Goal: Task Accomplishment & Management: Manage account settings

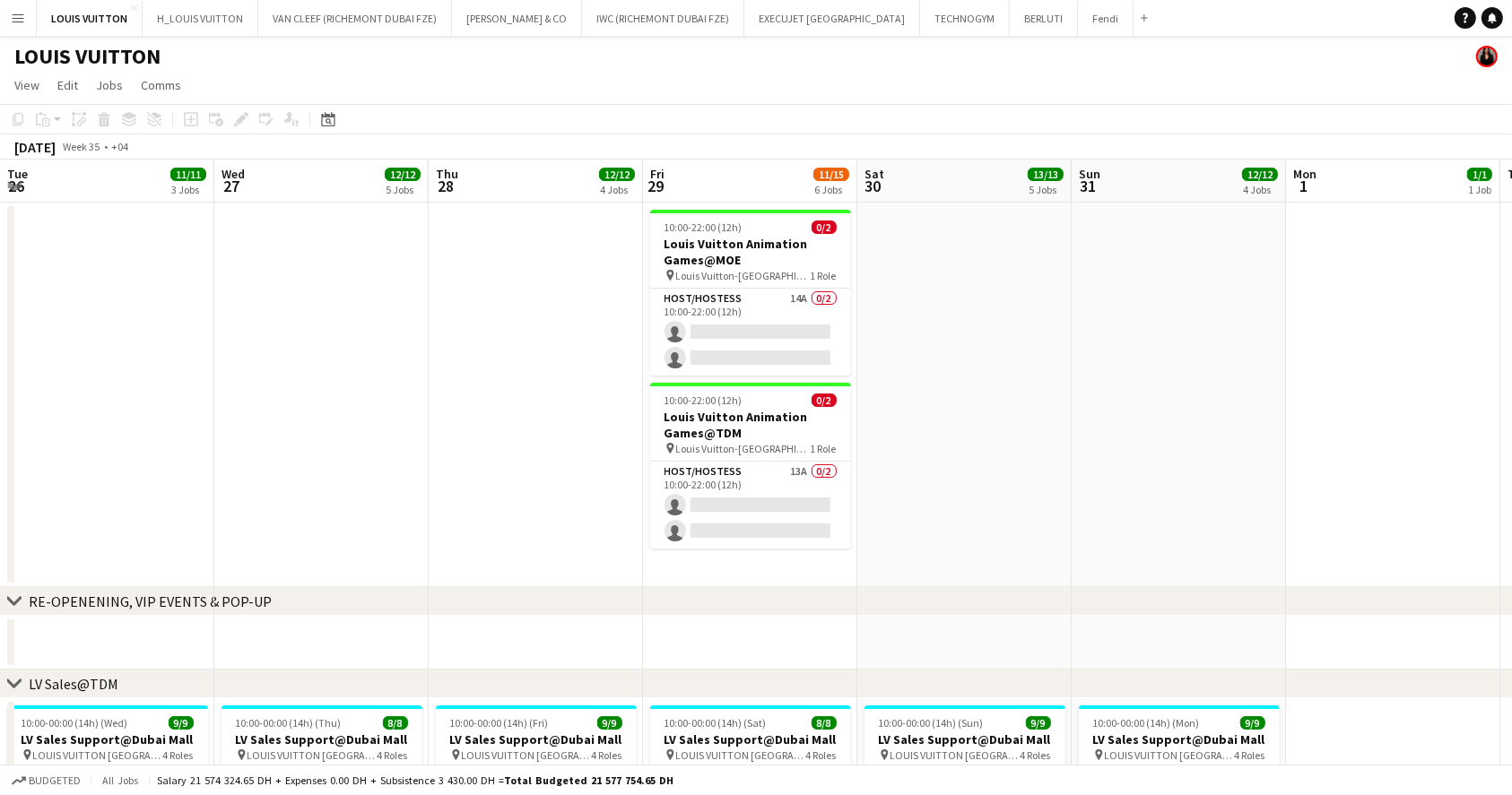
click at [1004, 442] on app-date-cell at bounding box center [964, 395] width 214 height 385
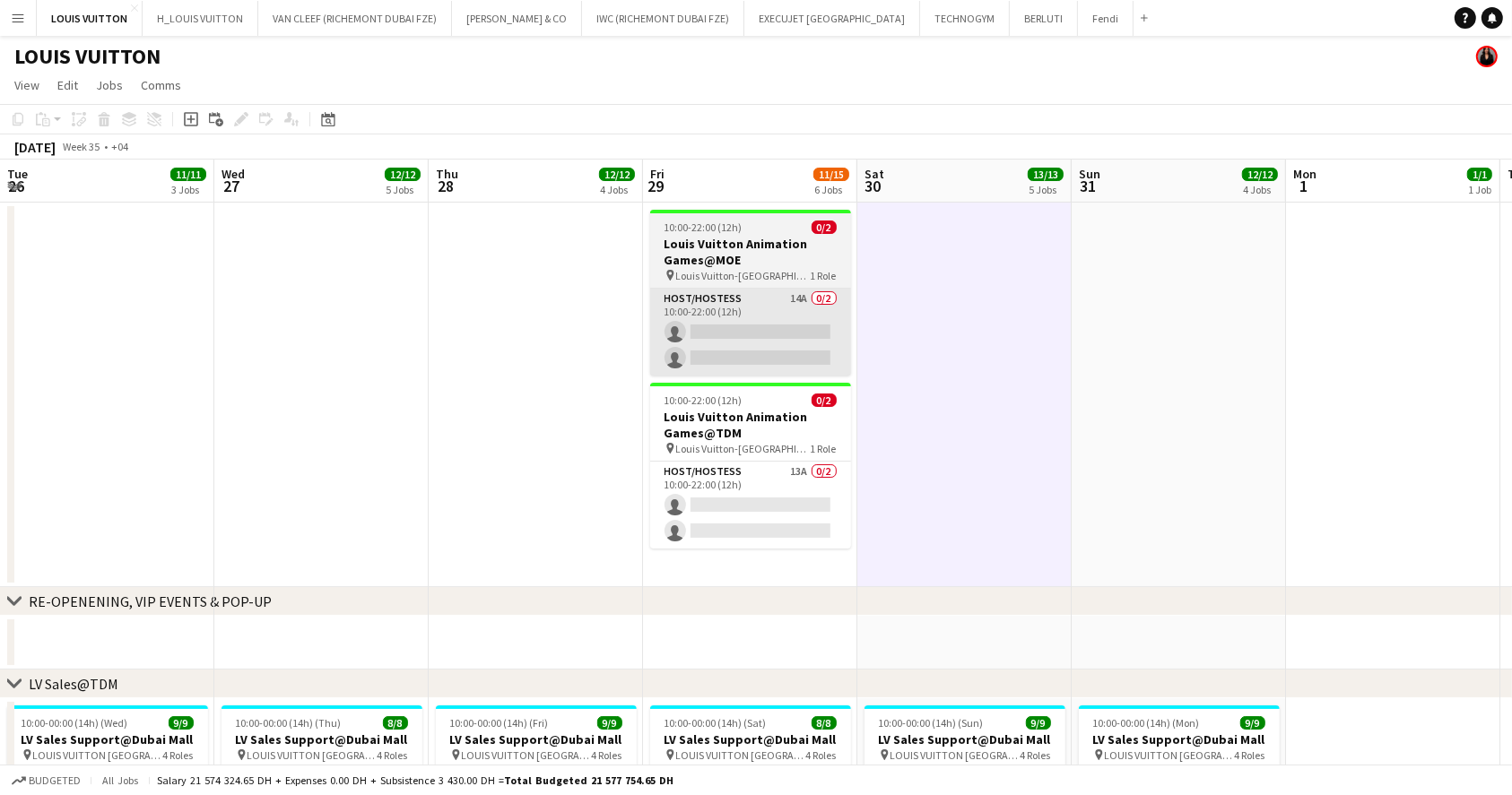
click at [742, 288] on app-card-role "Host/Hostess 14A 0/2 10:00-22:00 (12h) single-neutral-actions single-neutral-ac…" at bounding box center [750, 331] width 201 height 87
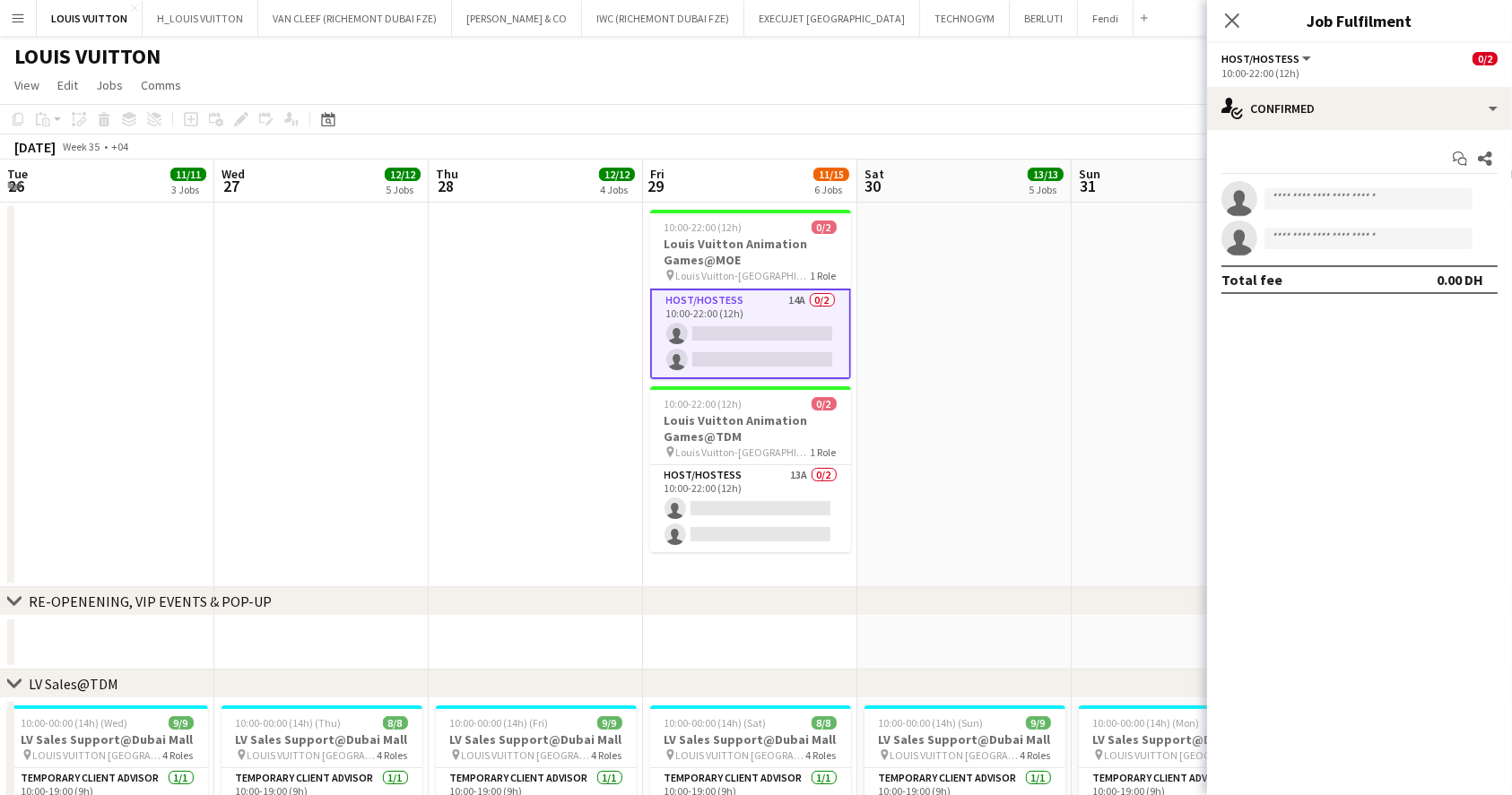
click at [736, 335] on app-card-role "Host/Hostess 14A 0/2 10:00-22:00 (12h) single-neutral-actions single-neutral-ac…" at bounding box center [750, 333] width 201 height 90
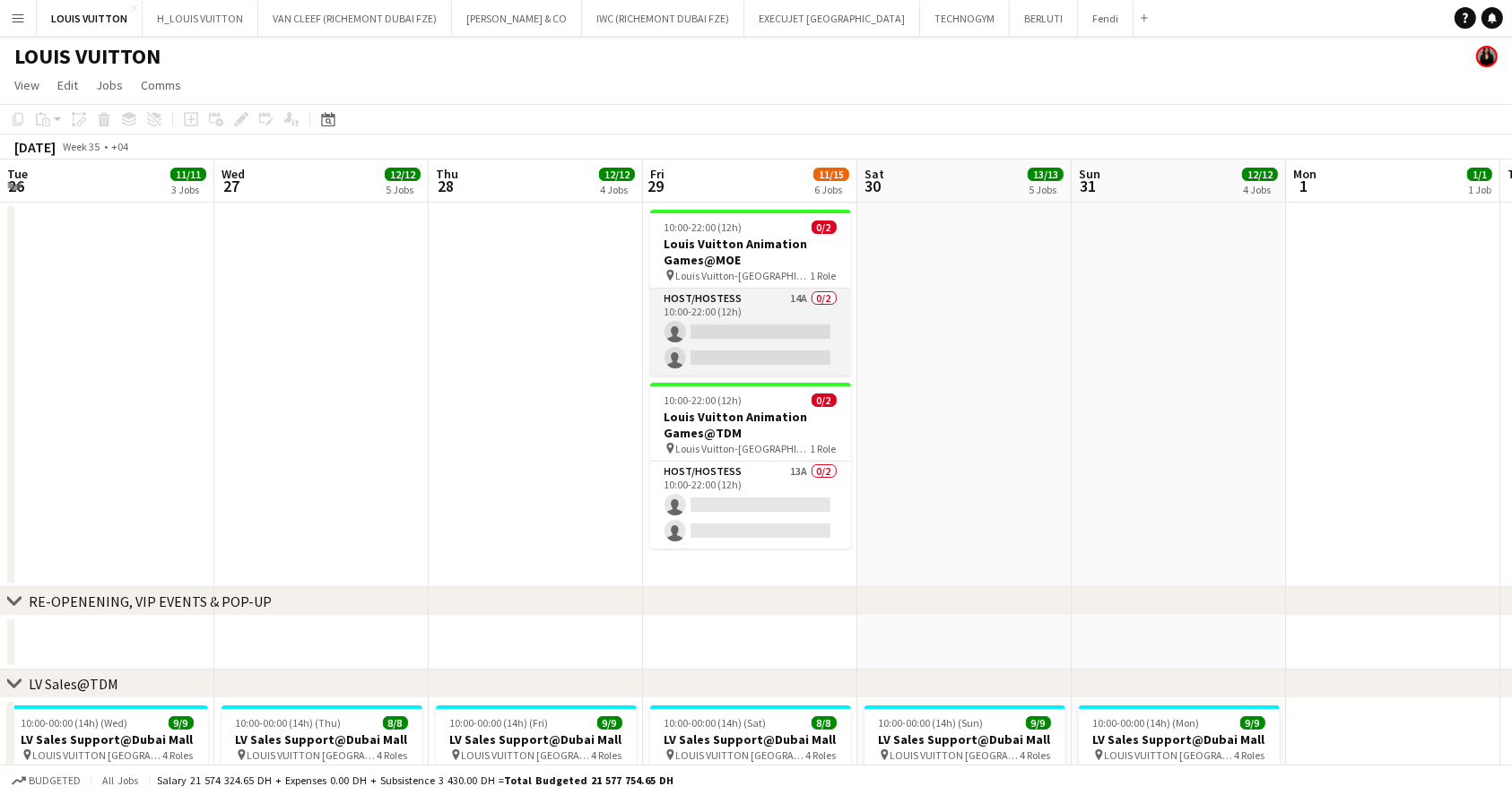
click at [768, 343] on app-card-role "Host/Hostess 14A 0/2 10:00-22:00 (12h) single-neutral-actions single-neutral-ac…" at bounding box center [750, 331] width 201 height 87
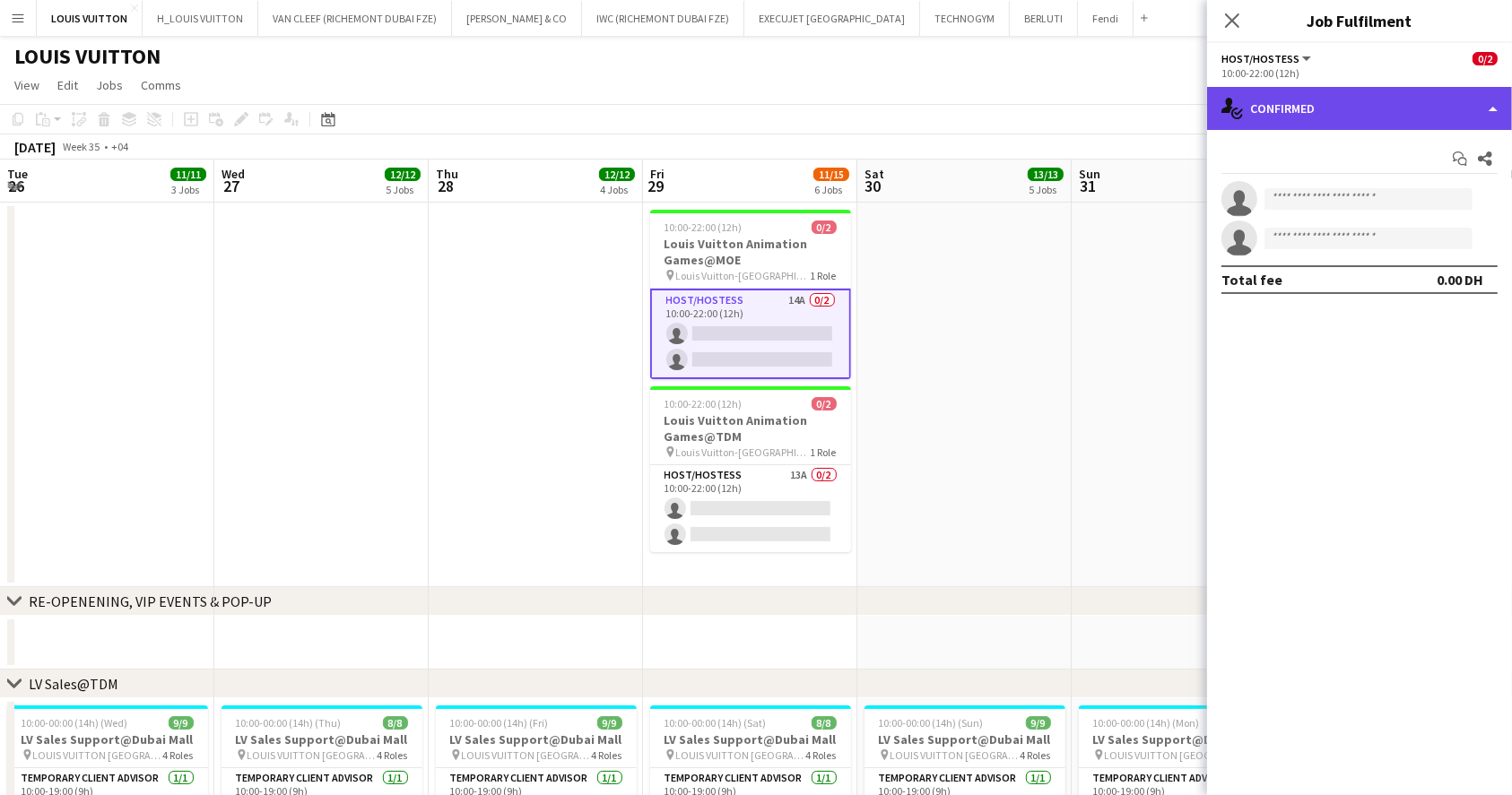
click at [1313, 118] on div "single-neutral-actions-check-2 Confirmed" at bounding box center [1359, 109] width 305 height 43
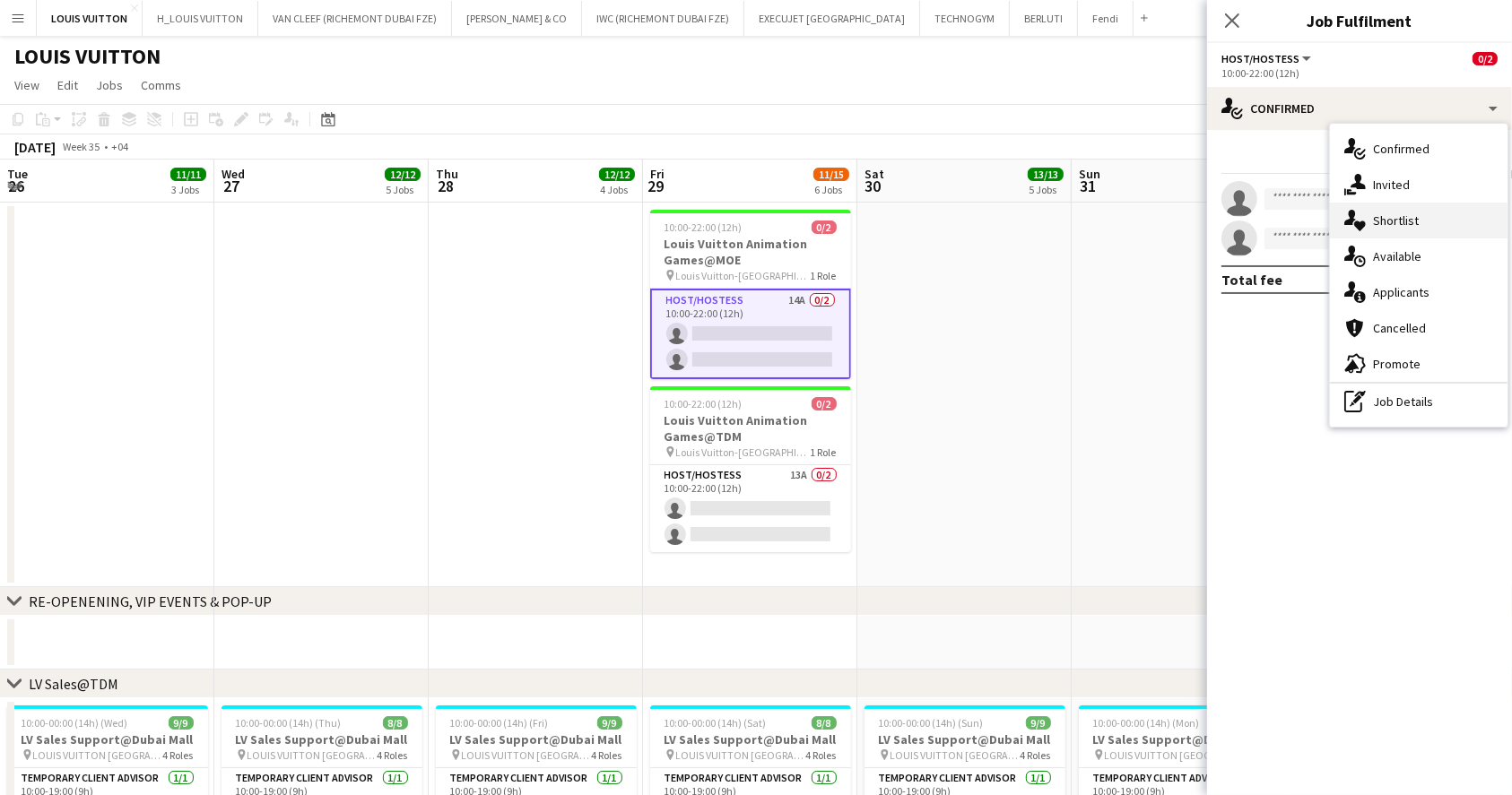
click at [1426, 215] on div "single-neutral-actions-heart Shortlist" at bounding box center [1418, 221] width 177 height 36
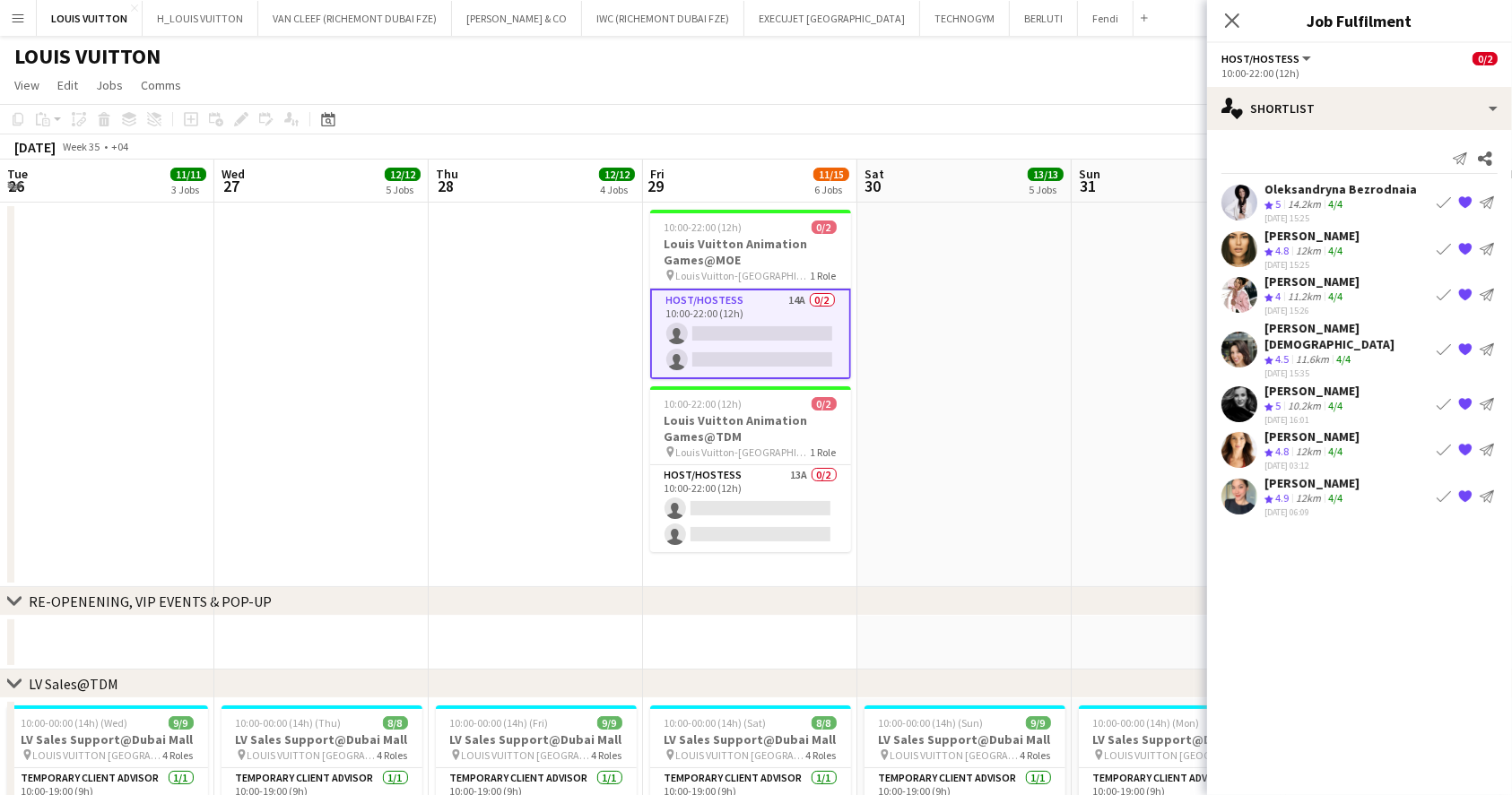
click at [1437, 252] on app-icon "Book crew" at bounding box center [1443, 248] width 14 height 14
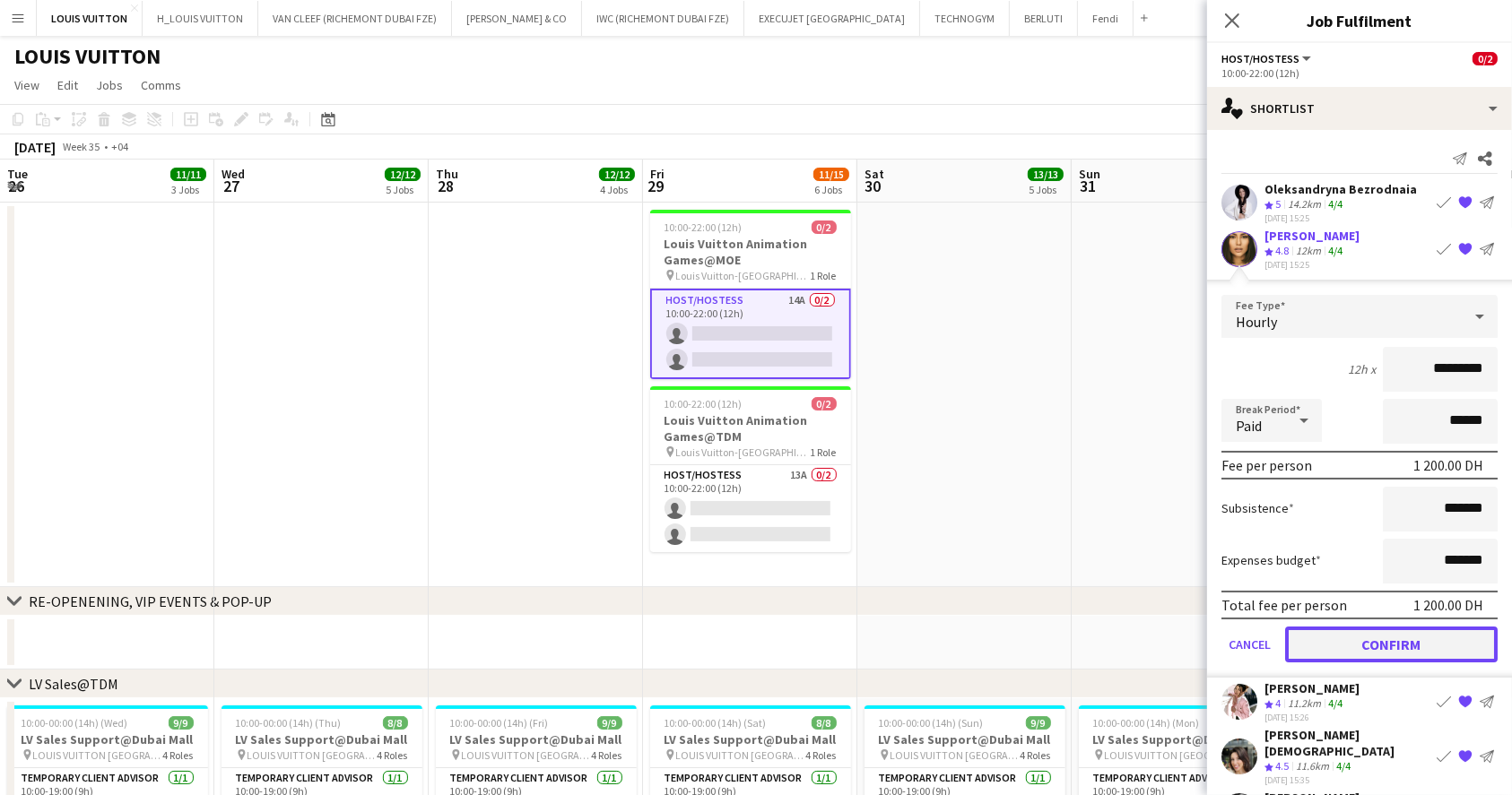
click at [1392, 639] on button "Confirm" at bounding box center [1391, 643] width 212 height 36
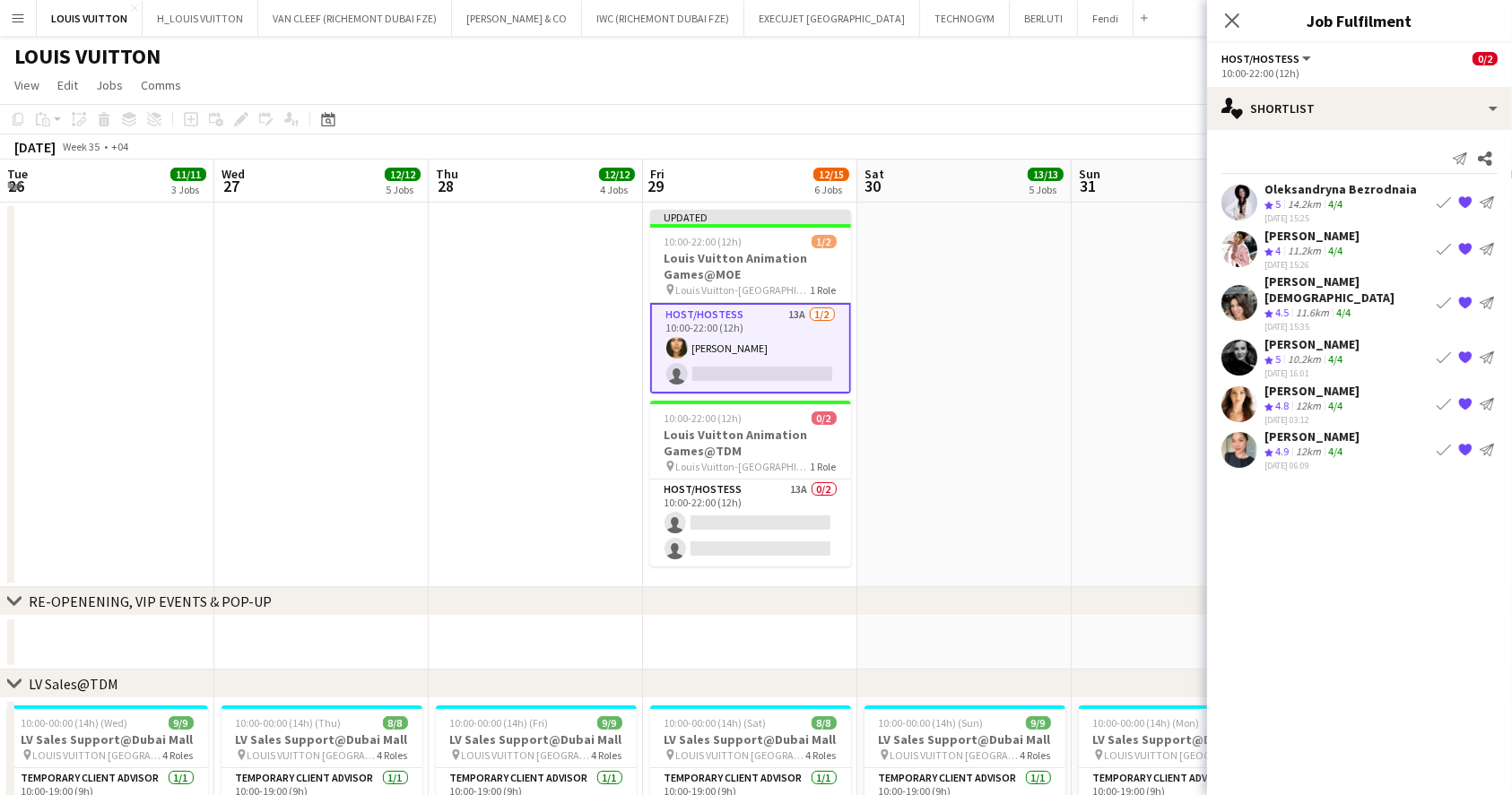
click at [1137, 84] on app-page-menu "View Day view expanded Day view collapsed Month view Date picker Jump to [DATE]…" at bounding box center [756, 86] width 1512 height 34
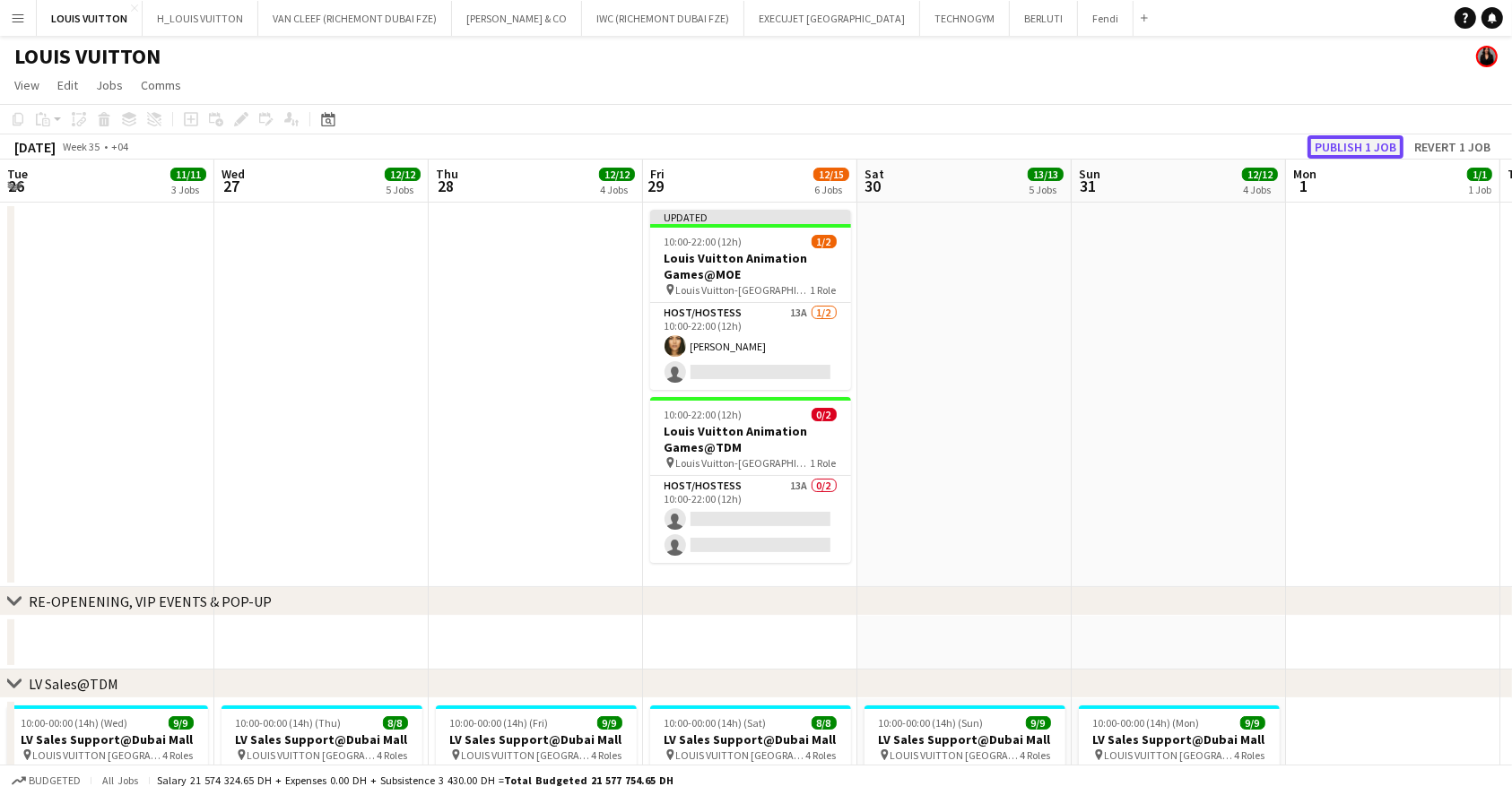
click at [1362, 146] on button "Publish 1 job" at bounding box center [1355, 146] width 96 height 23
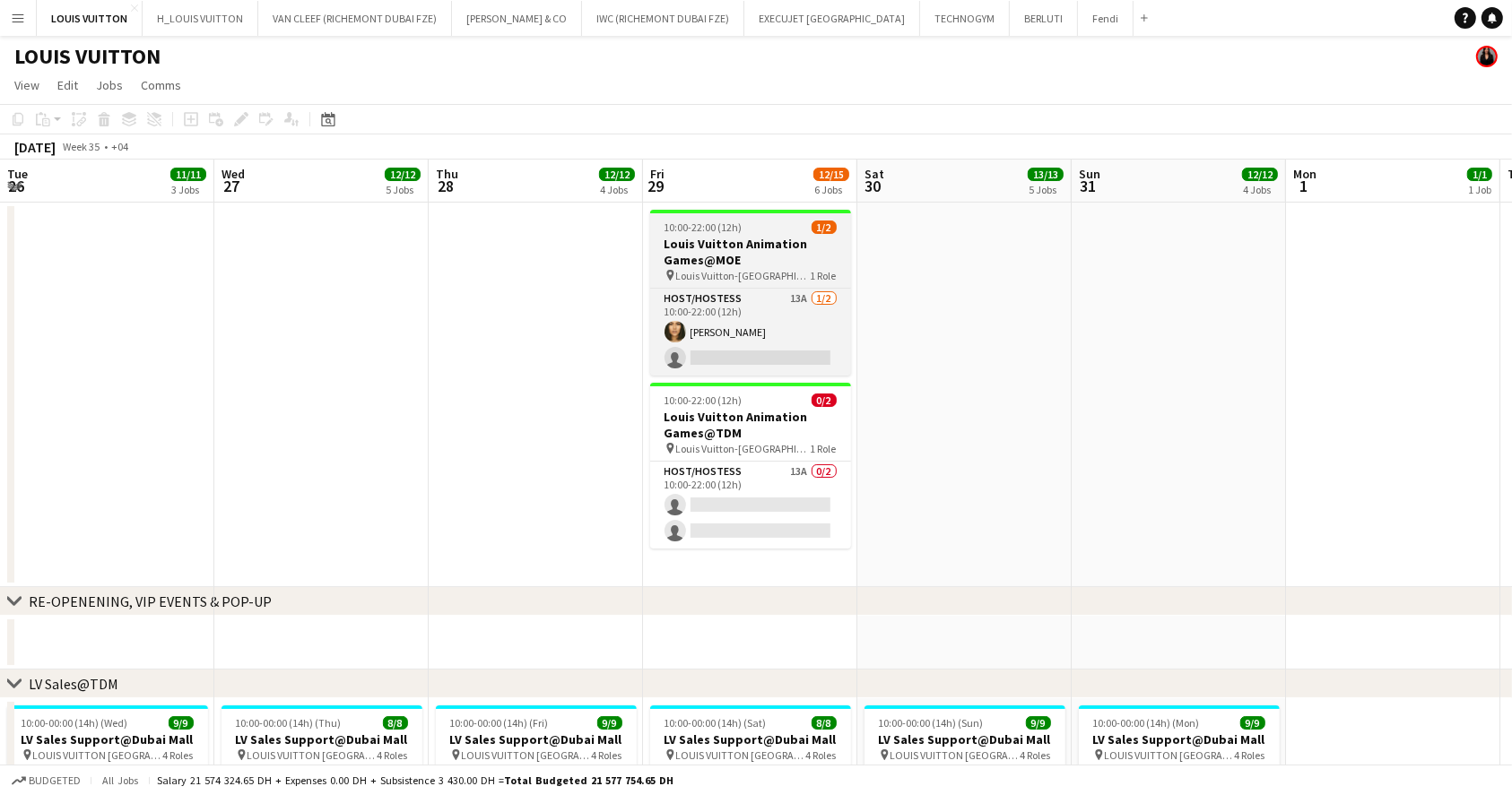
click at [751, 242] on h3 "Louis Vuitton Animation Games@MOE" at bounding box center [750, 252] width 201 height 32
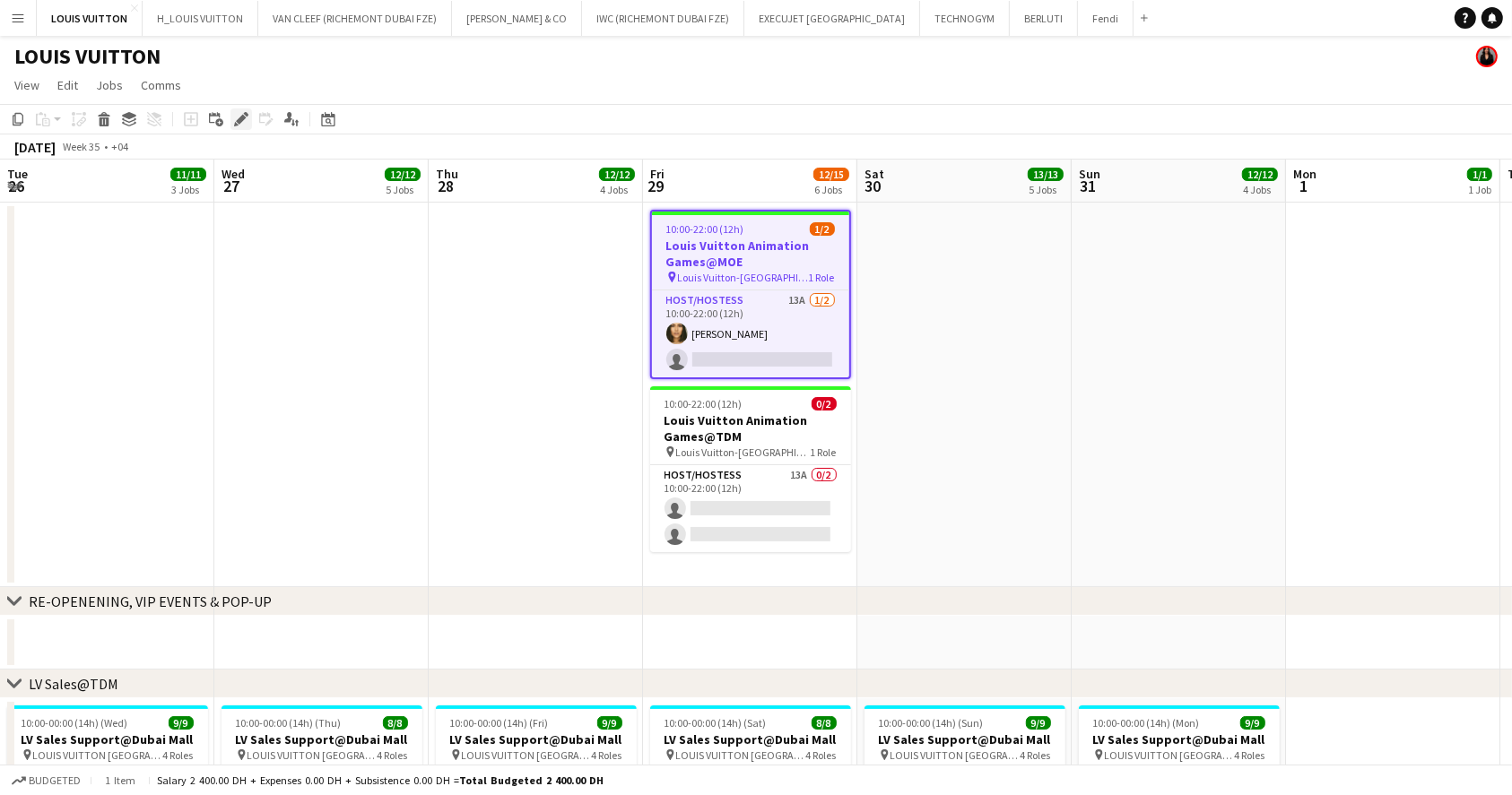
click at [237, 115] on icon "Edit" at bounding box center [240, 118] width 14 height 14
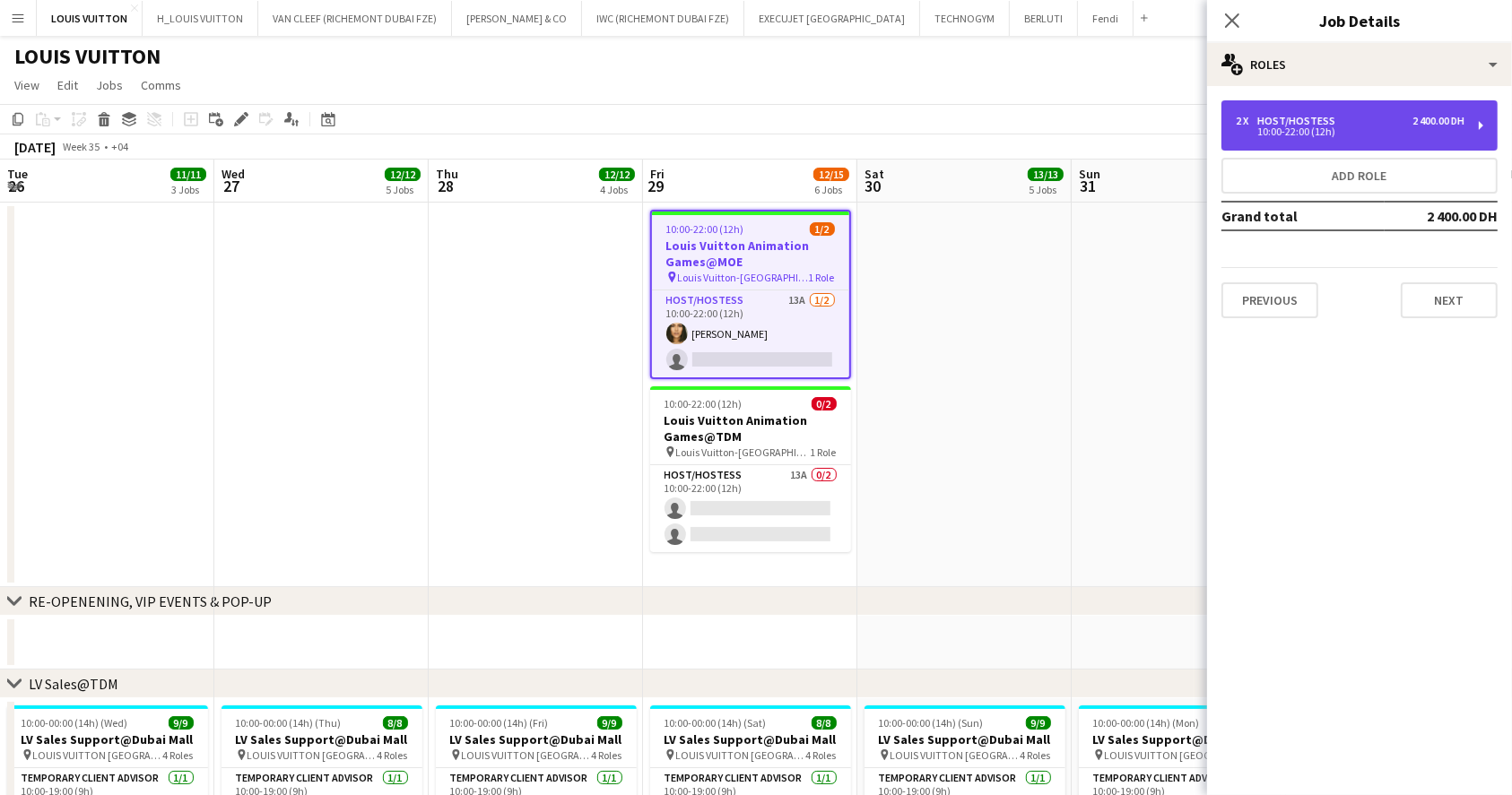
click at [1379, 121] on div "2 x Host/Hostess 2 400.00 DH" at bounding box center [1350, 120] width 228 height 12
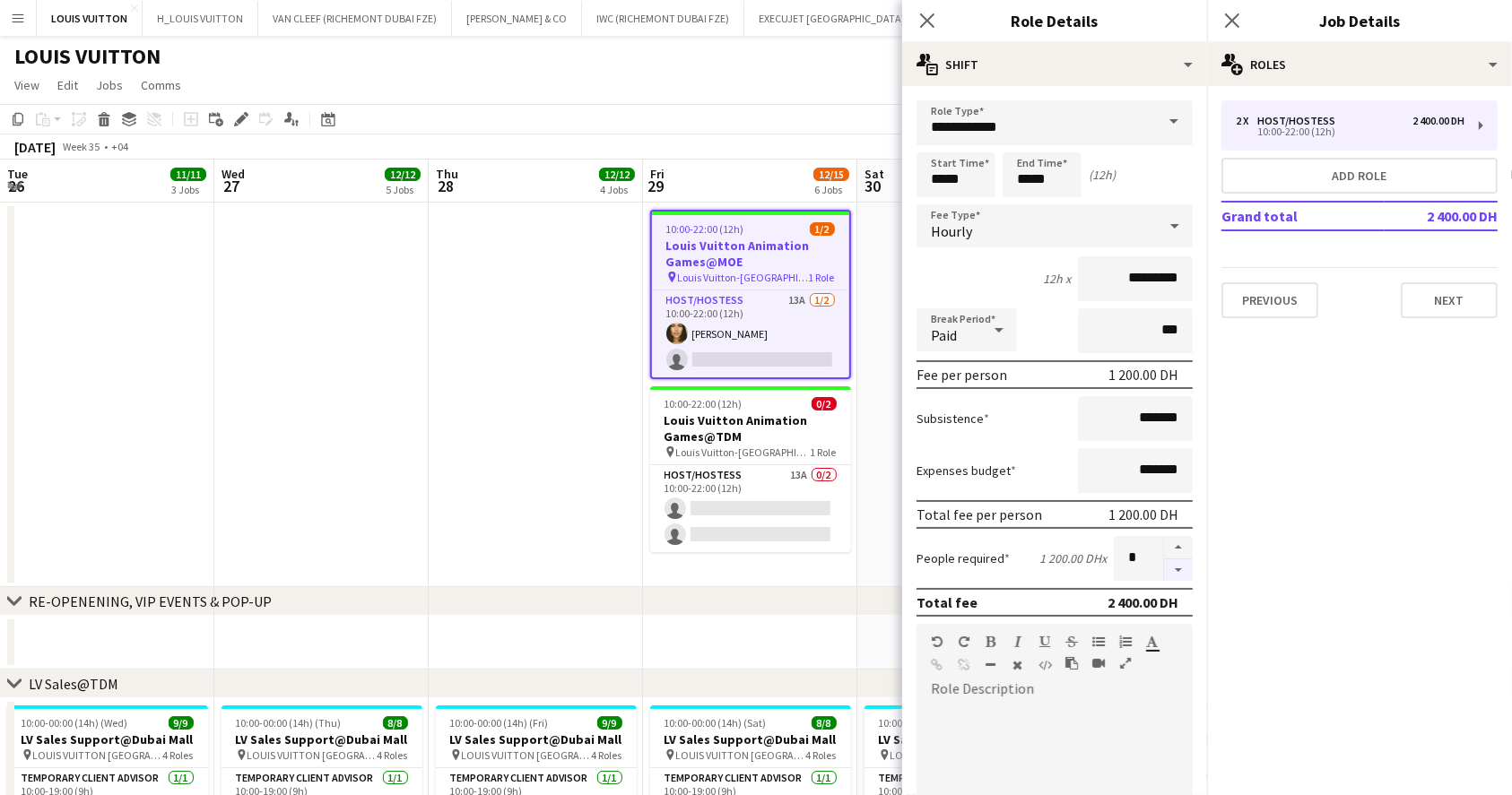
click at [1164, 567] on button "button" at bounding box center [1178, 571] width 29 height 23
type input "*"
click at [796, 75] on app-page-menu "View Day view expanded Day view collapsed Month view Date picker Jump to [DATE]…" at bounding box center [756, 86] width 1512 height 34
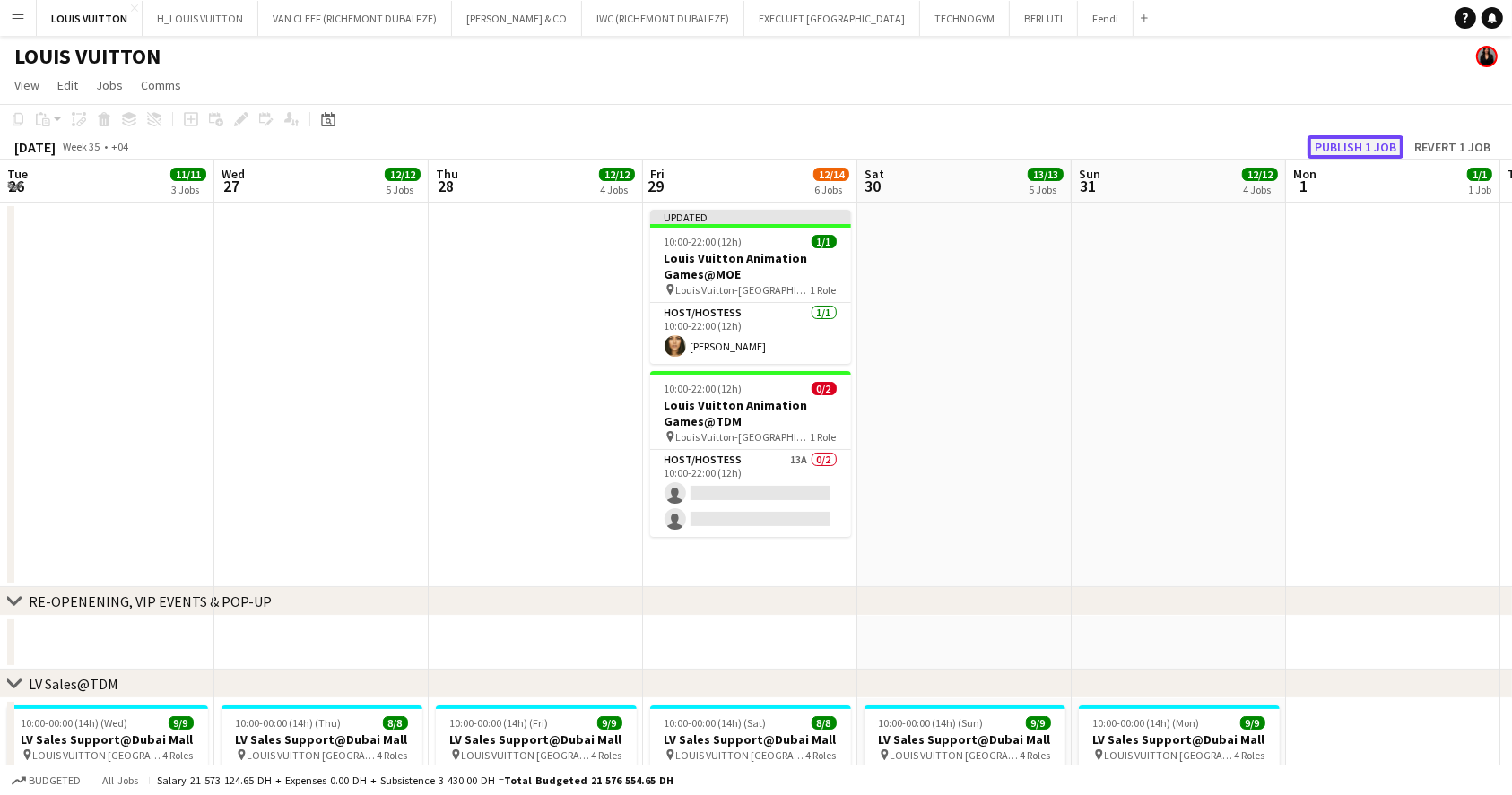
click at [1362, 146] on button "Publish 1 job" at bounding box center [1355, 146] width 96 height 23
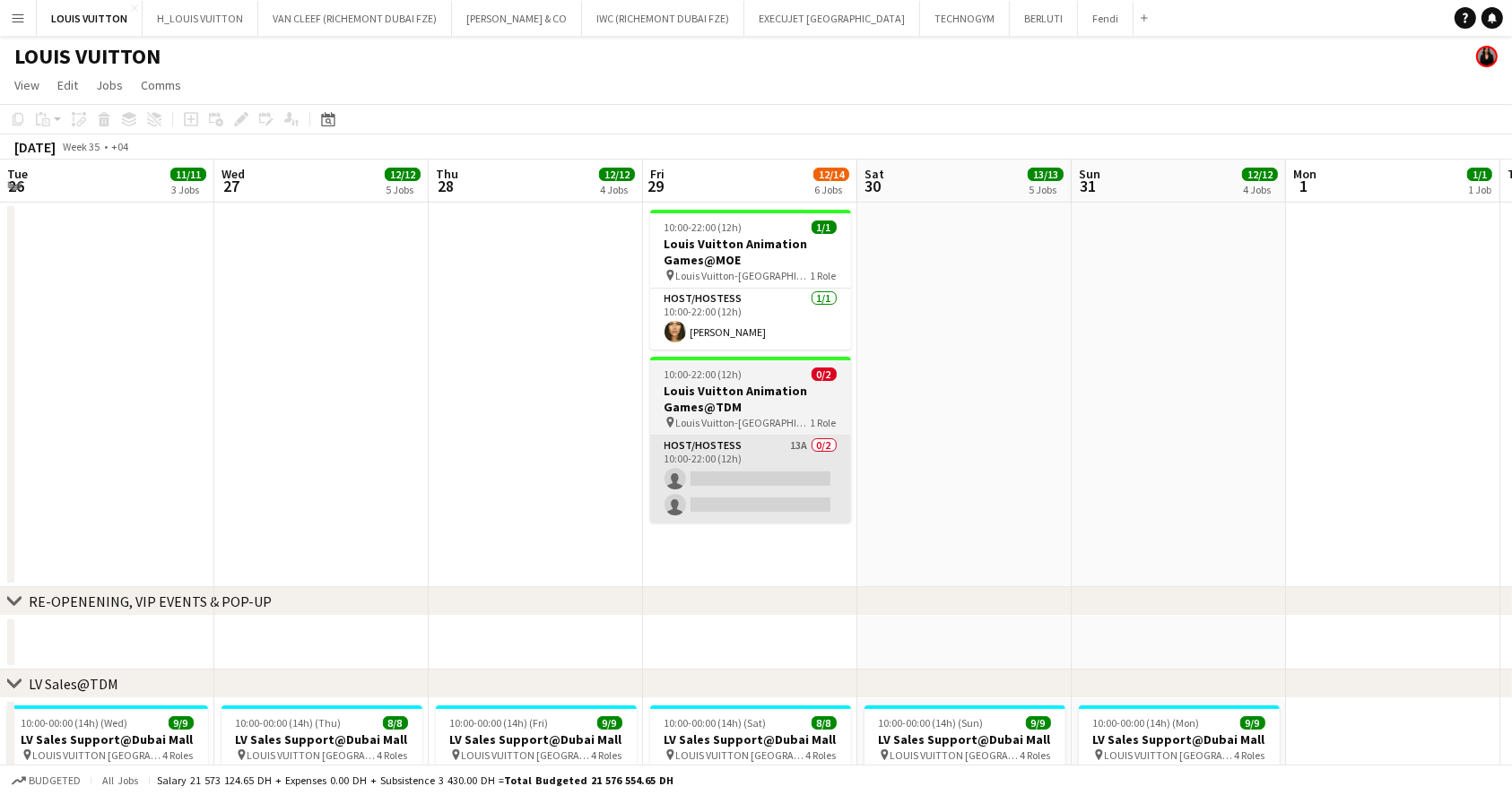
click at [764, 466] on app-card-role "Host/Hostess 13A 0/2 10:00-22:00 (12h) single-neutral-actions single-neutral-ac…" at bounding box center [750, 479] width 201 height 87
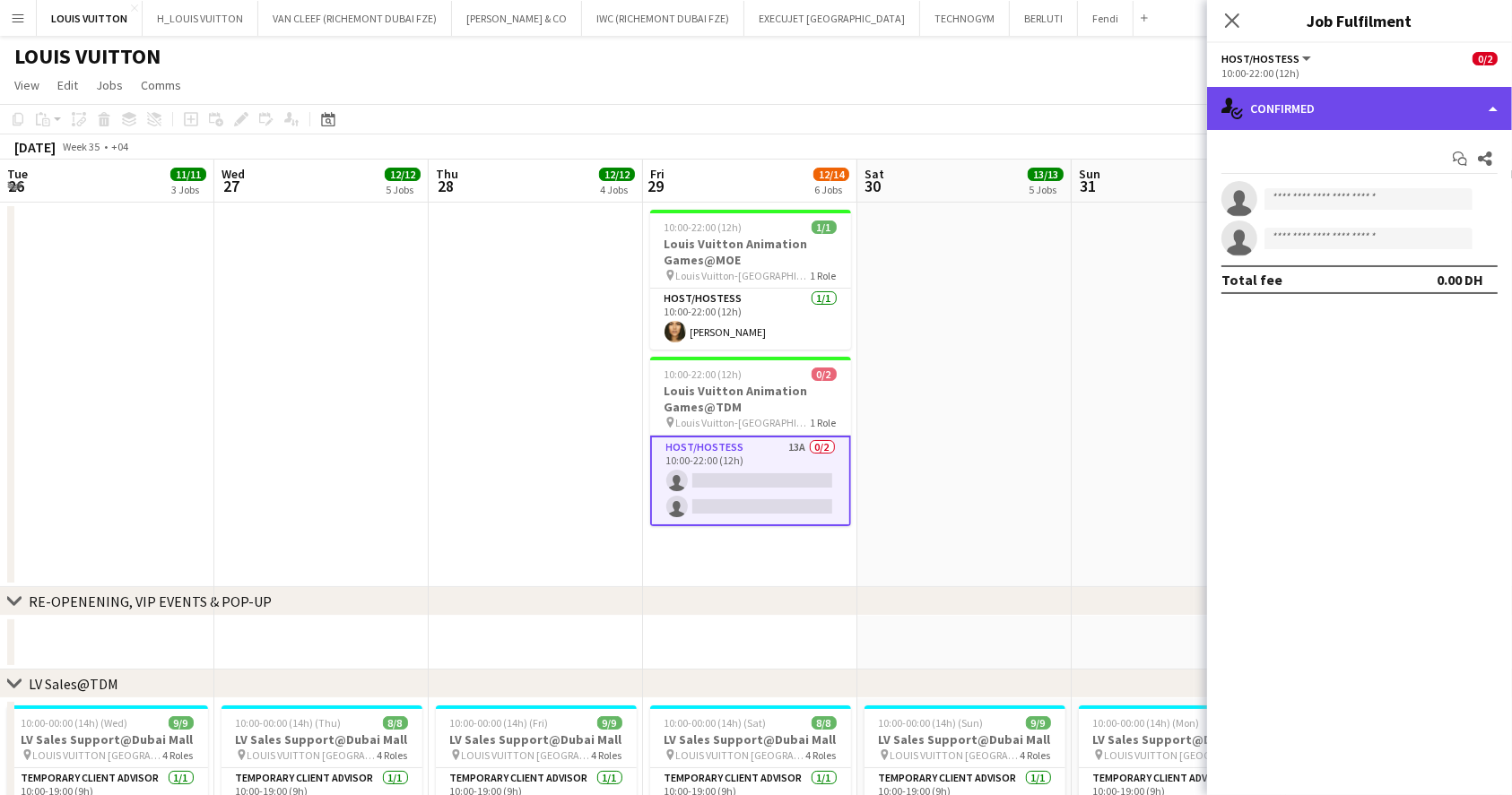
click at [1372, 95] on div "single-neutral-actions-check-2 Confirmed" at bounding box center [1359, 109] width 305 height 43
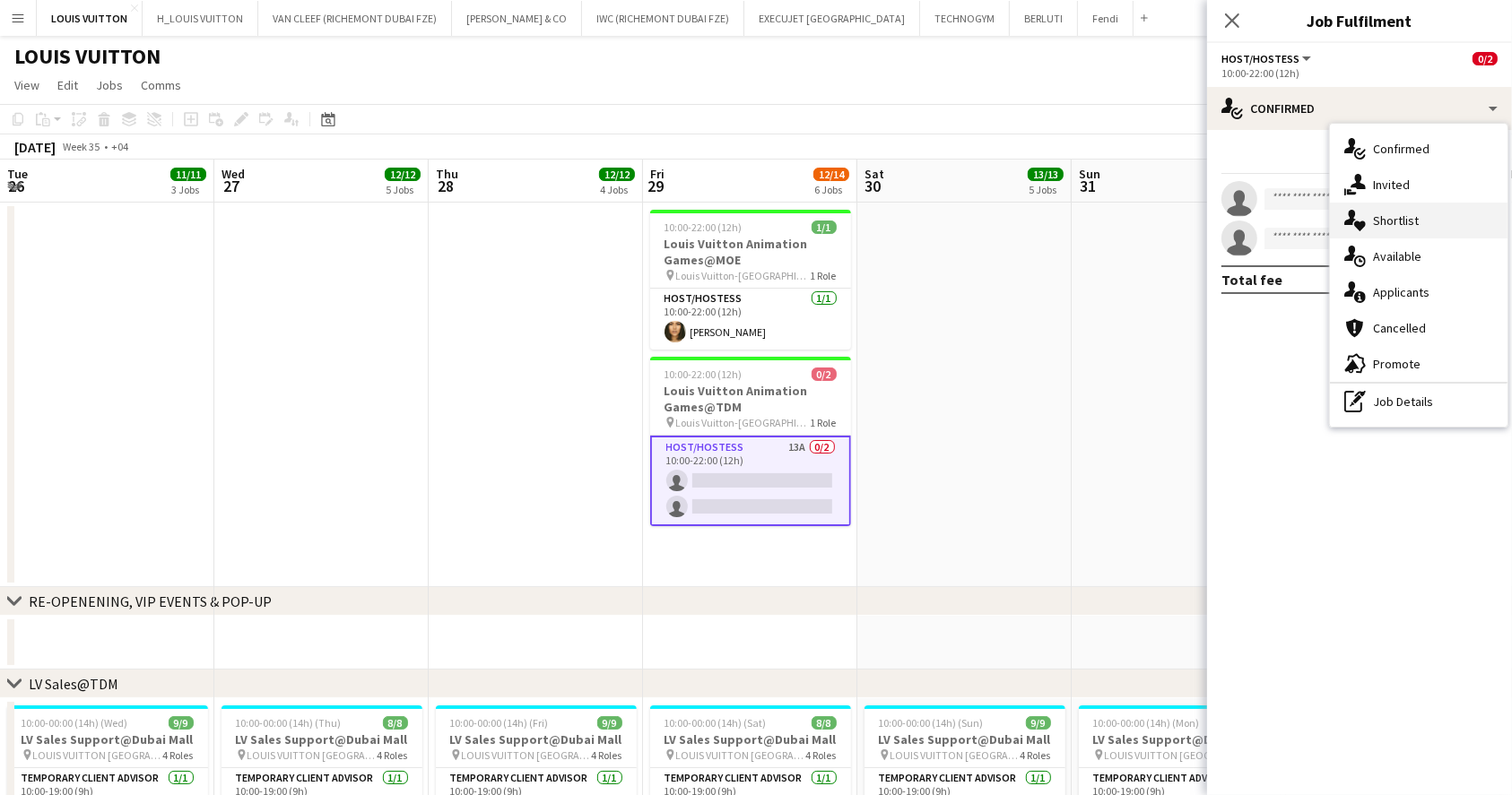
click at [1416, 229] on div "single-neutral-actions-heart Shortlist" at bounding box center [1418, 221] width 177 height 36
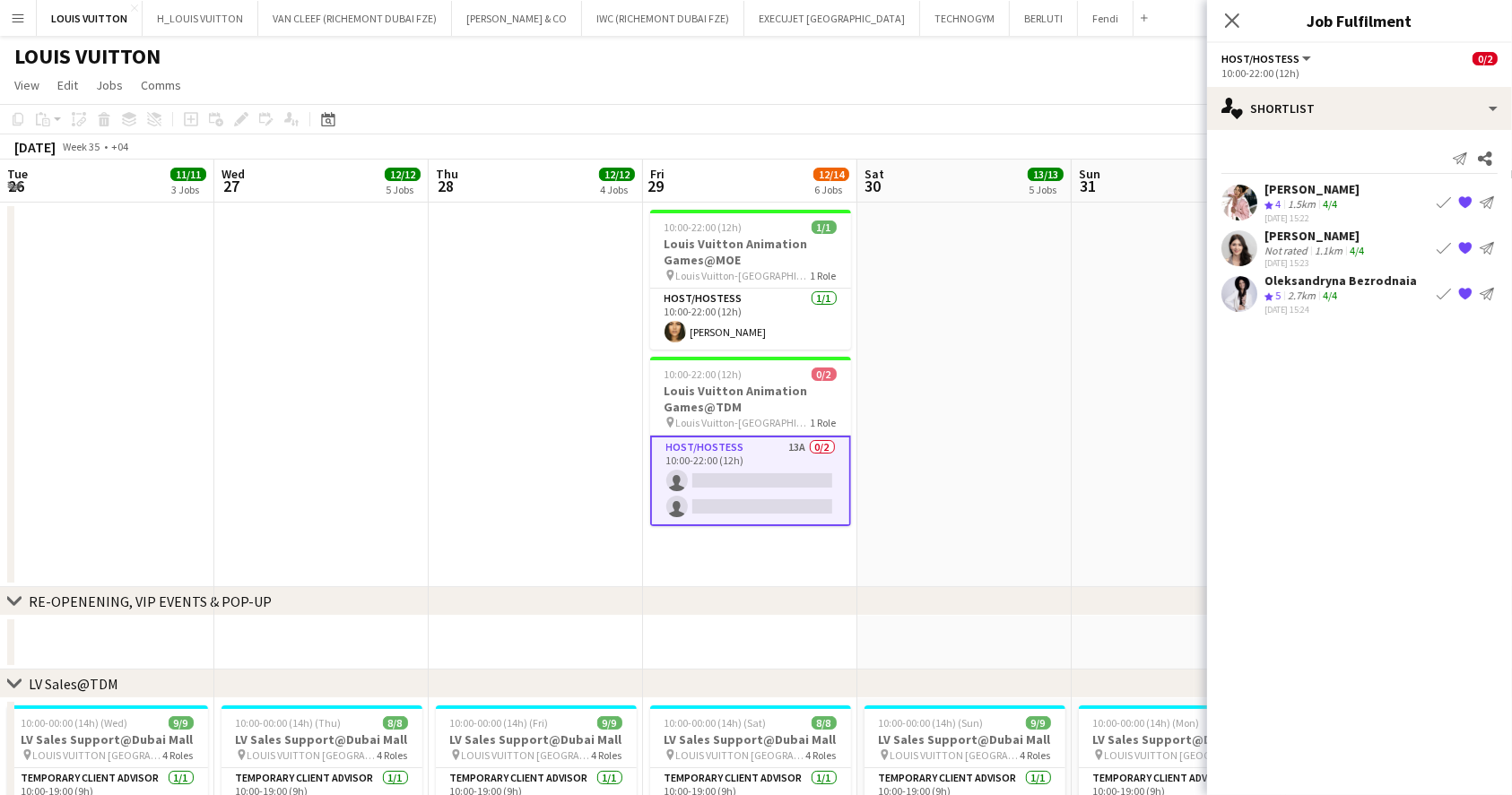
click at [1305, 199] on div "1.5km" at bounding box center [1301, 205] width 35 height 15
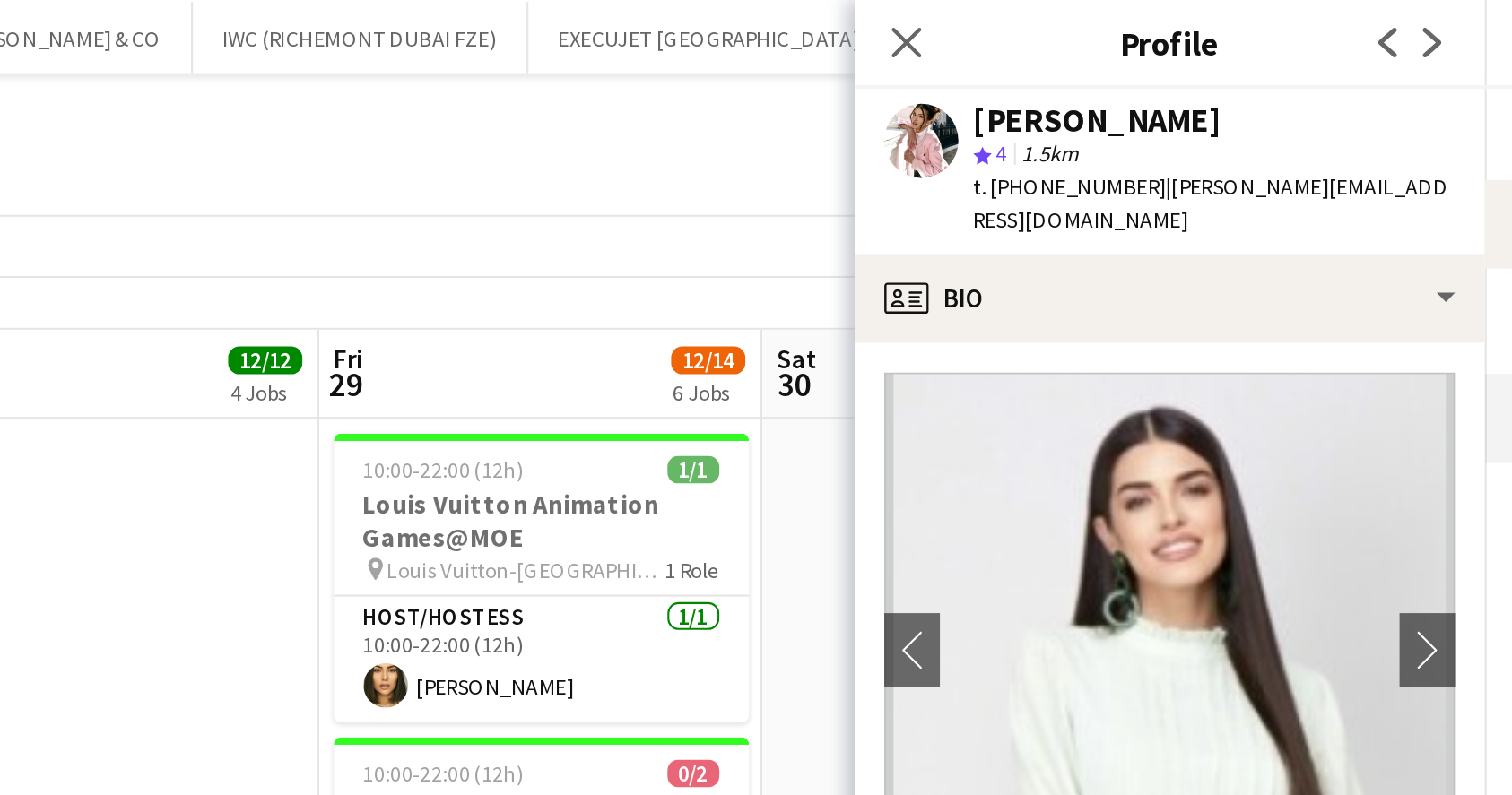
drag, startPoint x: 986, startPoint y: 89, endPoint x: 1038, endPoint y: 89, distance: 52.0
click at [1038, 89] on span "t. [PHONE_NUMBER]" at bounding box center [1006, 90] width 93 height 13
copy span "1585112241"
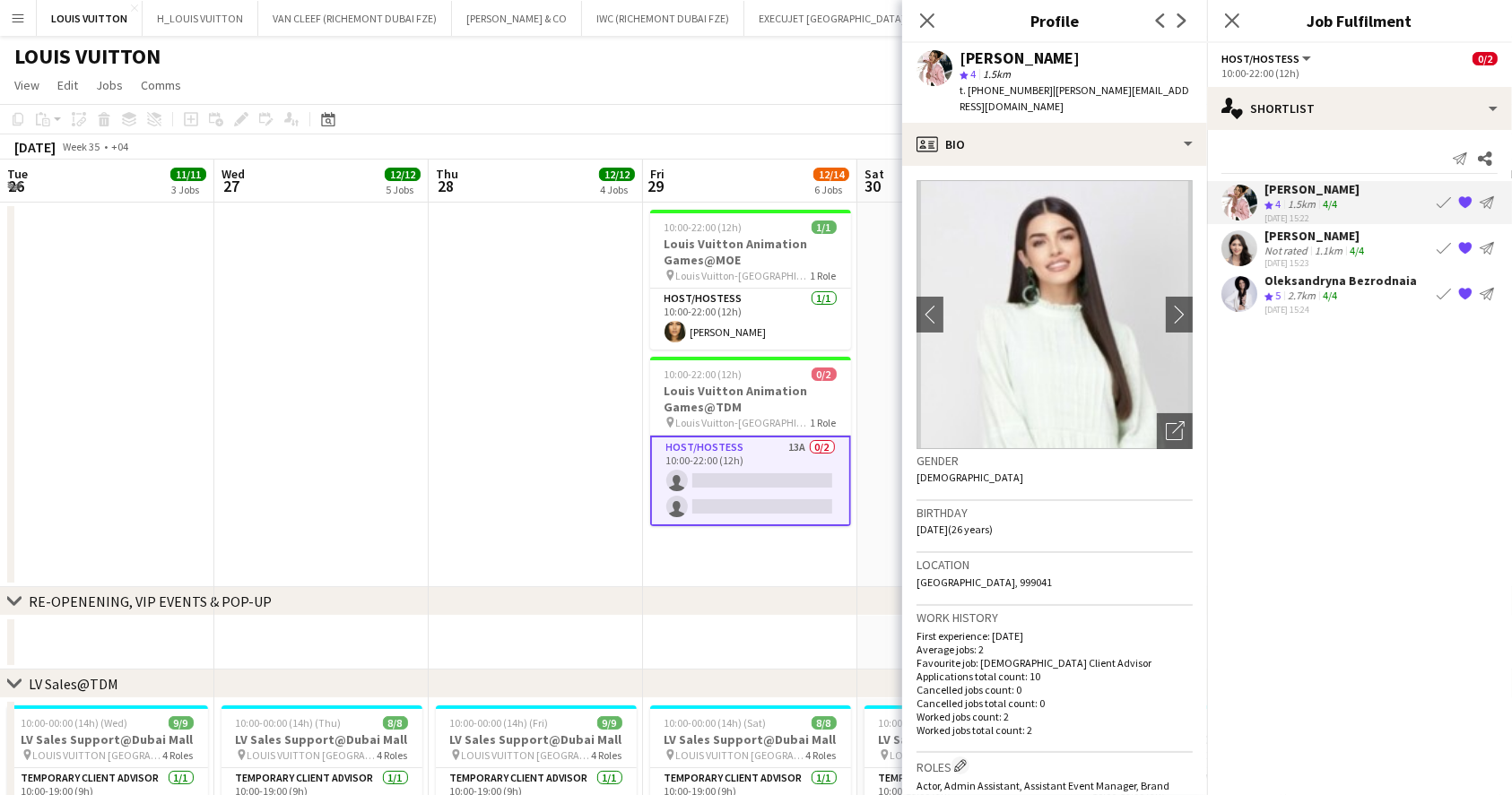
click at [1304, 229] on div "[PERSON_NAME]" at bounding box center [1316, 235] width 103 height 16
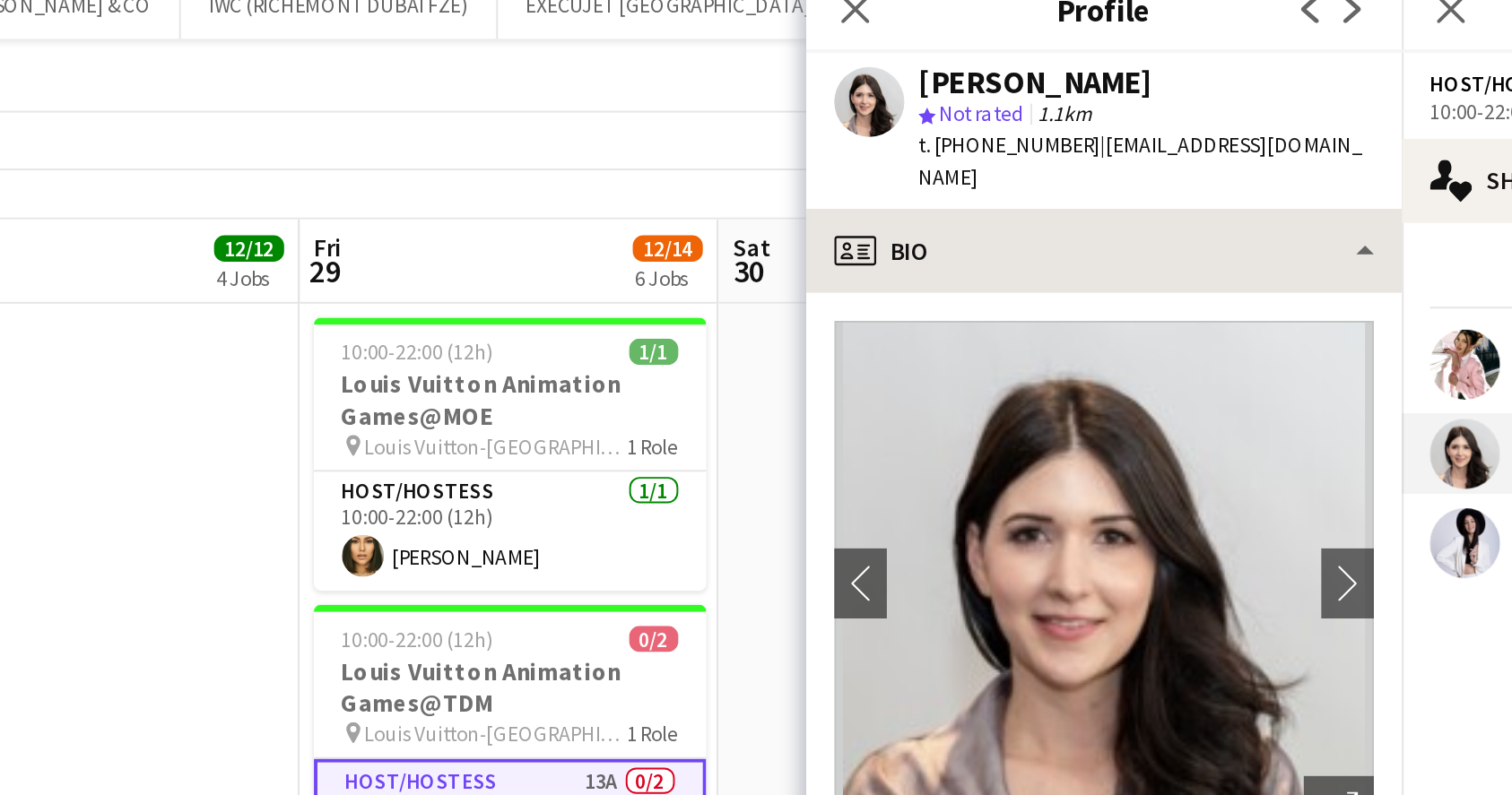
scroll to position [31, 0]
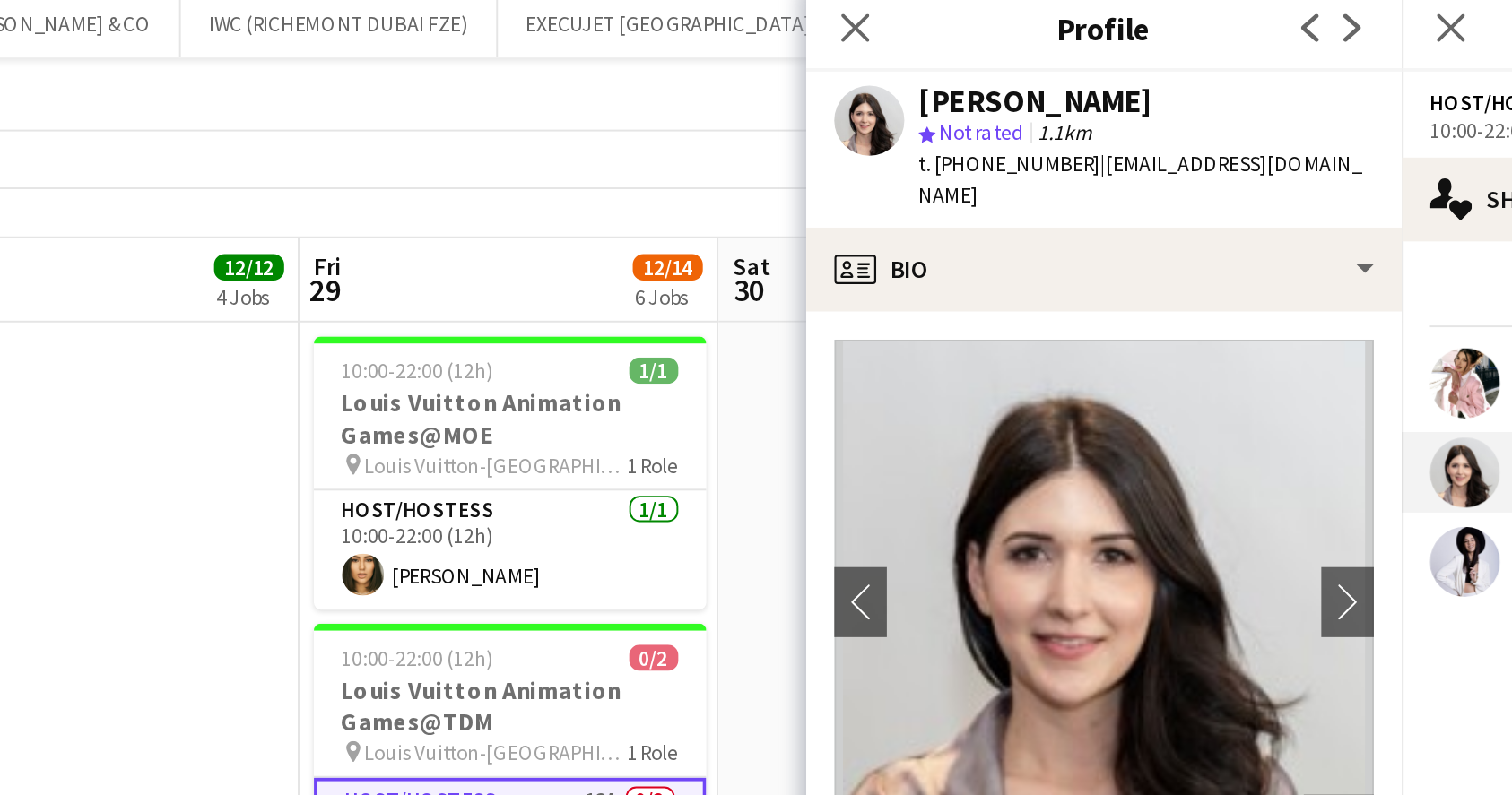
drag, startPoint x: 991, startPoint y: 87, endPoint x: 1037, endPoint y: 89, distance: 46.0
click at [1037, 89] on span "t. [PHONE_NUMBER]" at bounding box center [1006, 90] width 93 height 13
copy span "551618973"
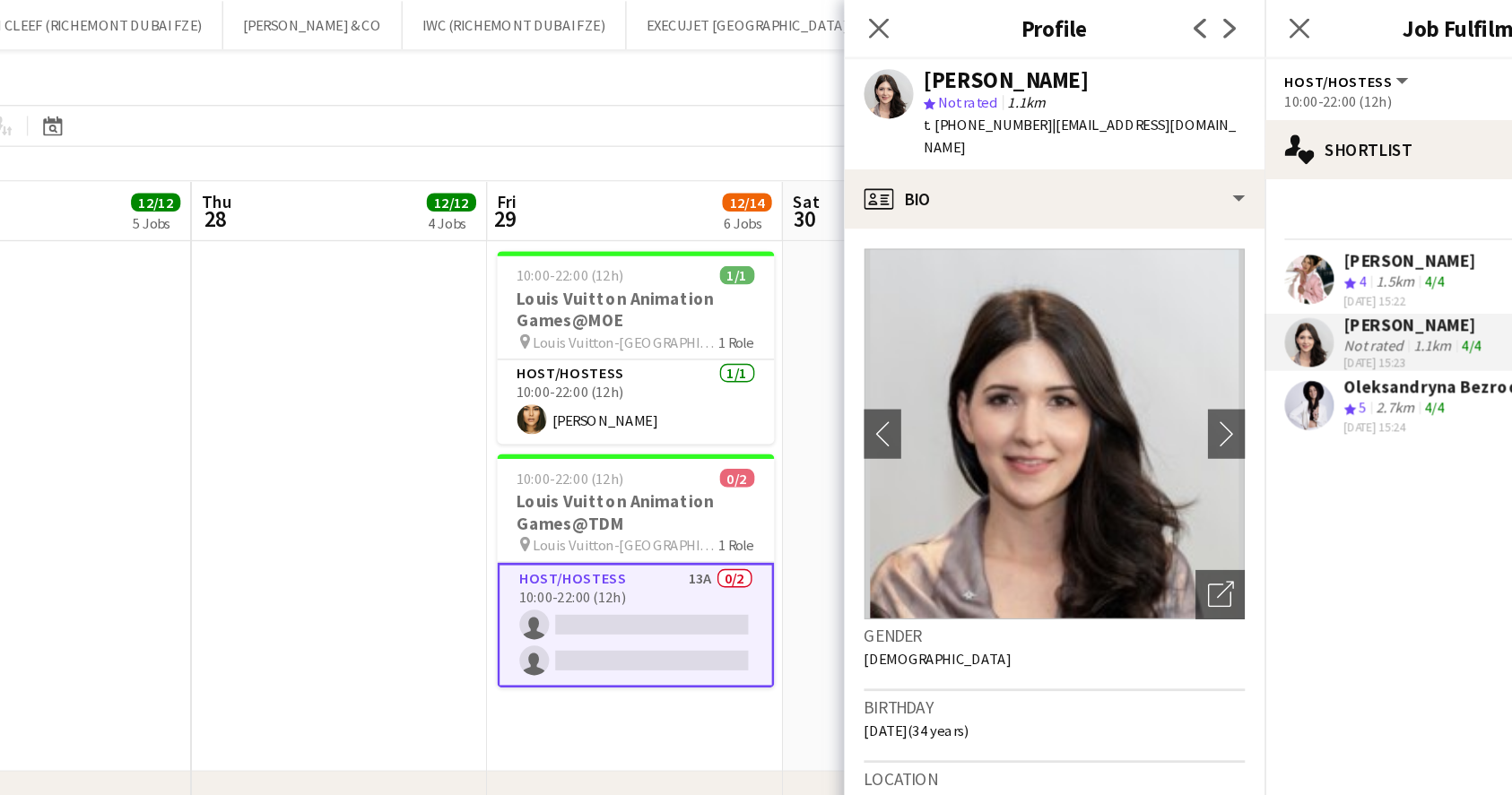
scroll to position [26, 0]
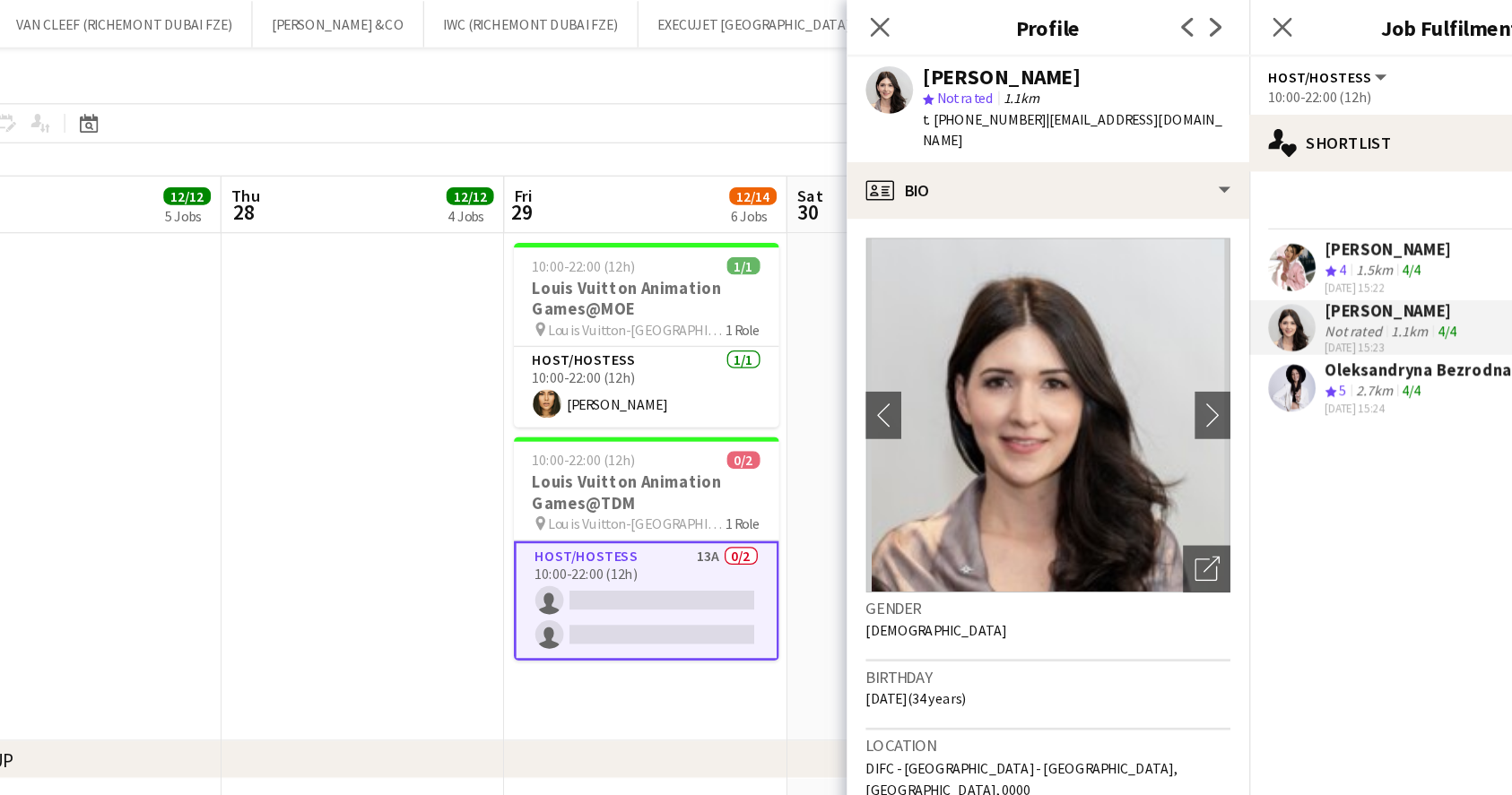
click at [1308, 282] on div "Oleksandryna Bezrodnaia" at bounding box center [1340, 280] width 152 height 16
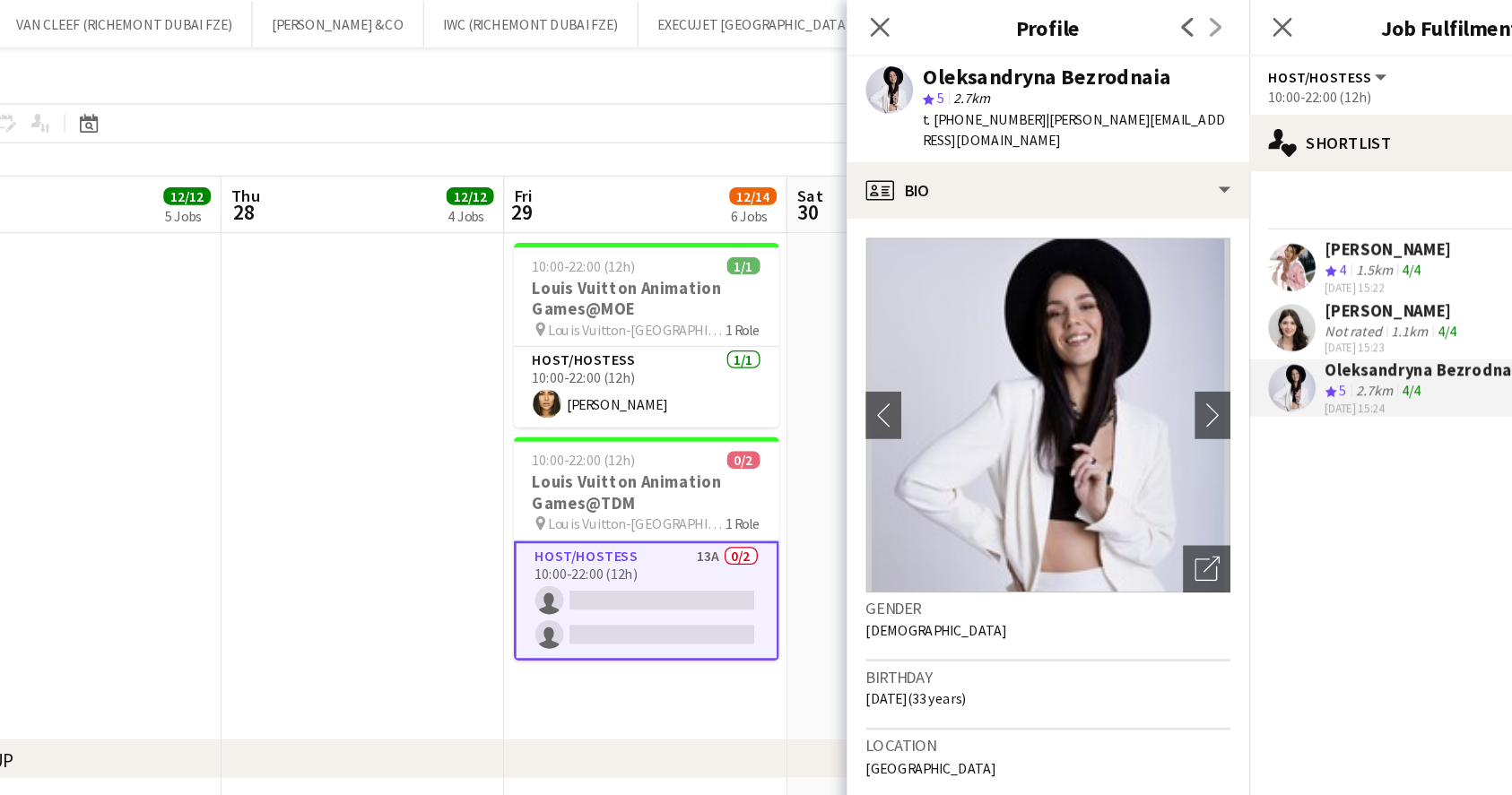
drag, startPoint x: 989, startPoint y: 87, endPoint x: 1009, endPoint y: 87, distance: 20.0
click at [1009, 87] on span "t. [PHONE_NUMBER]" at bounding box center [1006, 90] width 93 height 13
click at [1008, 85] on span "t. [PHONE_NUMBER]" at bounding box center [1006, 90] width 93 height 13
drag, startPoint x: 989, startPoint y: 89, endPoint x: 1036, endPoint y: 89, distance: 47.0
click at [1036, 89] on span "t. [PHONE_NUMBER]" at bounding box center [1006, 90] width 93 height 13
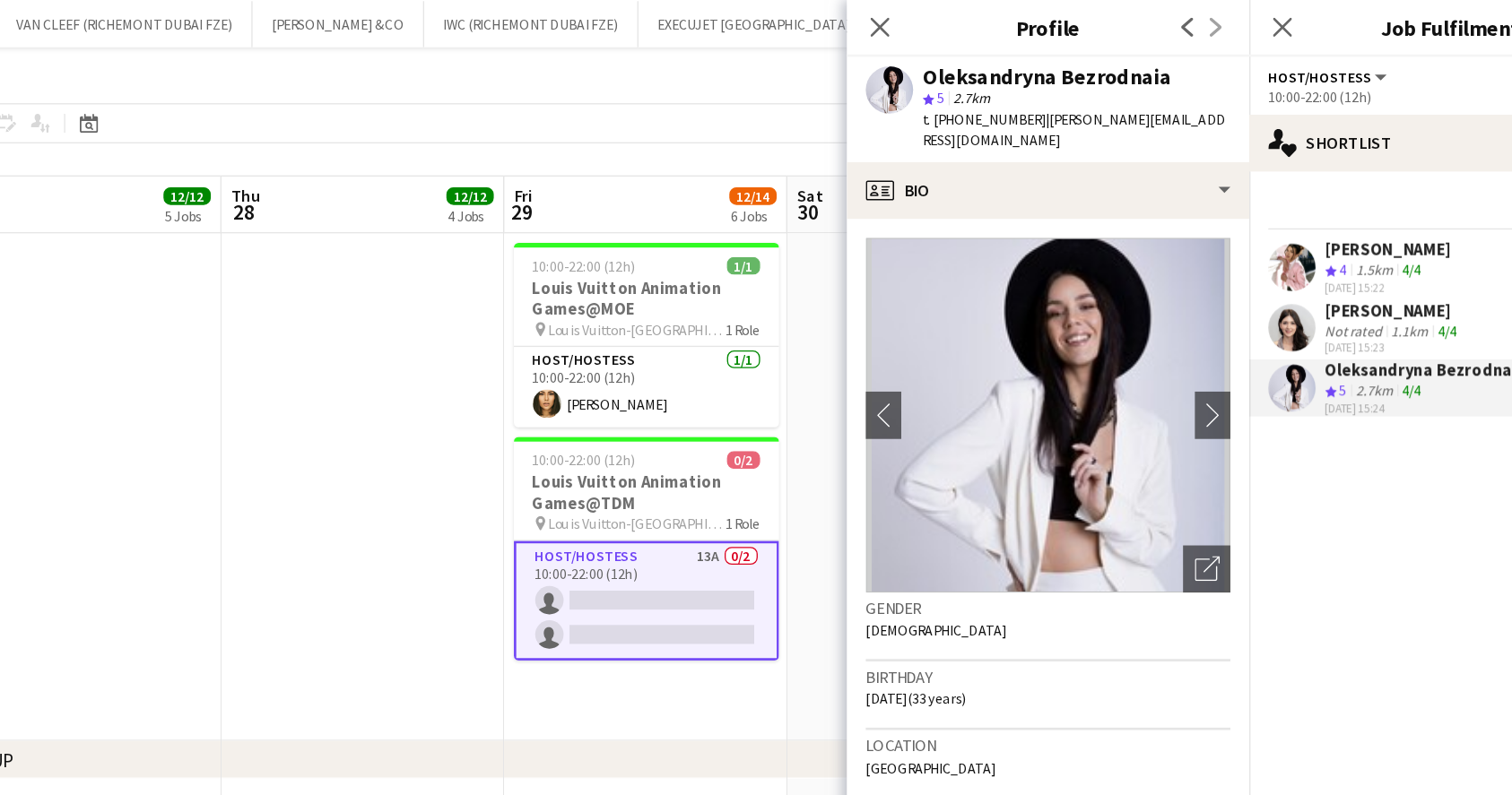
copy span "555859308"
click at [831, 69] on app-page-menu "View Day view expanded Day view collapsed Month view Date picker Jump to [DATE]…" at bounding box center [756, 61] width 1512 height 34
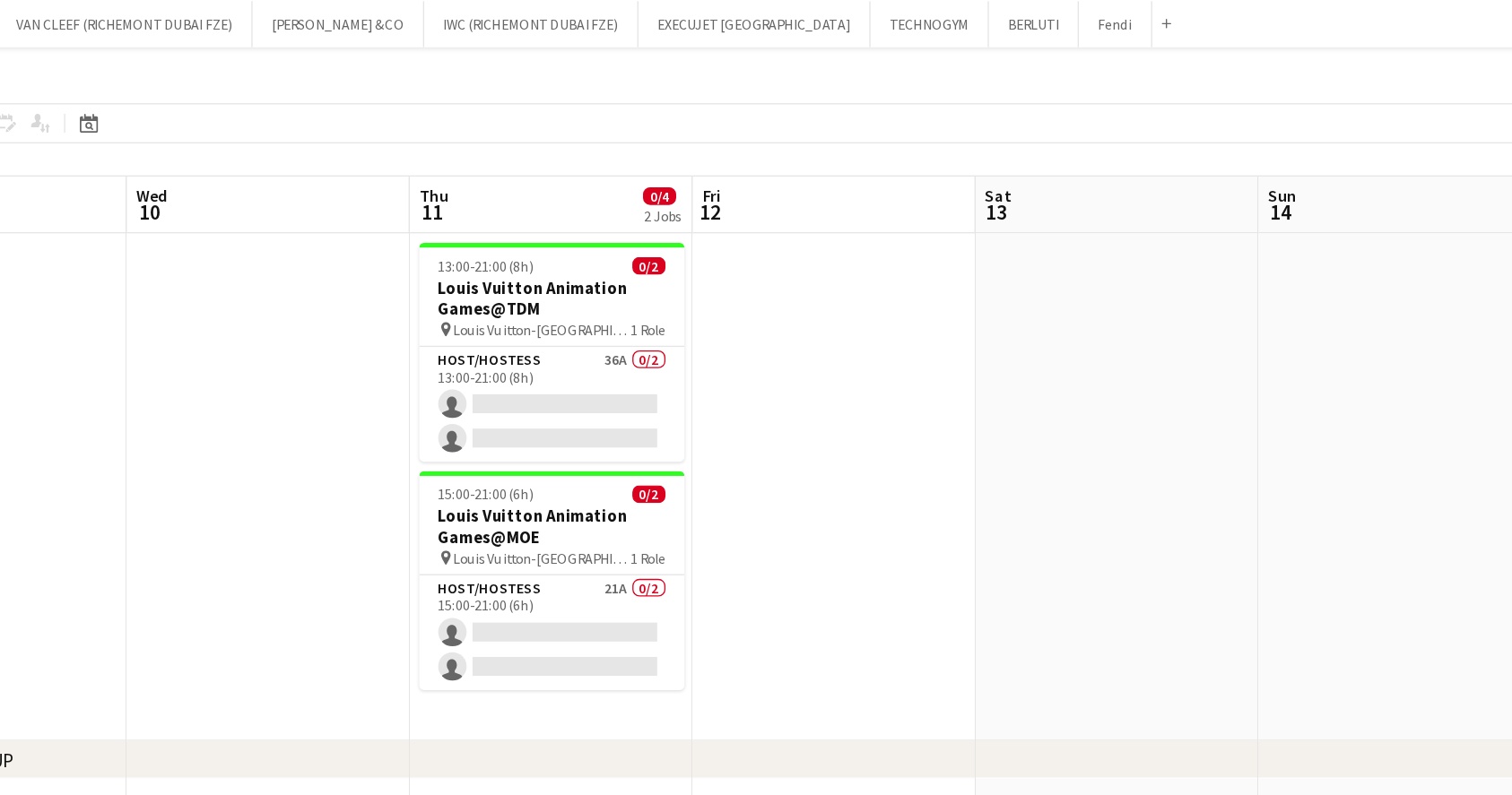
scroll to position [0, 655]
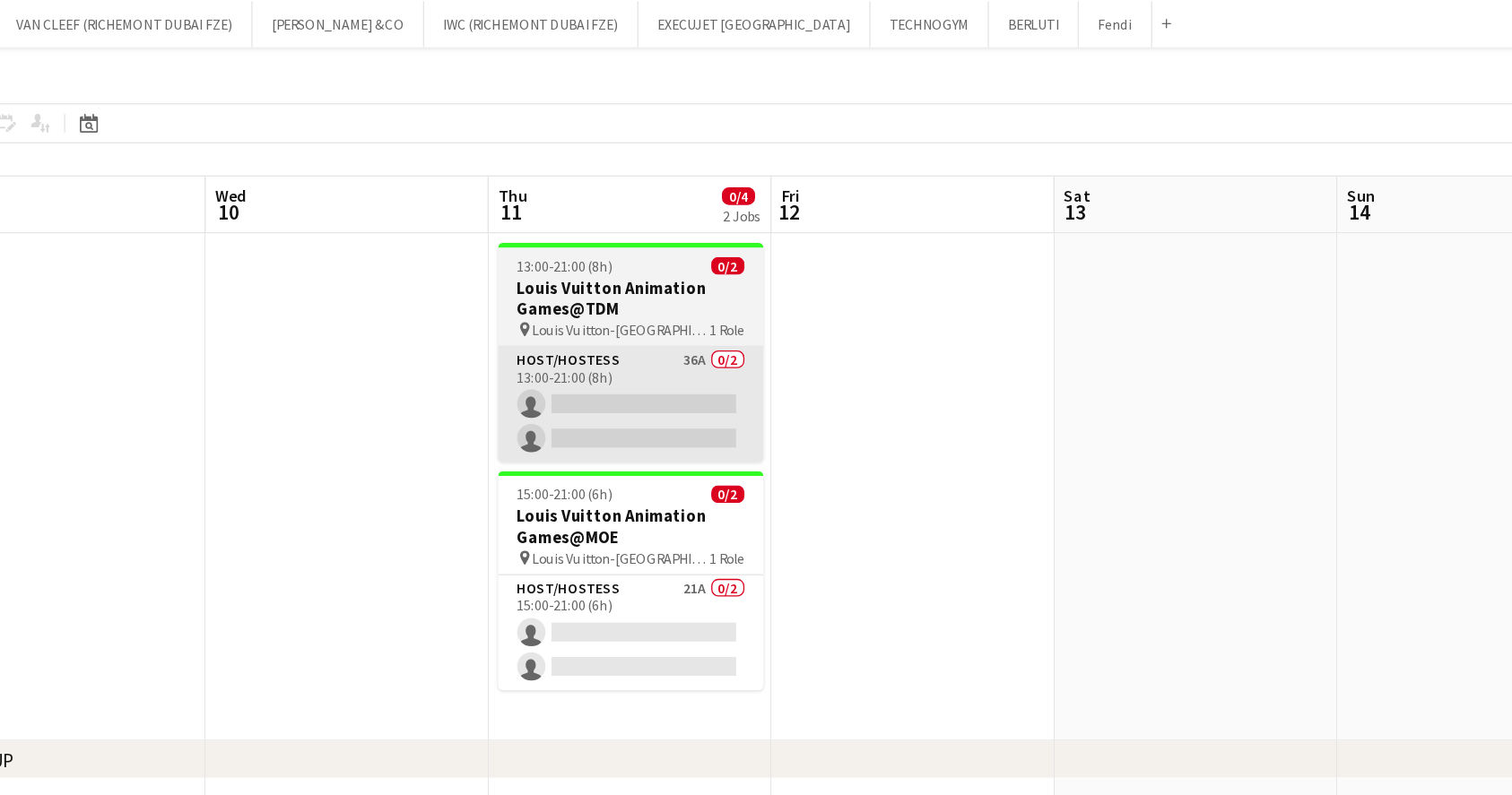
click at [770, 298] on app-card-role "Host/Hostess 36A 0/2 13:00-21:00 (8h) single-neutral-actions single-neutral-act…" at bounding box center [739, 306] width 201 height 87
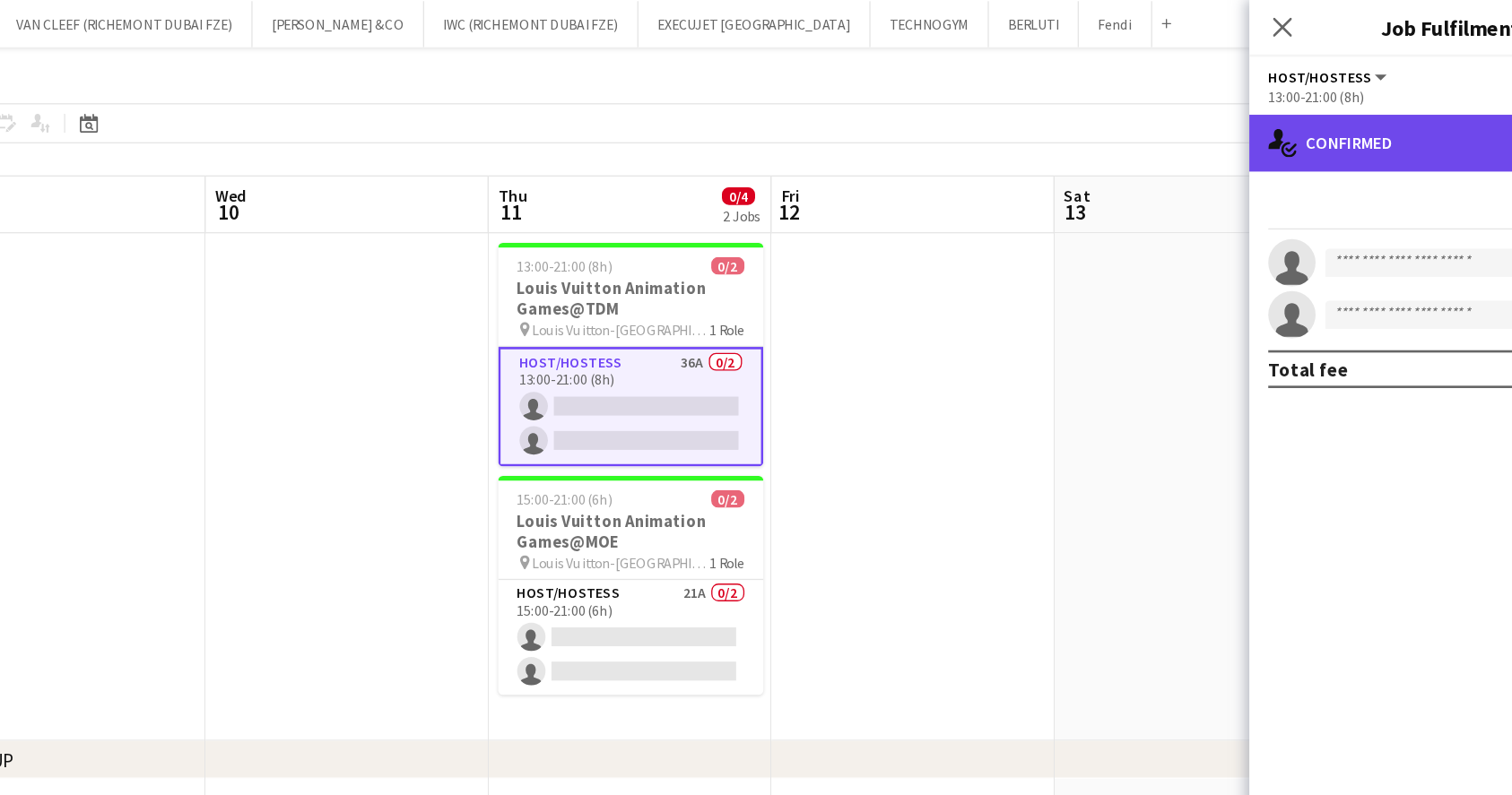
click at [1304, 107] on div "single-neutral-actions-check-2 Confirmed" at bounding box center [1359, 109] width 305 height 43
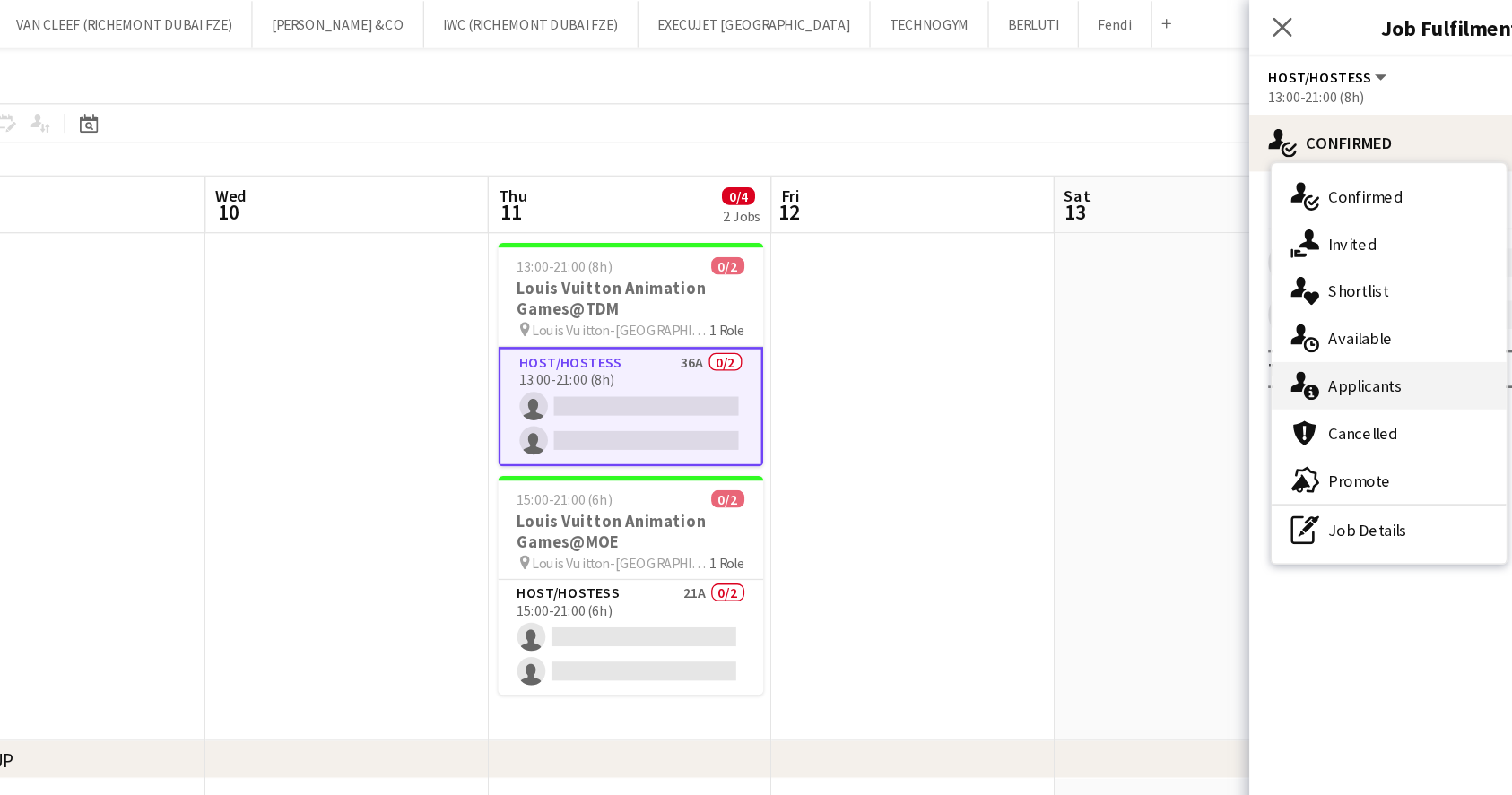
click at [1329, 297] on div "single-neutral-actions-information Applicants" at bounding box center [1312, 292] width 177 height 36
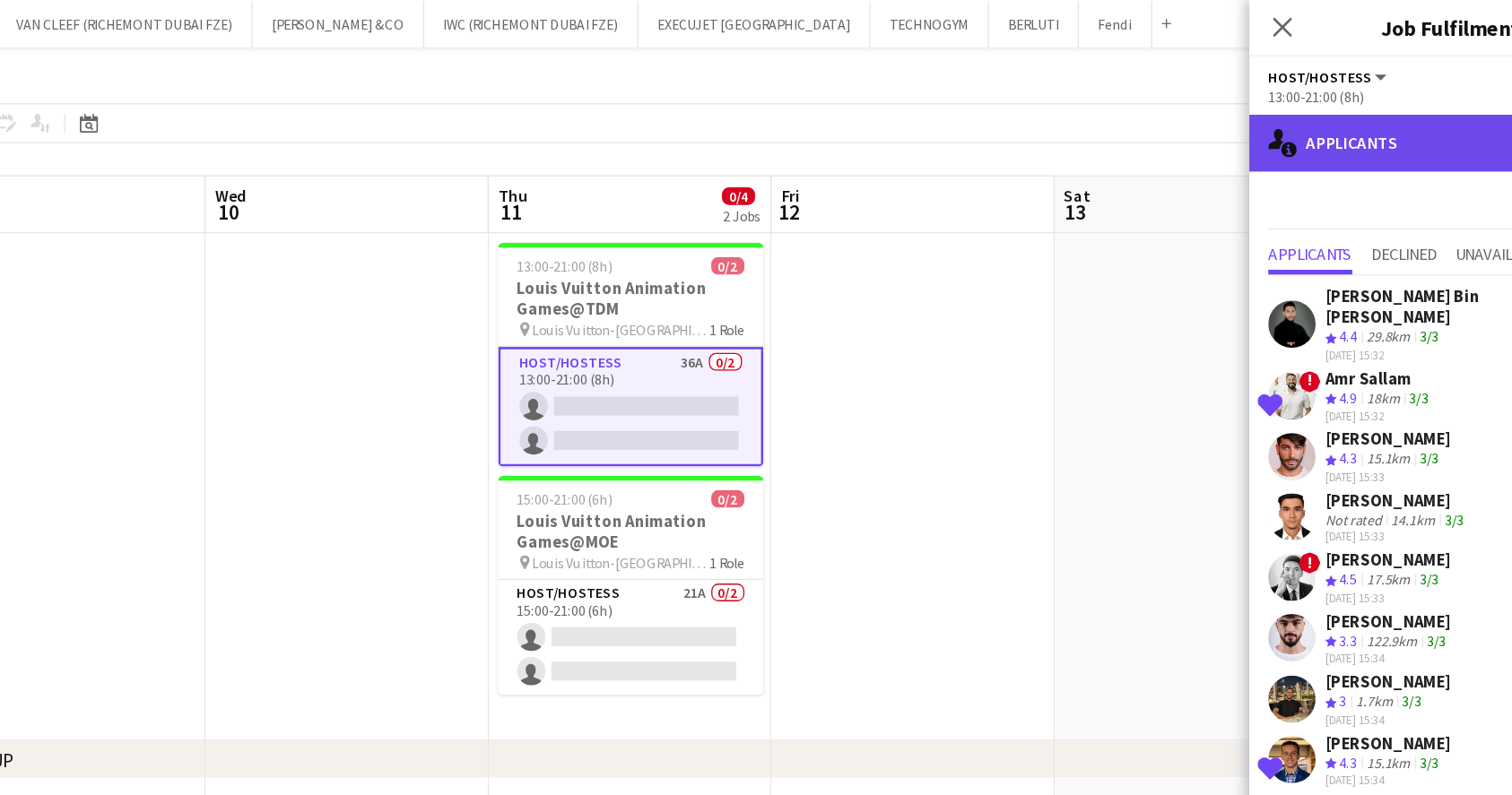
click at [1324, 121] on div "single-neutral-actions-information Applicants" at bounding box center [1359, 109] width 305 height 43
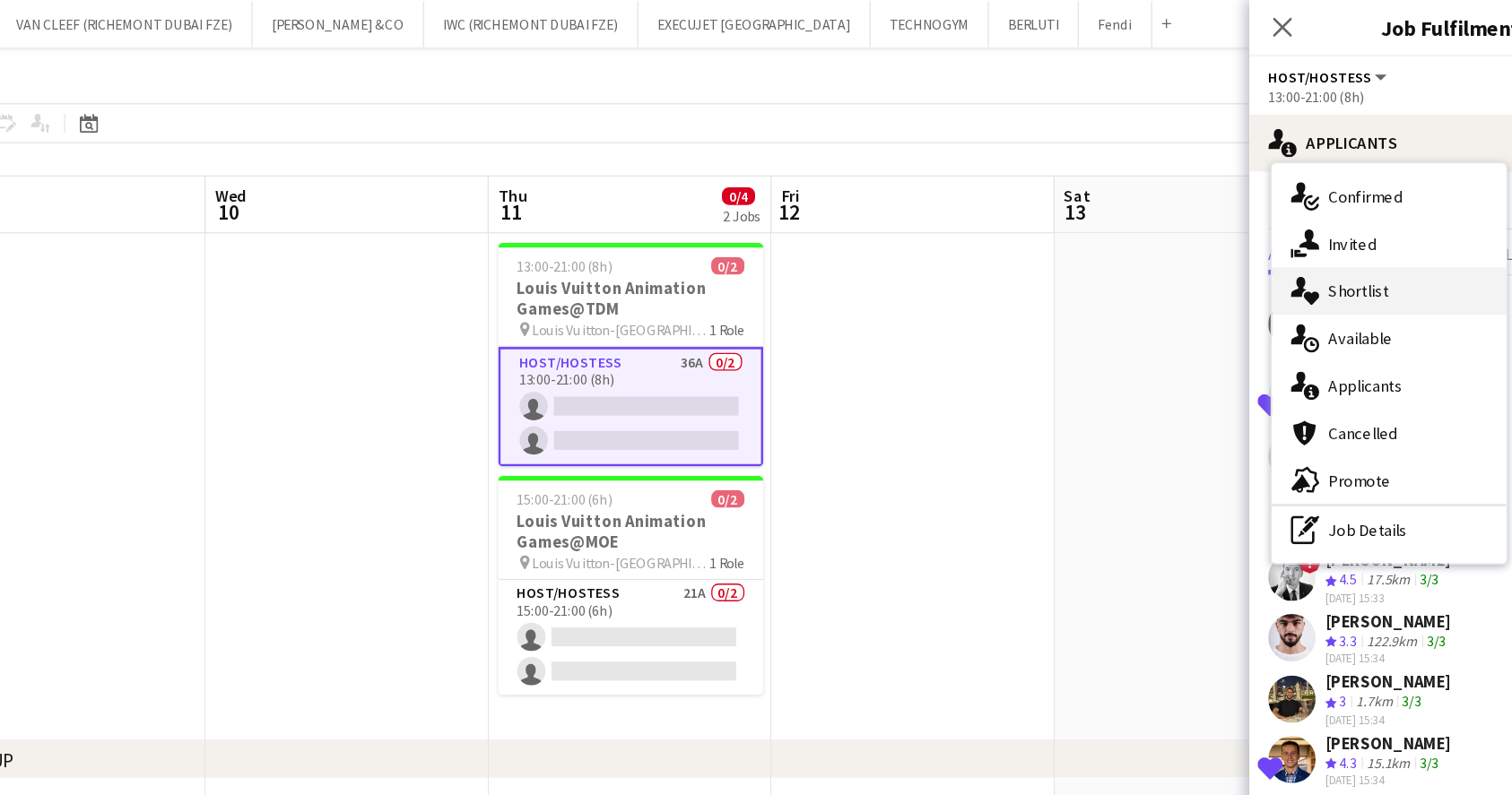
click at [1315, 228] on div "single-neutral-actions-heart Shortlist" at bounding box center [1312, 221] width 177 height 36
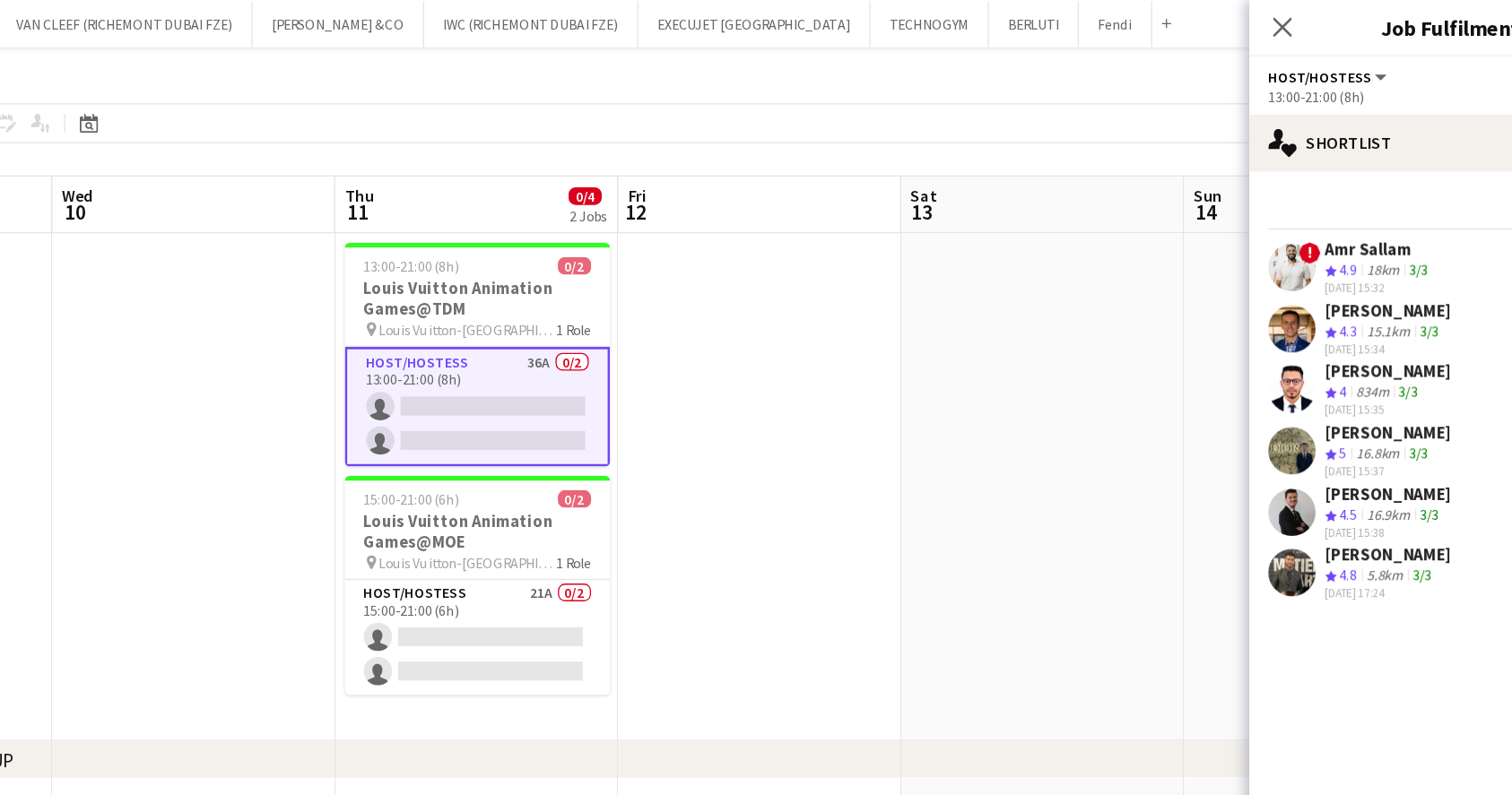
scroll to position [0, 767]
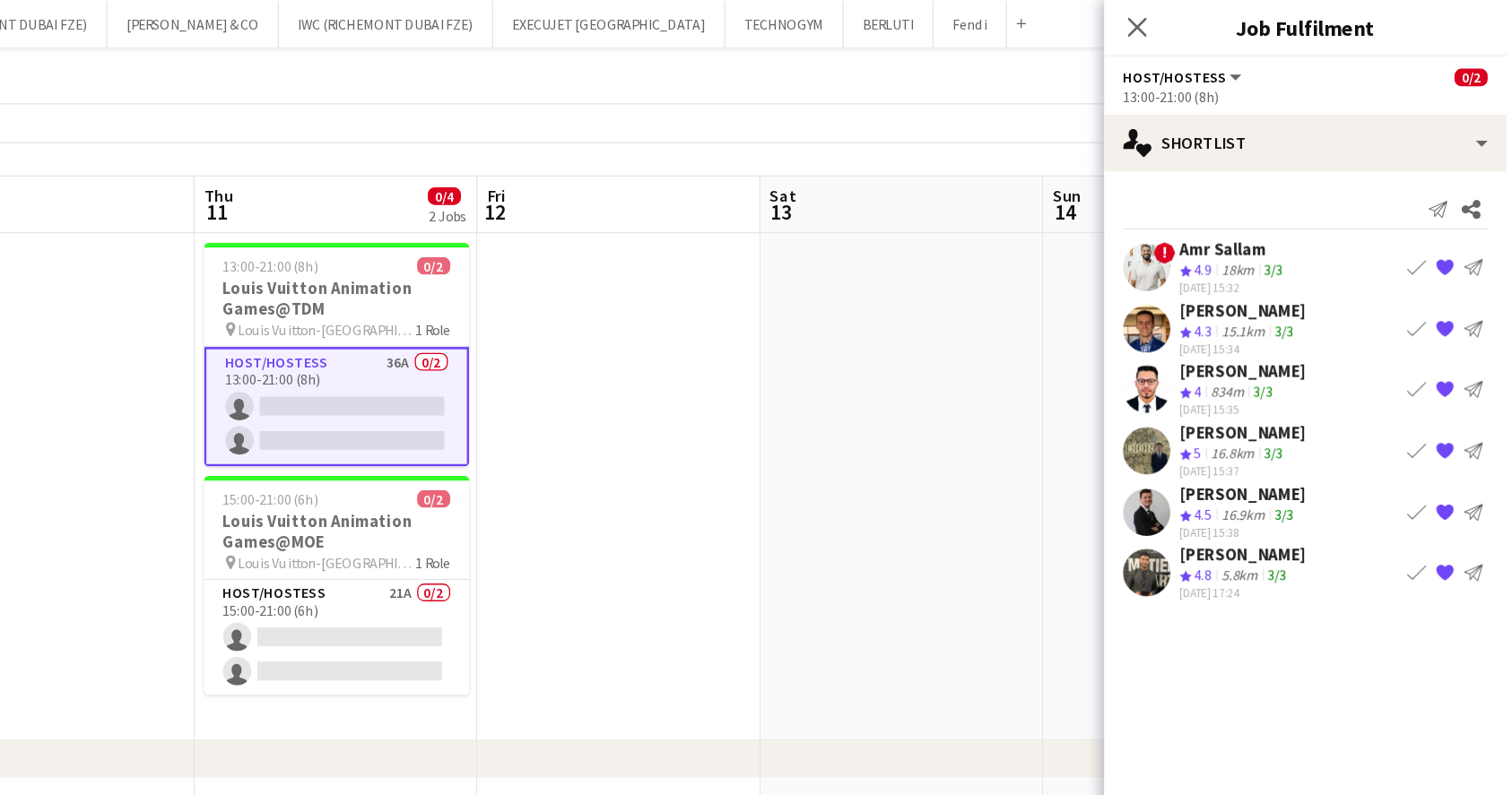
click at [1440, 244] on app-icon "Book crew" at bounding box center [1443, 248] width 14 height 14
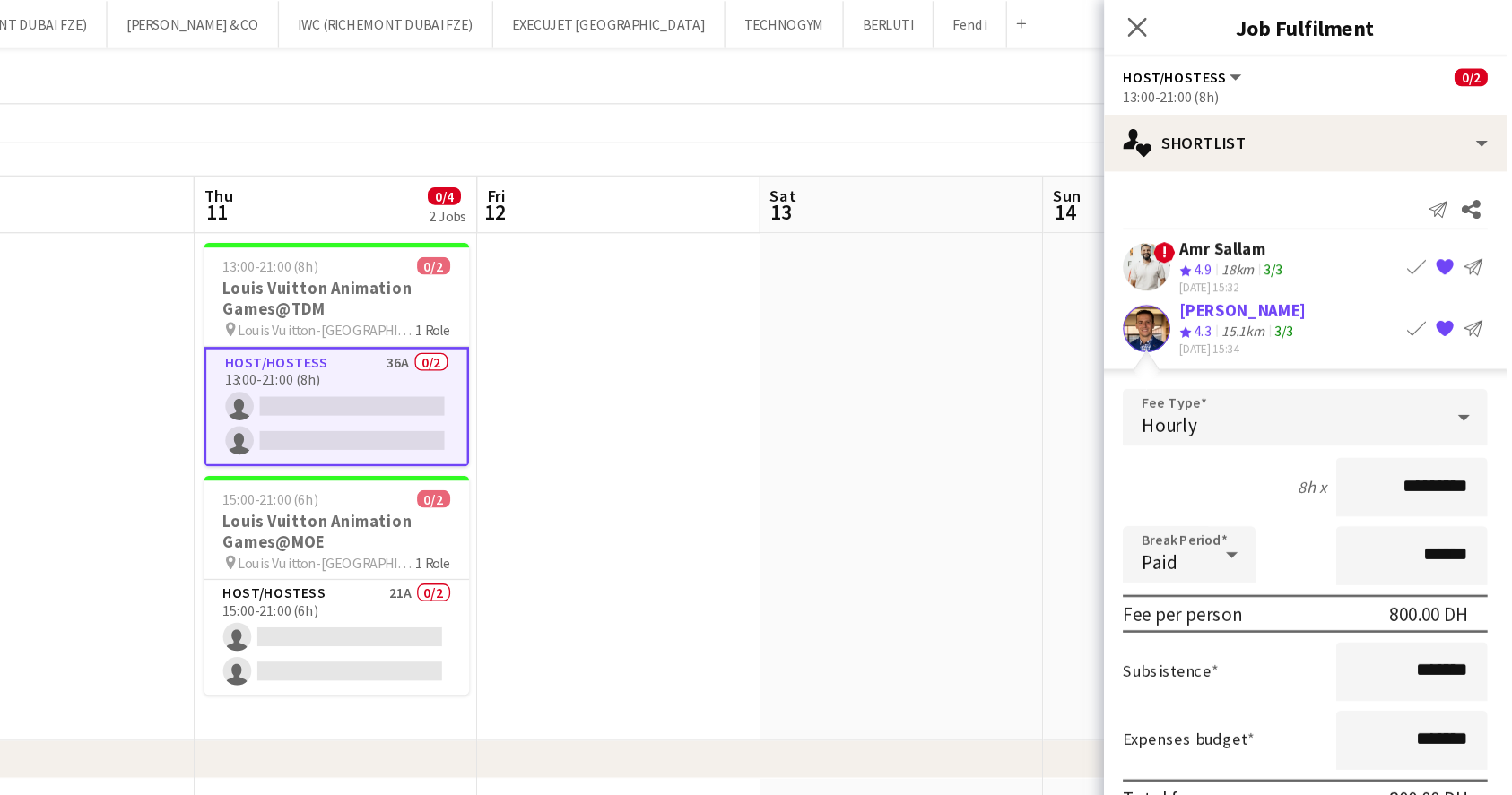
scroll to position [74, 0]
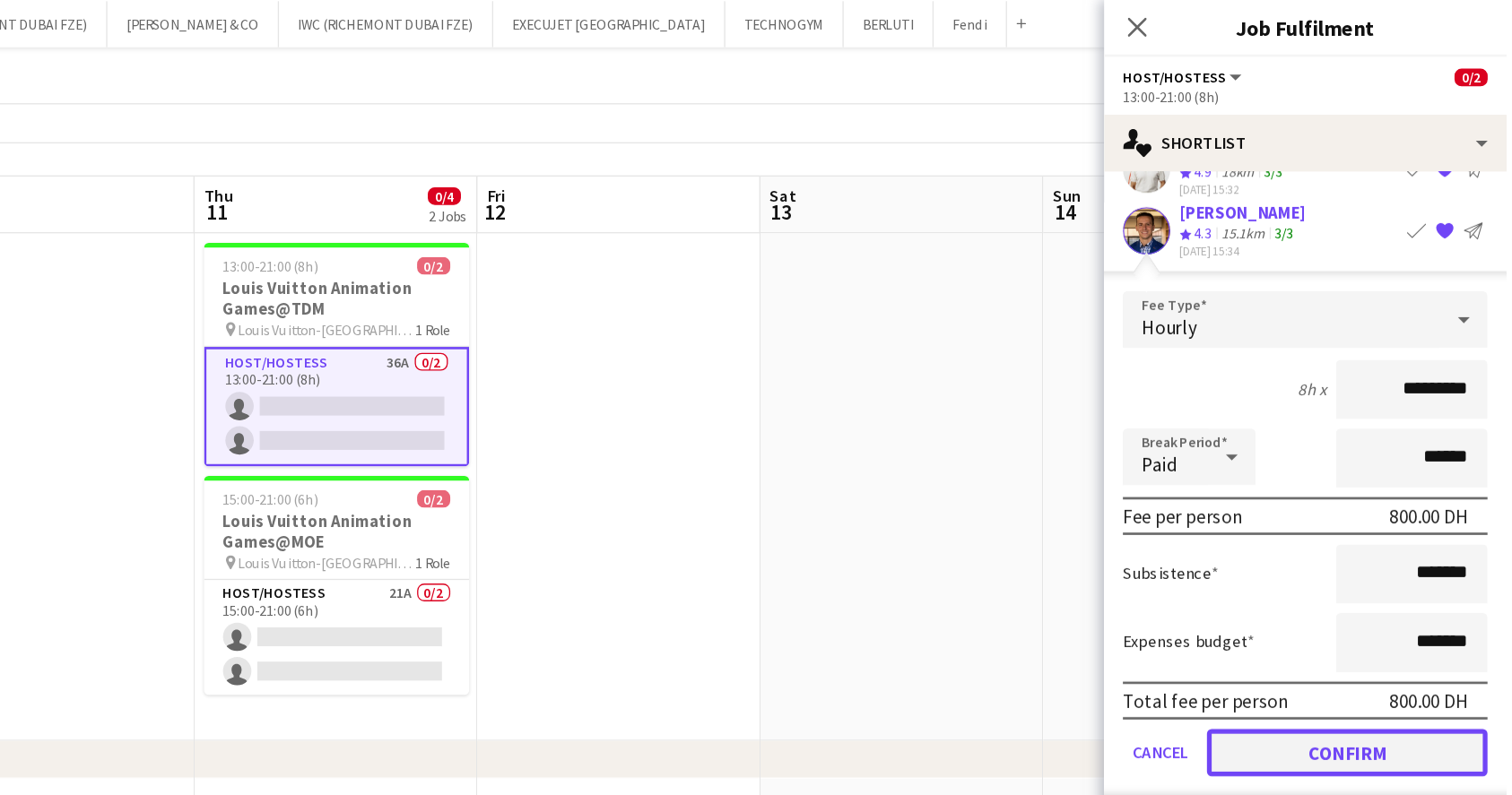
click at [1392, 567] on button "Confirm" at bounding box center [1391, 569] width 212 height 36
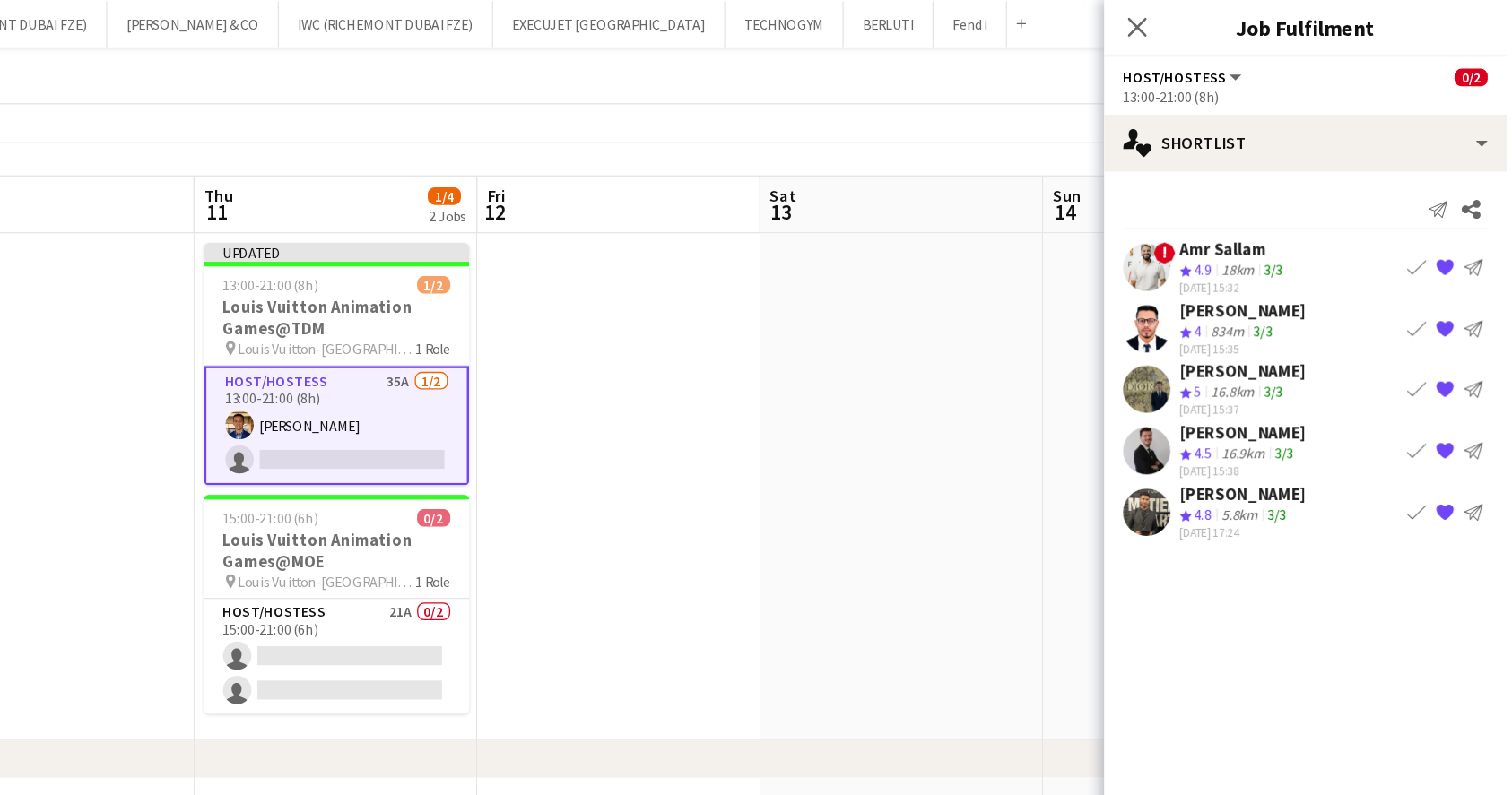
scroll to position [0, 0]
click at [1123, 81] on app-toolbar "Copy Paste Paste Ctrl+V Paste with crew Ctrl+Shift+V Paste linked Job [GEOGRAPH…" at bounding box center [756, 93] width 1512 height 30
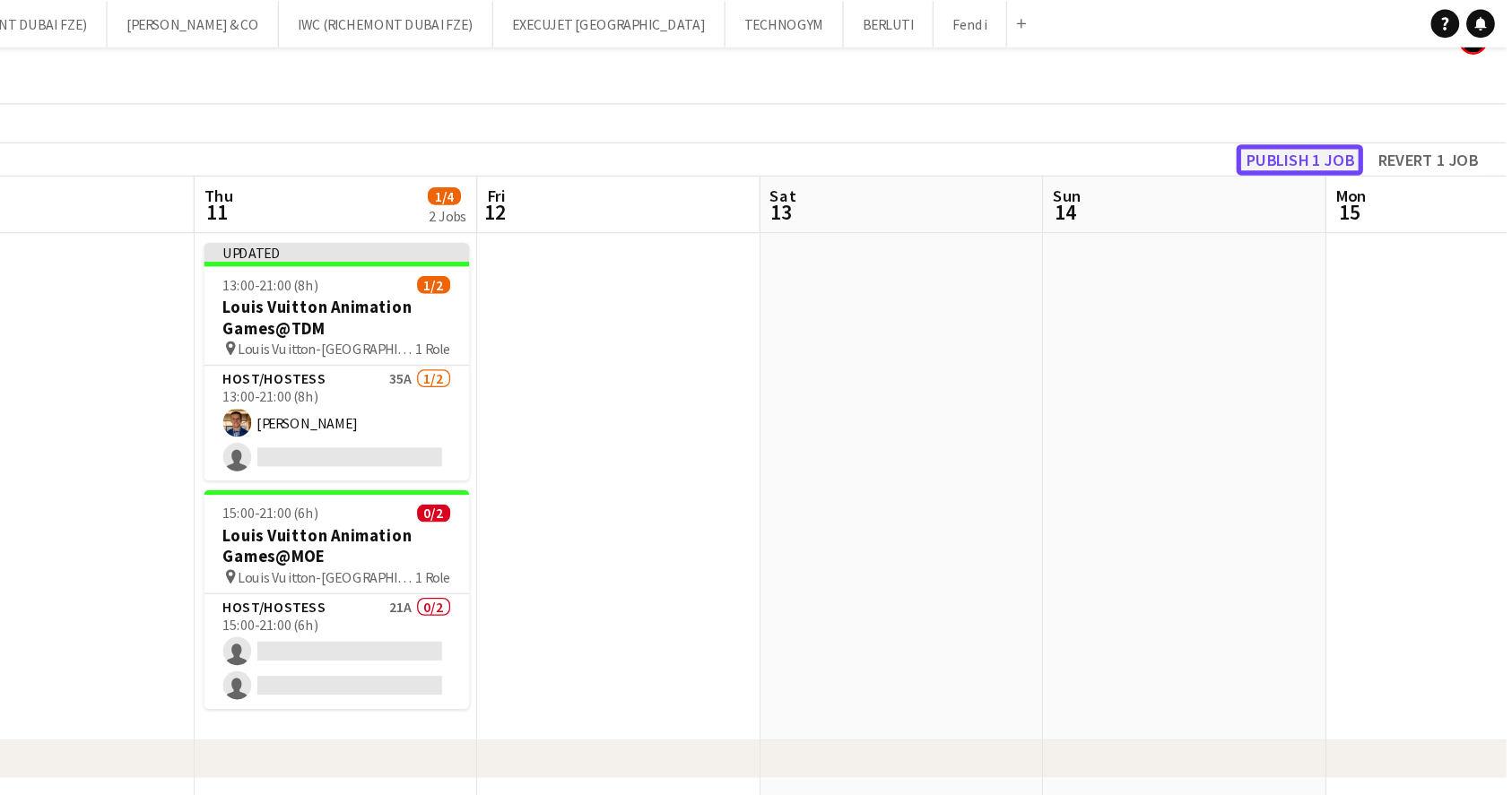
click at [1360, 122] on button "Publish 1 job" at bounding box center [1355, 120] width 96 height 23
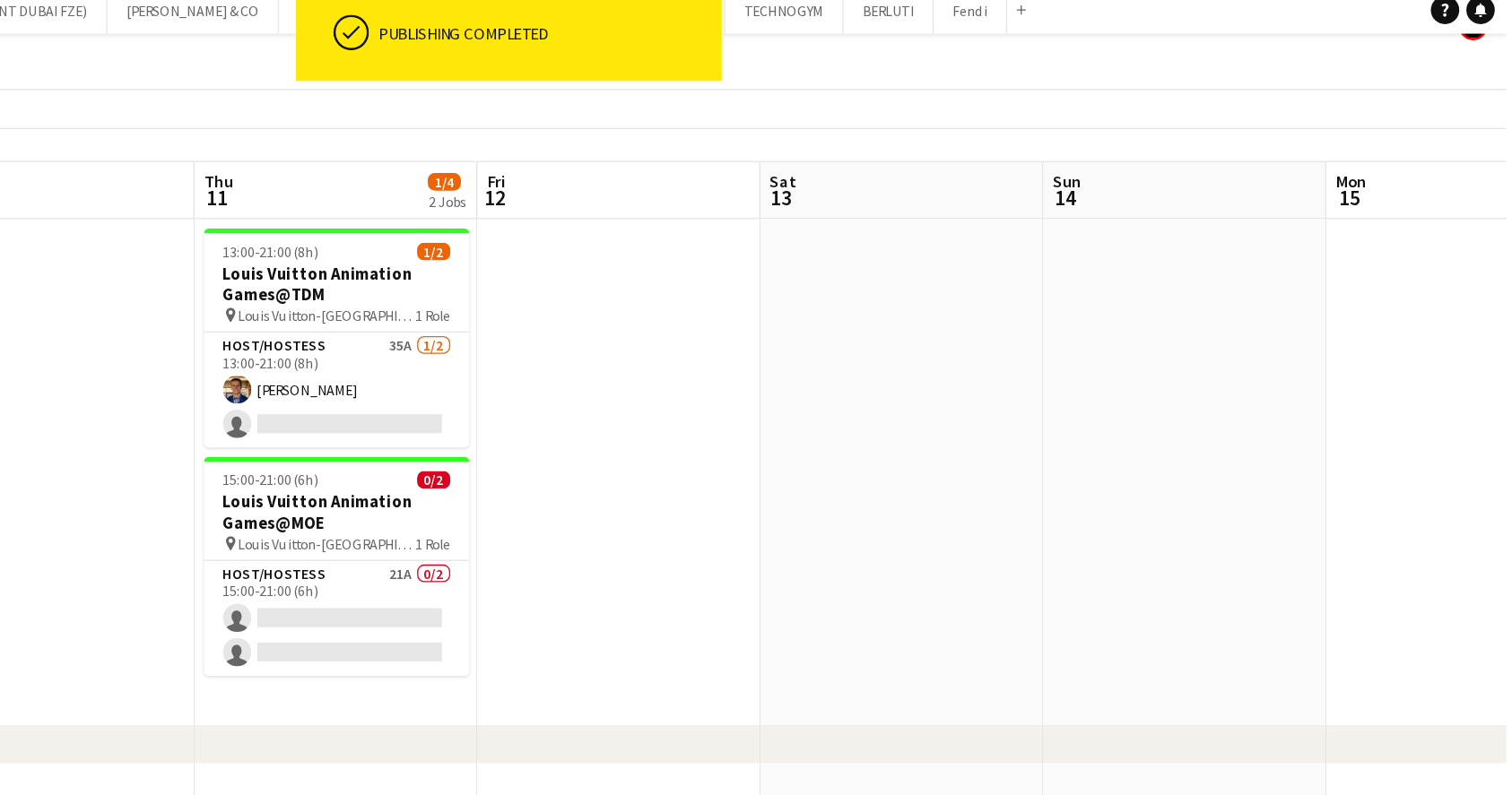
scroll to position [26, 0]
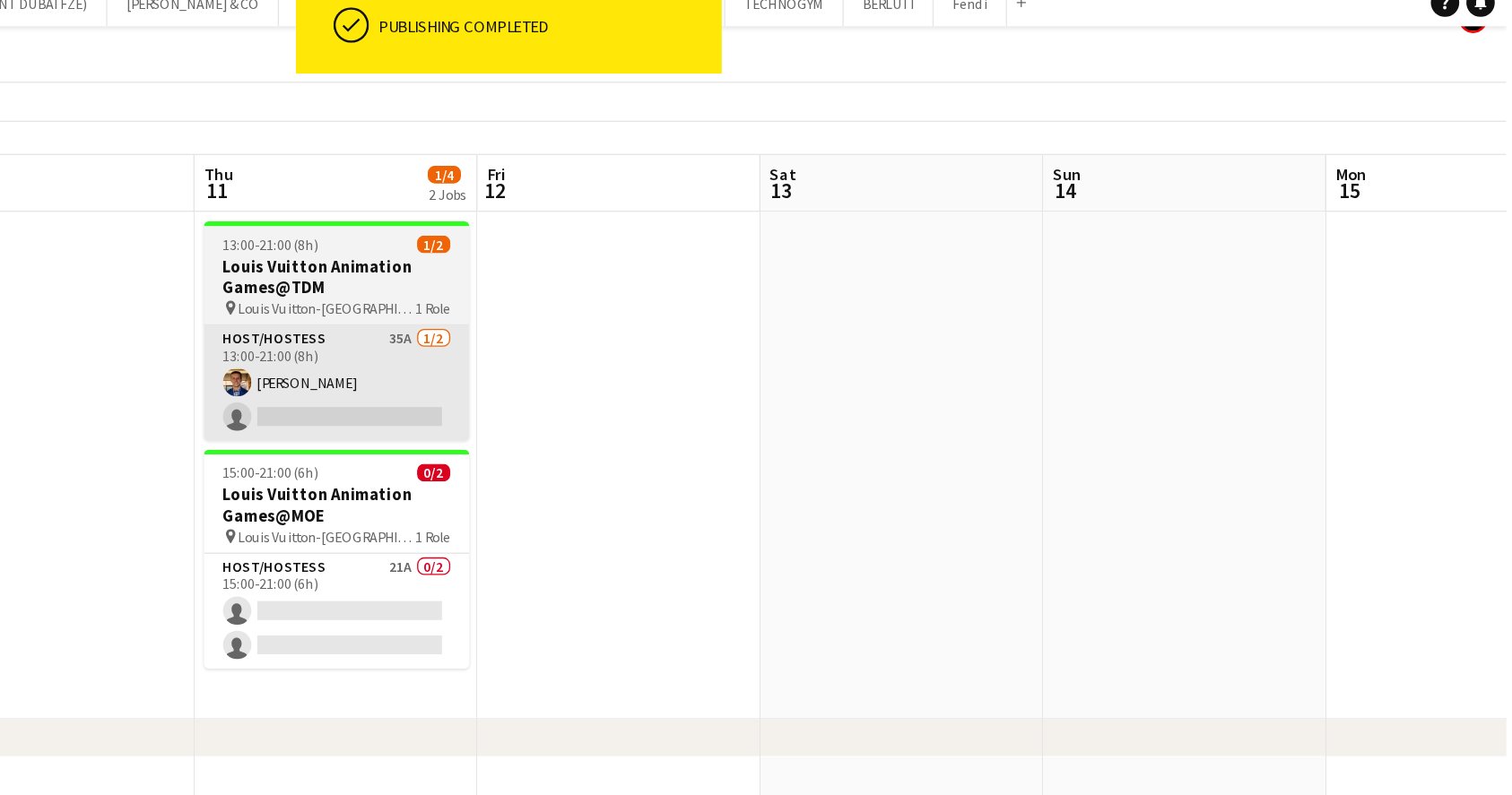
click at [686, 331] on app-card-role "Host/Hostess 35A [DATE] 13:00-21:00 (8h) [PERSON_NAME] single-neutral-actions" at bounding box center [625, 306] width 201 height 87
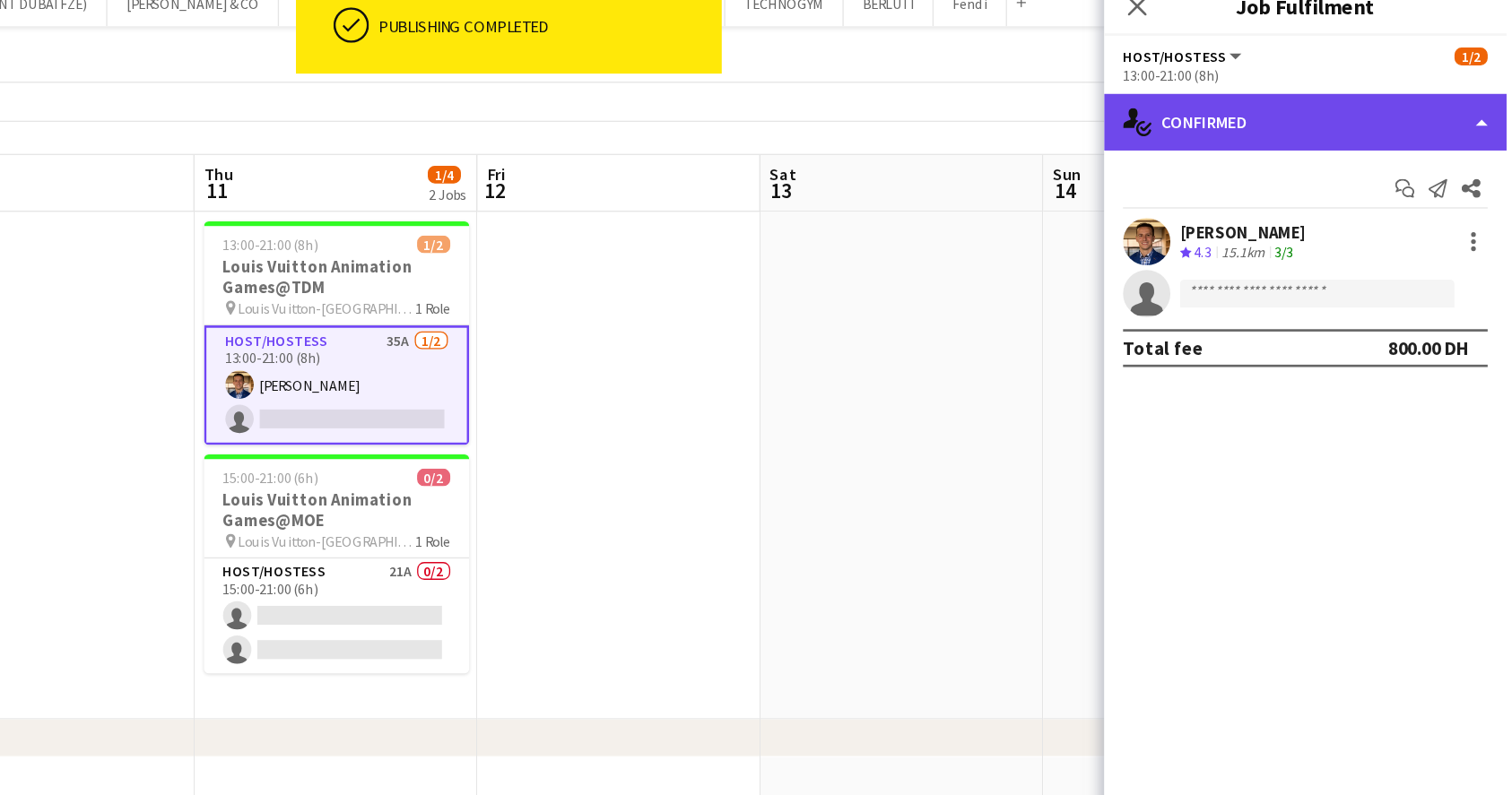
click at [1427, 115] on div "single-neutral-actions-check-2 Confirmed" at bounding box center [1359, 109] width 305 height 43
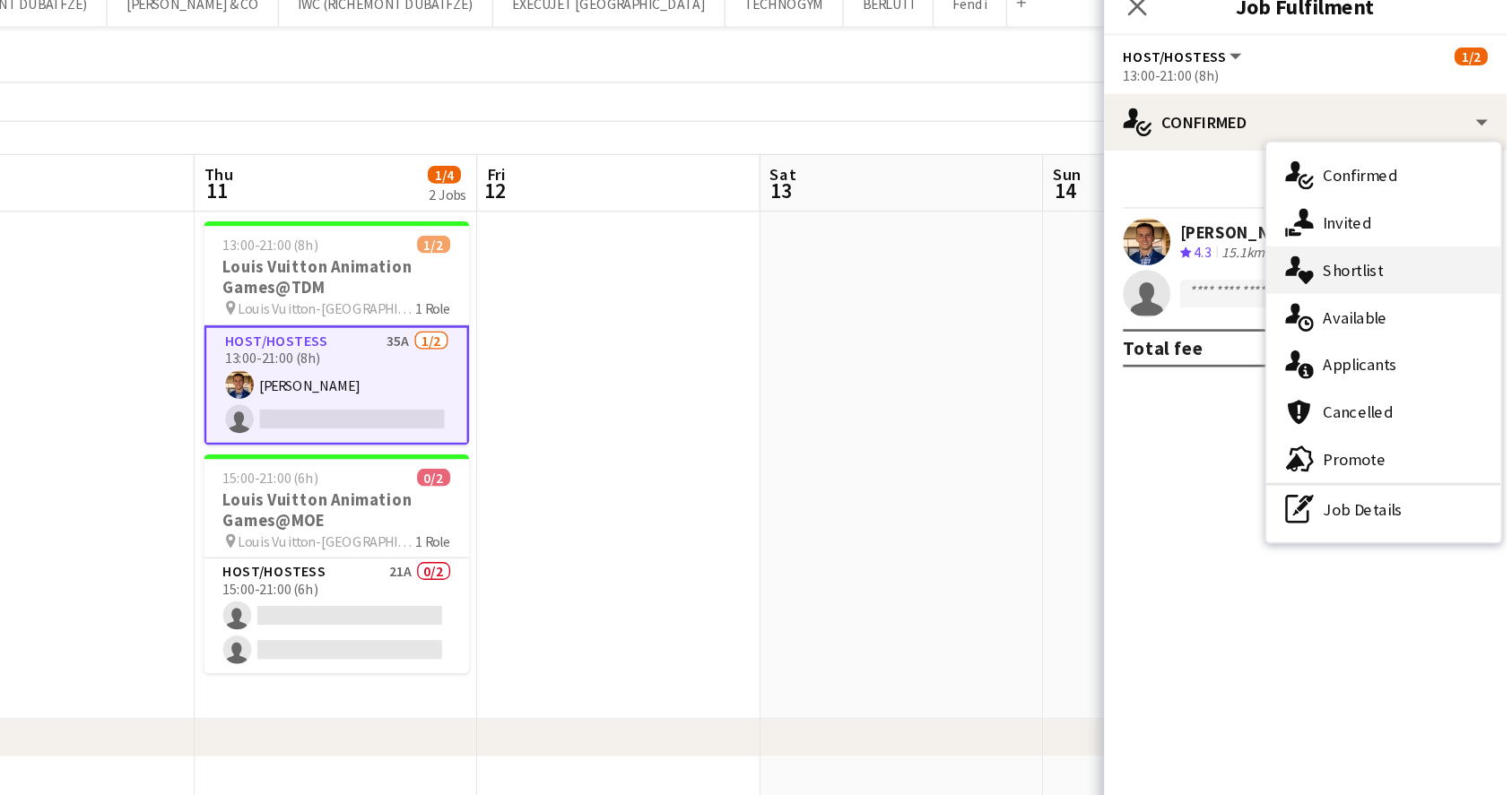
click at [1442, 226] on div "single-neutral-actions-heart Shortlist" at bounding box center [1418, 221] width 177 height 36
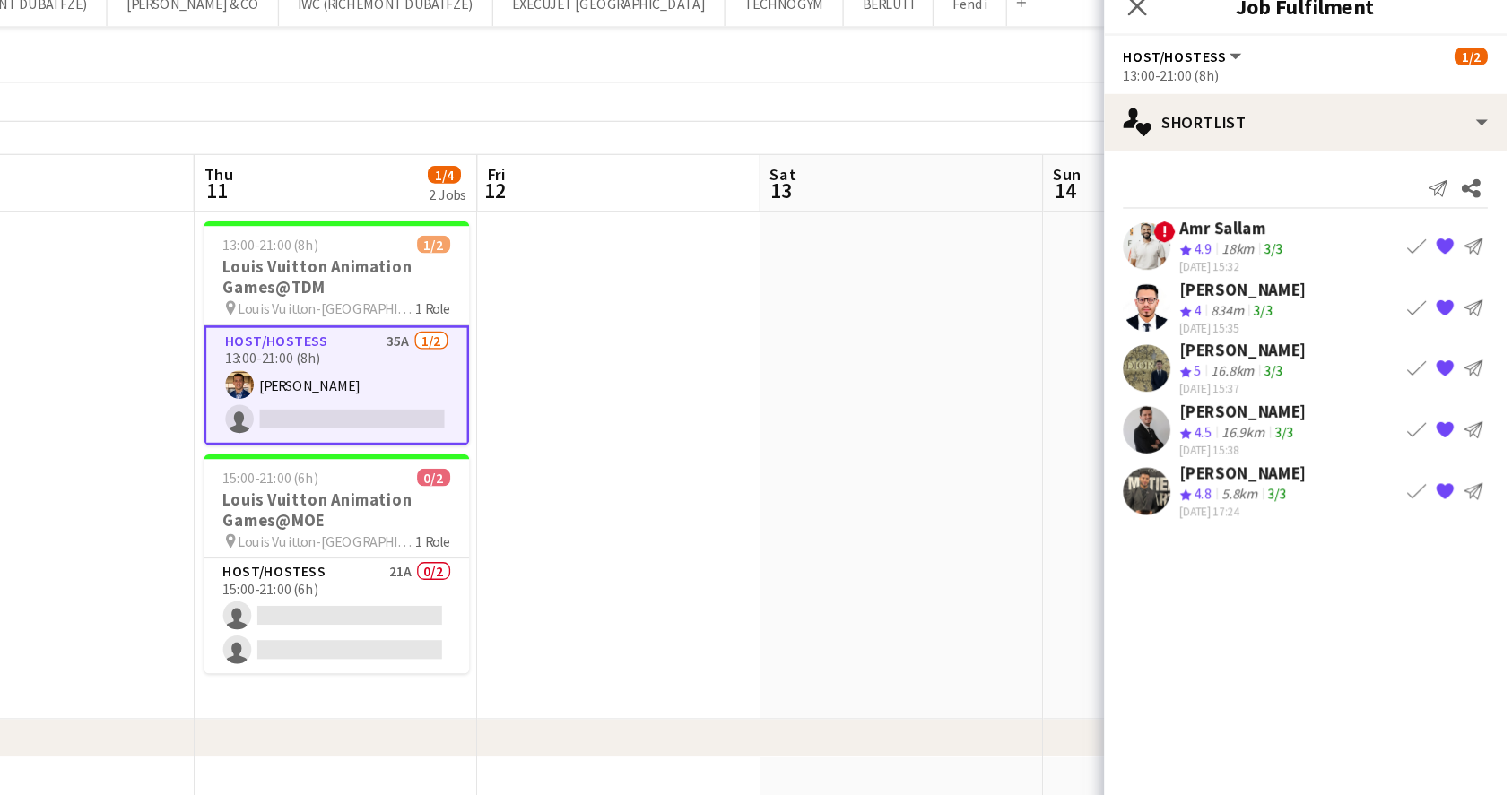
click at [1296, 199] on div "18km" at bounding box center [1308, 205] width 32 height 15
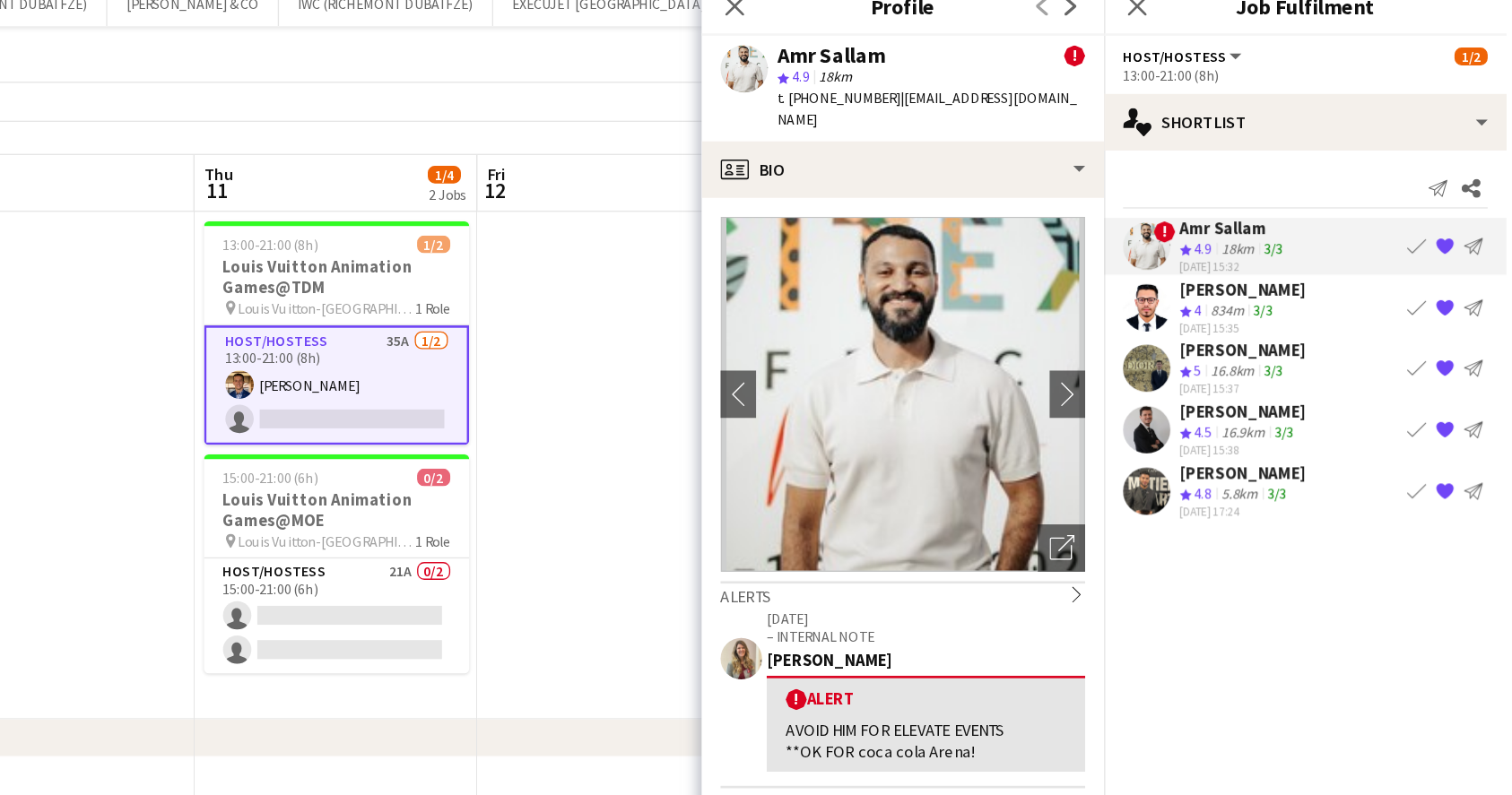
click at [1320, 235] on div "[PERSON_NAME]" at bounding box center [1311, 235] width 95 height 16
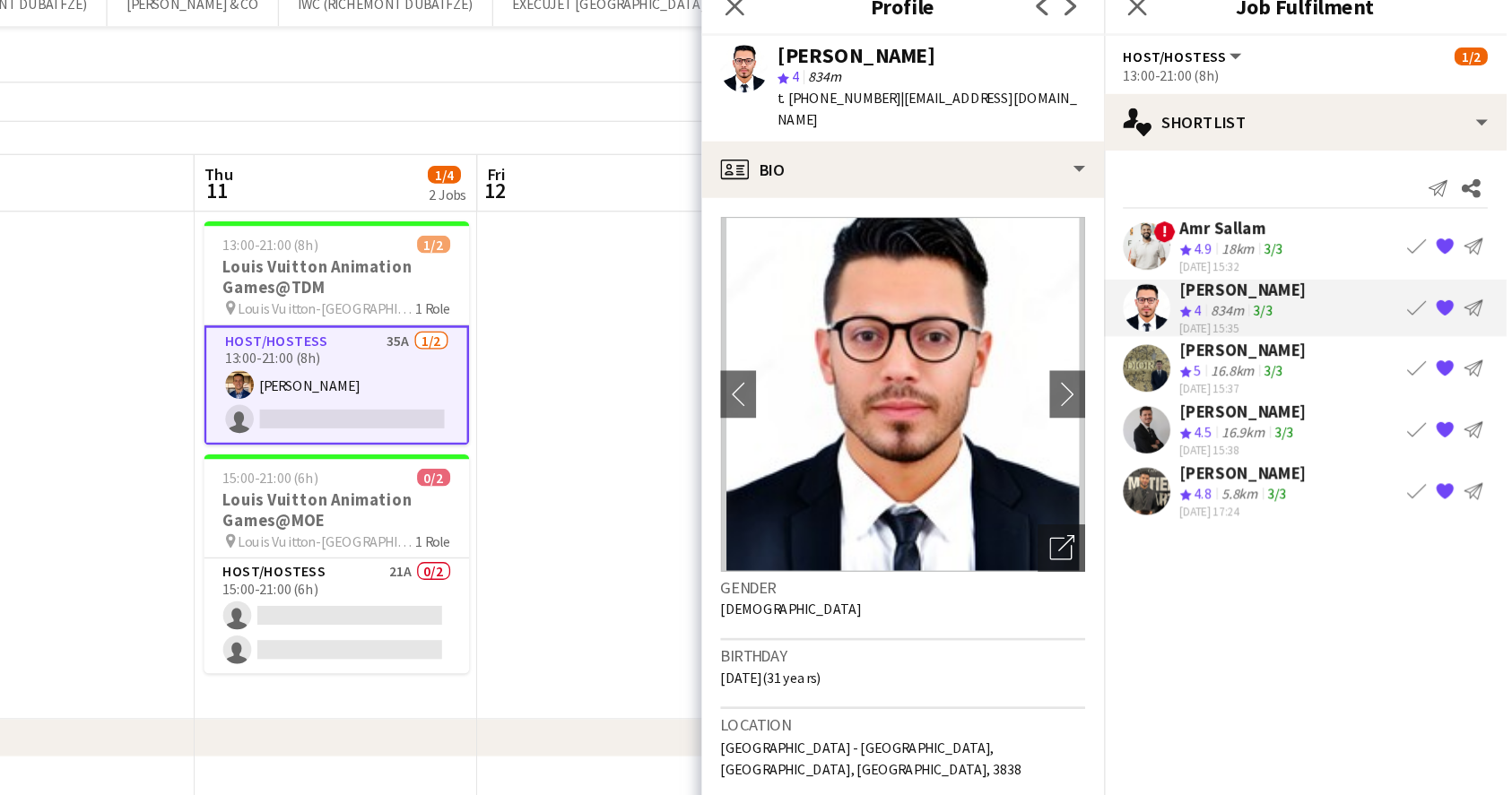
click at [999, 88] on span "t. [PHONE_NUMBER]" at bounding box center [1006, 90] width 93 height 13
drag, startPoint x: 994, startPoint y: 88, endPoint x: 1043, endPoint y: 92, distance: 49.2
click at [1043, 92] on span "t. [PHONE_NUMBER]" at bounding box center [1006, 90] width 93 height 13
copy span "544968659"
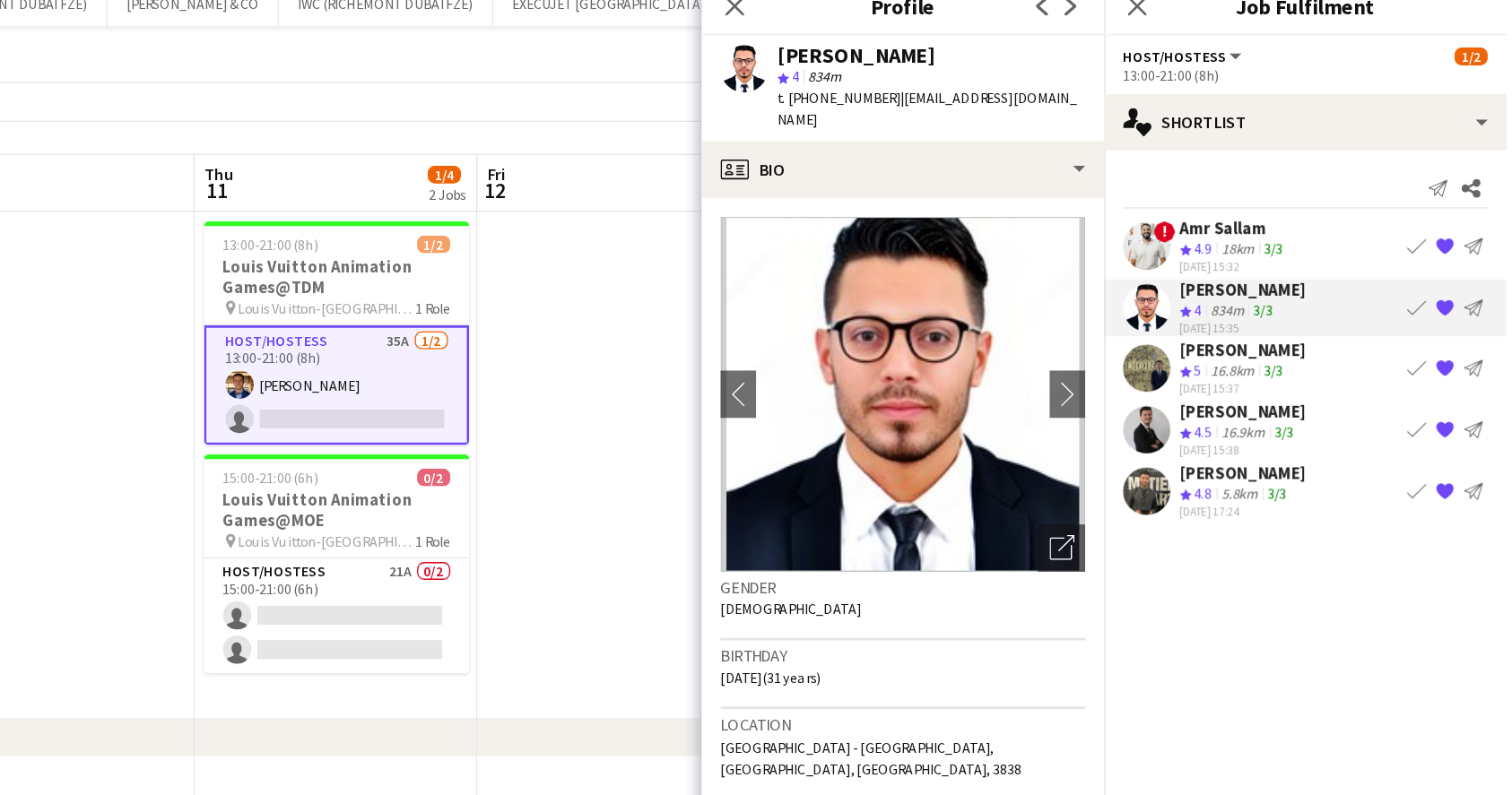
click at [1331, 277] on div "[PERSON_NAME]" at bounding box center [1311, 281] width 95 height 16
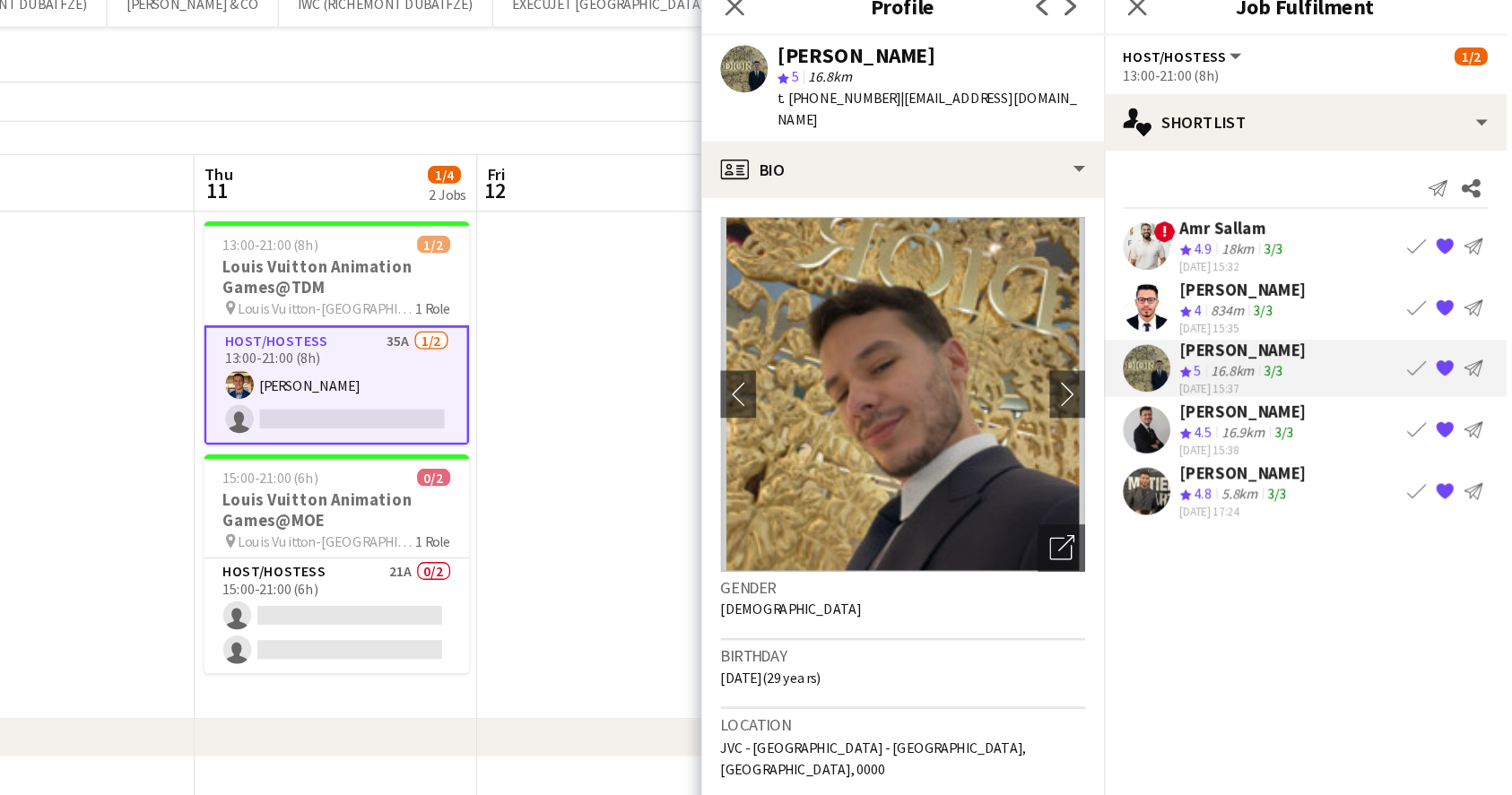
drag, startPoint x: 990, startPoint y: 85, endPoint x: 1039, endPoint y: 87, distance: 49.0
click at [1039, 87] on div "t. [PHONE_NUMBER] | [EMAIL_ADDRESS][DOMAIN_NAME]" at bounding box center [1076, 99] width 233 height 32
copy span "521435909"
click at [1316, 323] on div "[PERSON_NAME]" at bounding box center [1311, 328] width 95 height 16
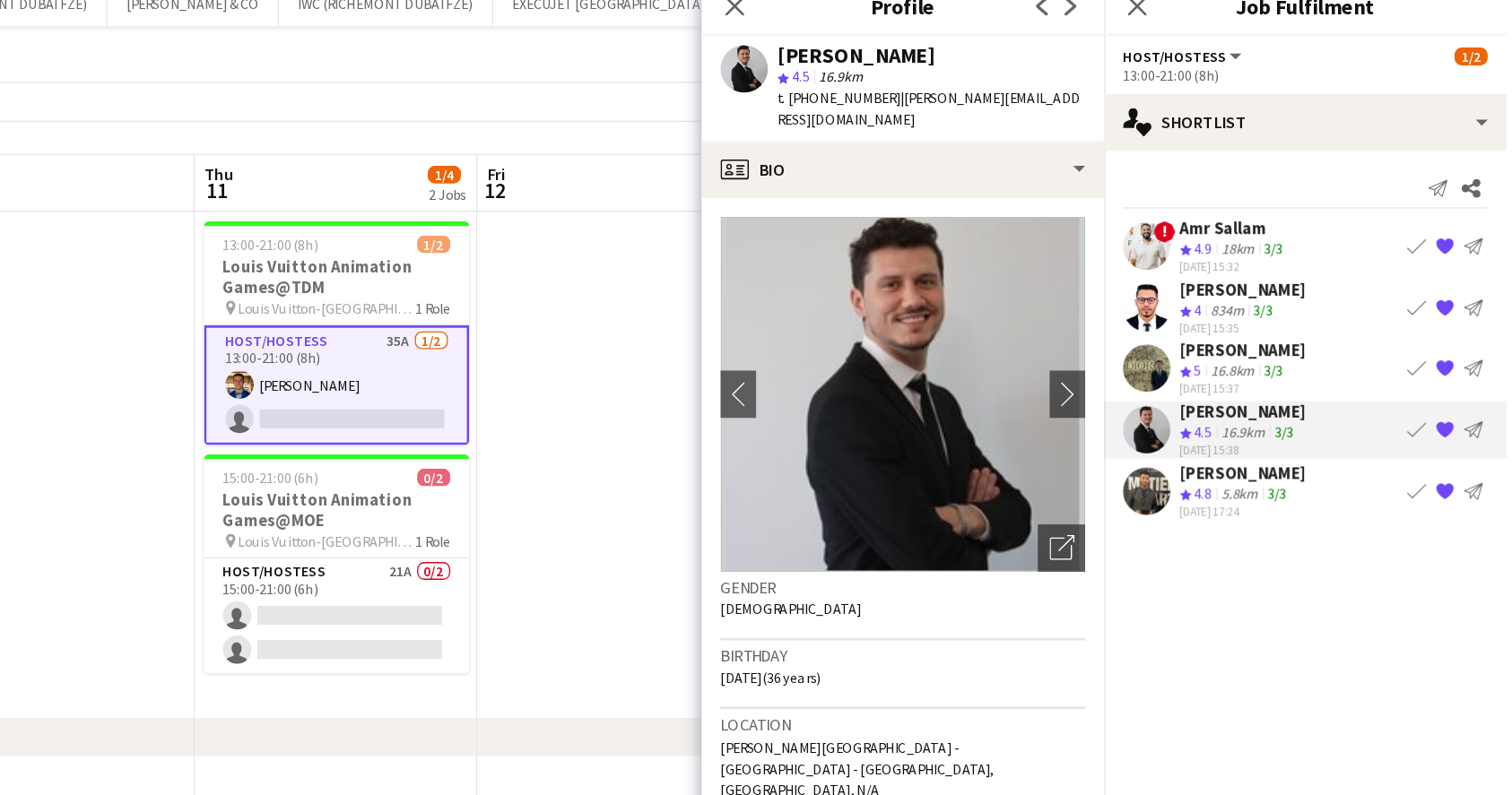
click at [980, 87] on span "t. [PHONE_NUMBER]" at bounding box center [1006, 90] width 93 height 13
drag, startPoint x: 986, startPoint y: 88, endPoint x: 1045, endPoint y: 84, distance: 59.1
click at [1045, 84] on div "t. [PHONE_NUMBER] | [PERSON_NAME][EMAIL_ADDRESS][DOMAIN_NAME]" at bounding box center [1076, 99] width 233 height 32
copy span "54999733797"
click at [1308, 368] on div "[PERSON_NAME]" at bounding box center [1311, 374] width 95 height 16
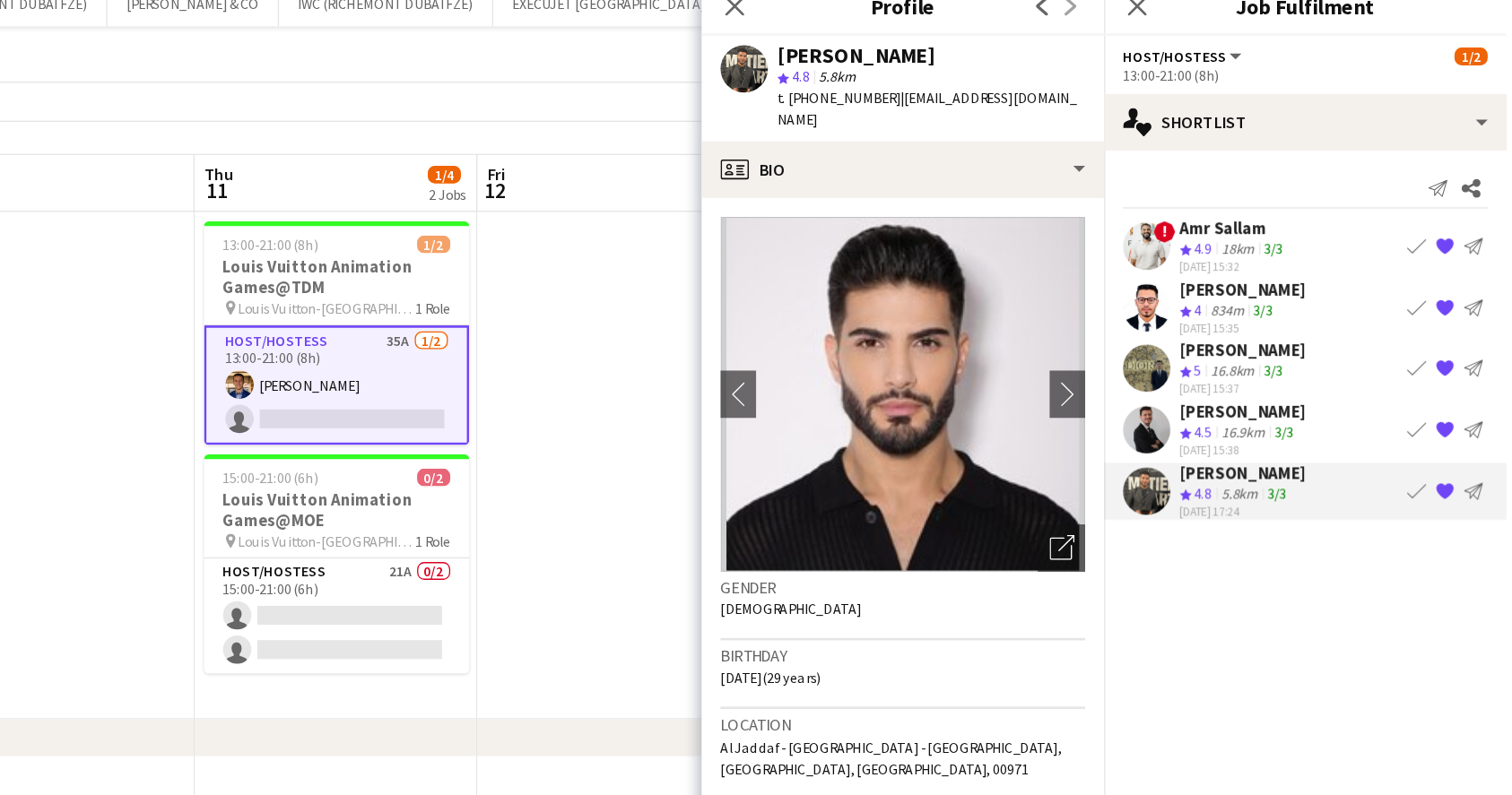
click at [1312, 327] on div "[PERSON_NAME]" at bounding box center [1311, 328] width 95 height 16
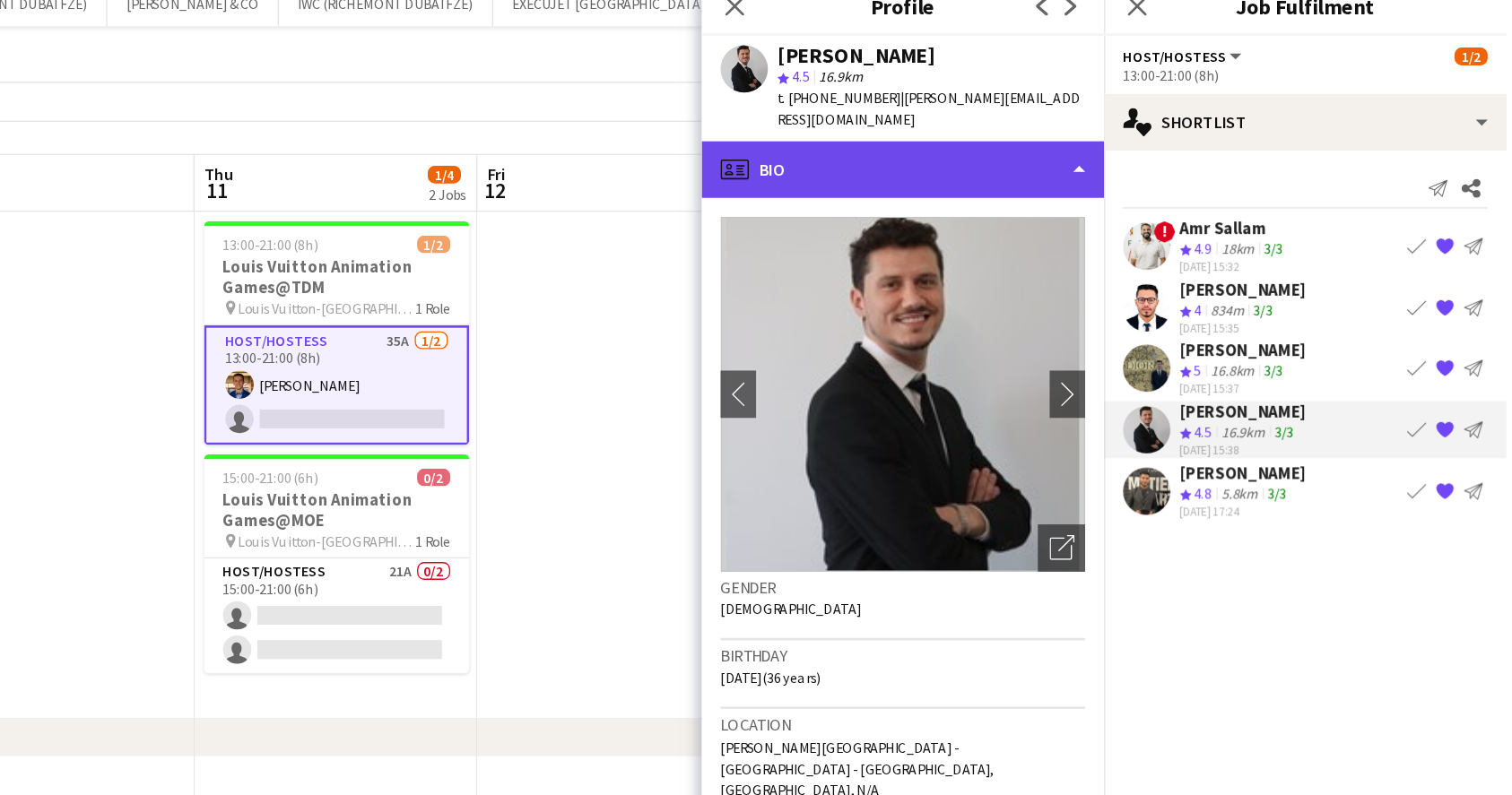
click at [1014, 164] on div "profile Bio" at bounding box center [1054, 145] width 305 height 43
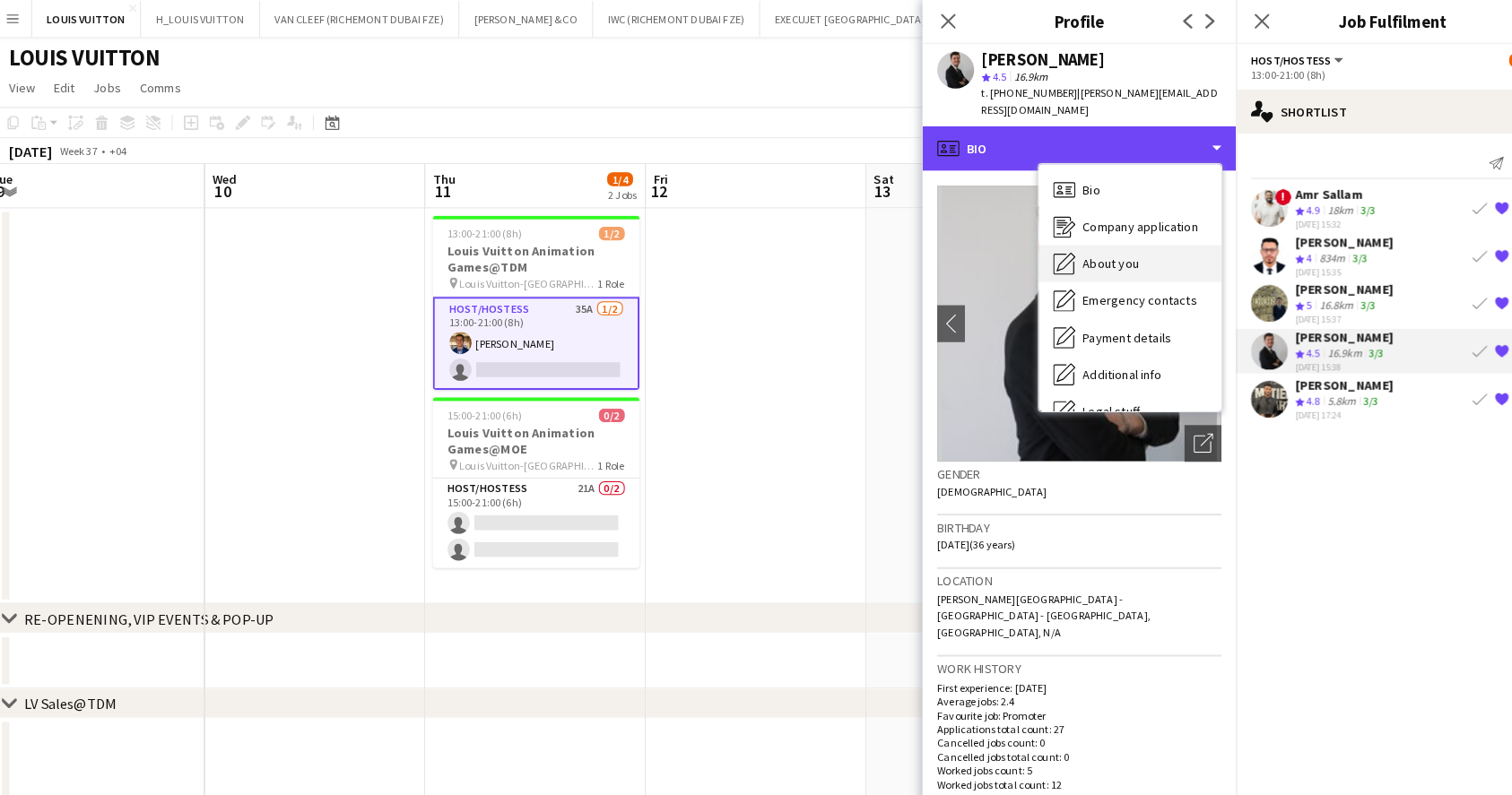
scroll to position [0, 868]
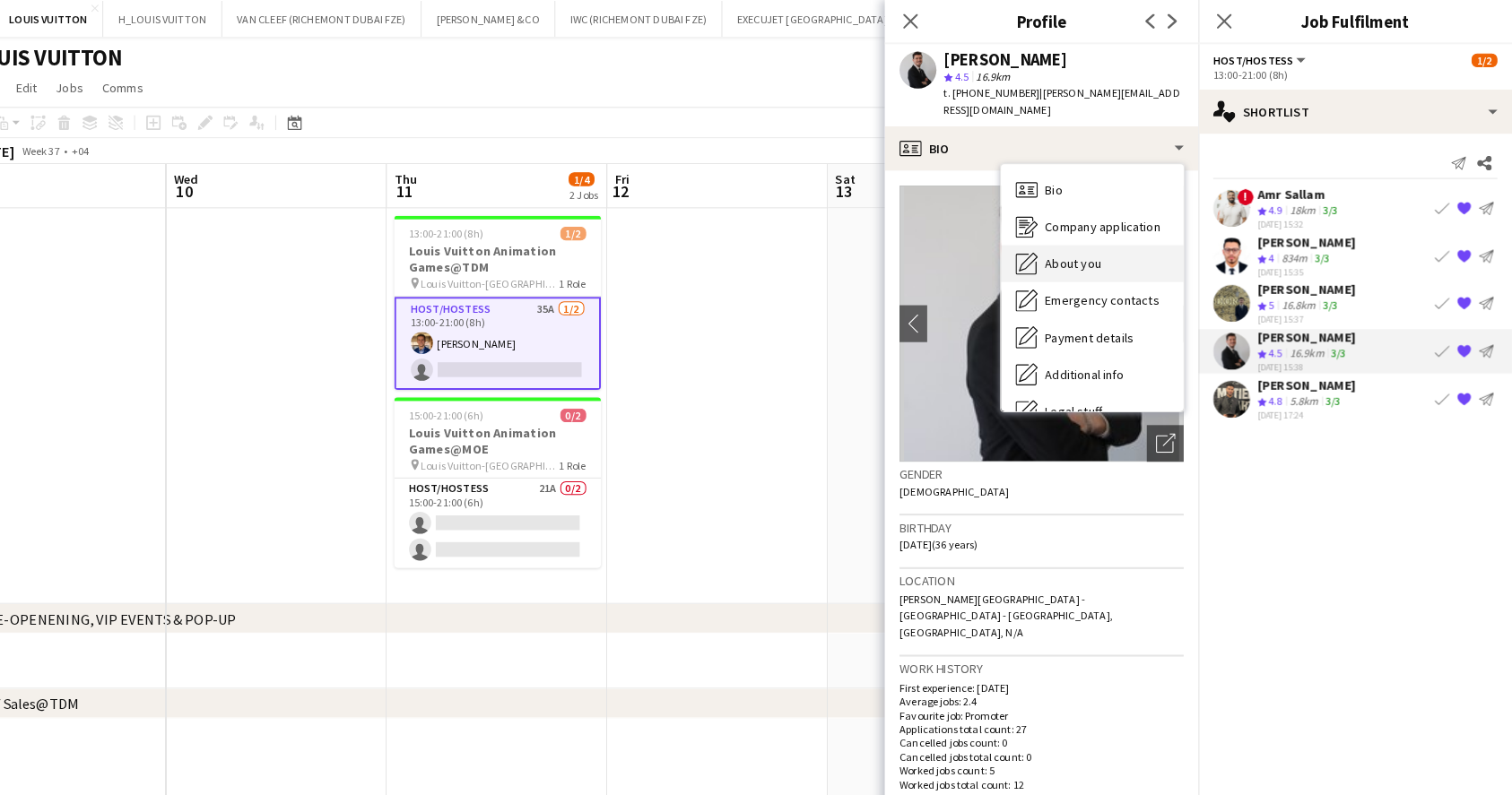
click at [1094, 254] on span "About you" at bounding box center [1086, 255] width 54 height 16
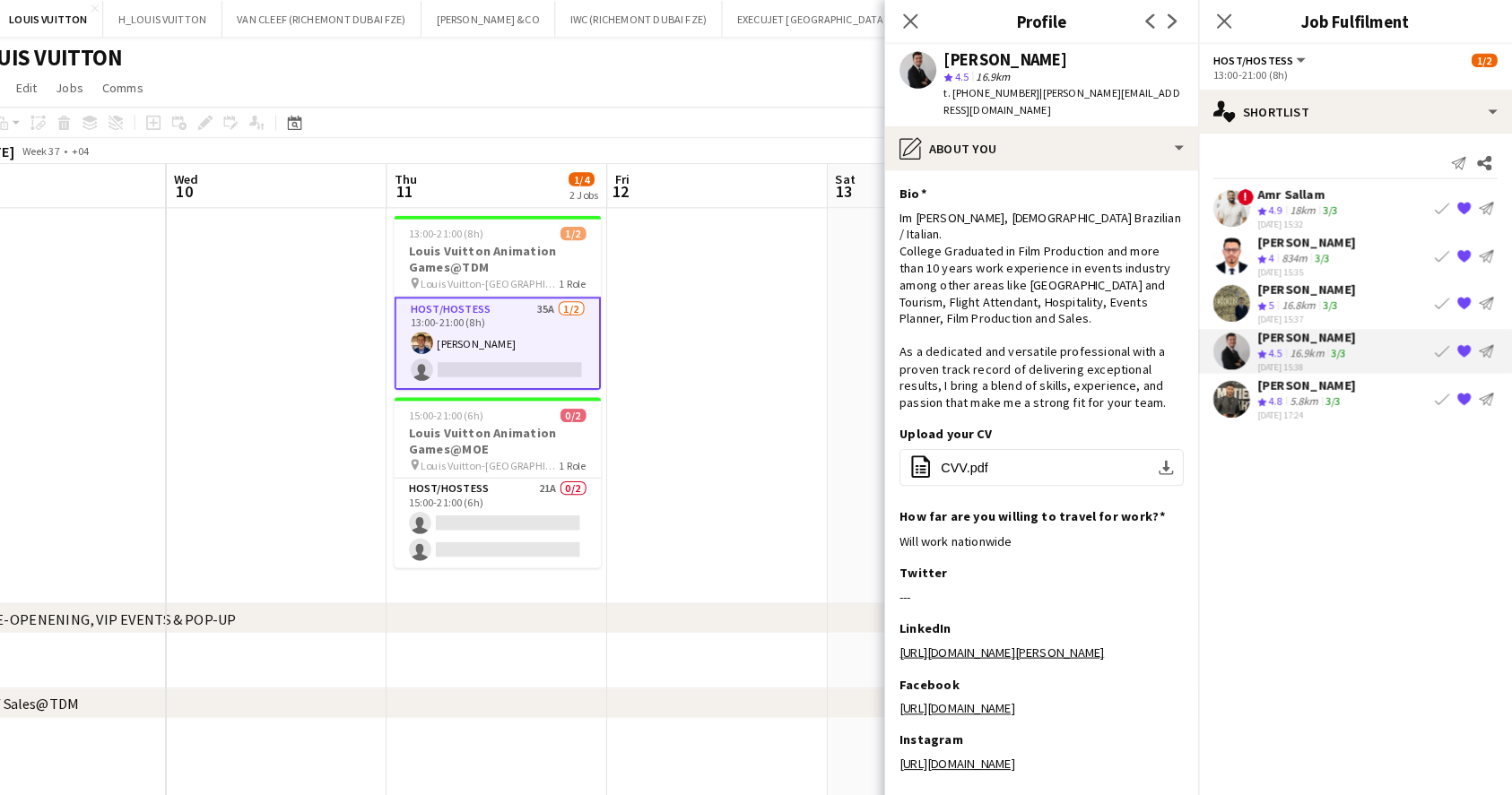
scroll to position [151, 0]
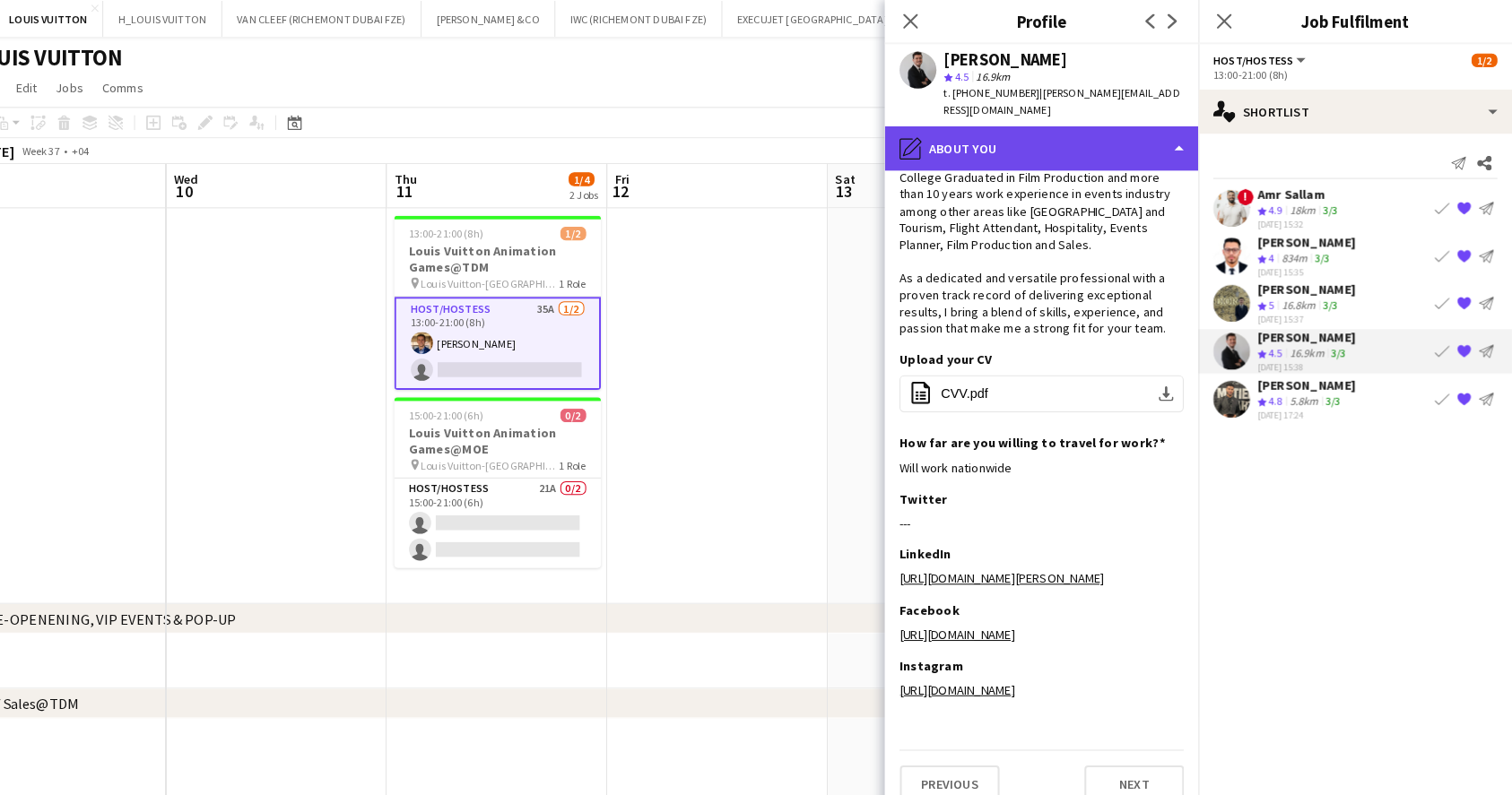
click at [1113, 123] on div "pencil4 About you" at bounding box center [1054, 145] width 305 height 43
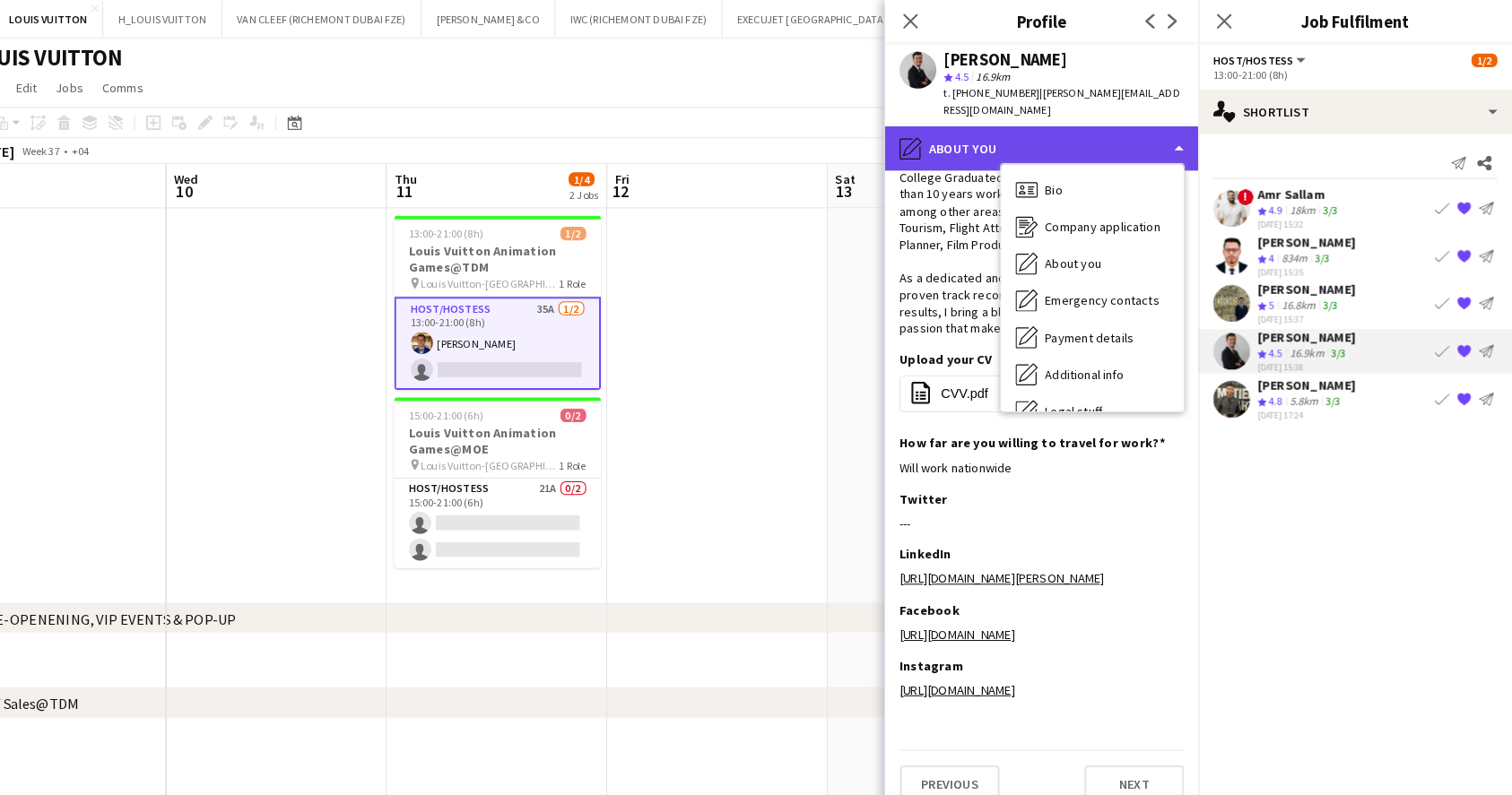
scroll to position [96, 0]
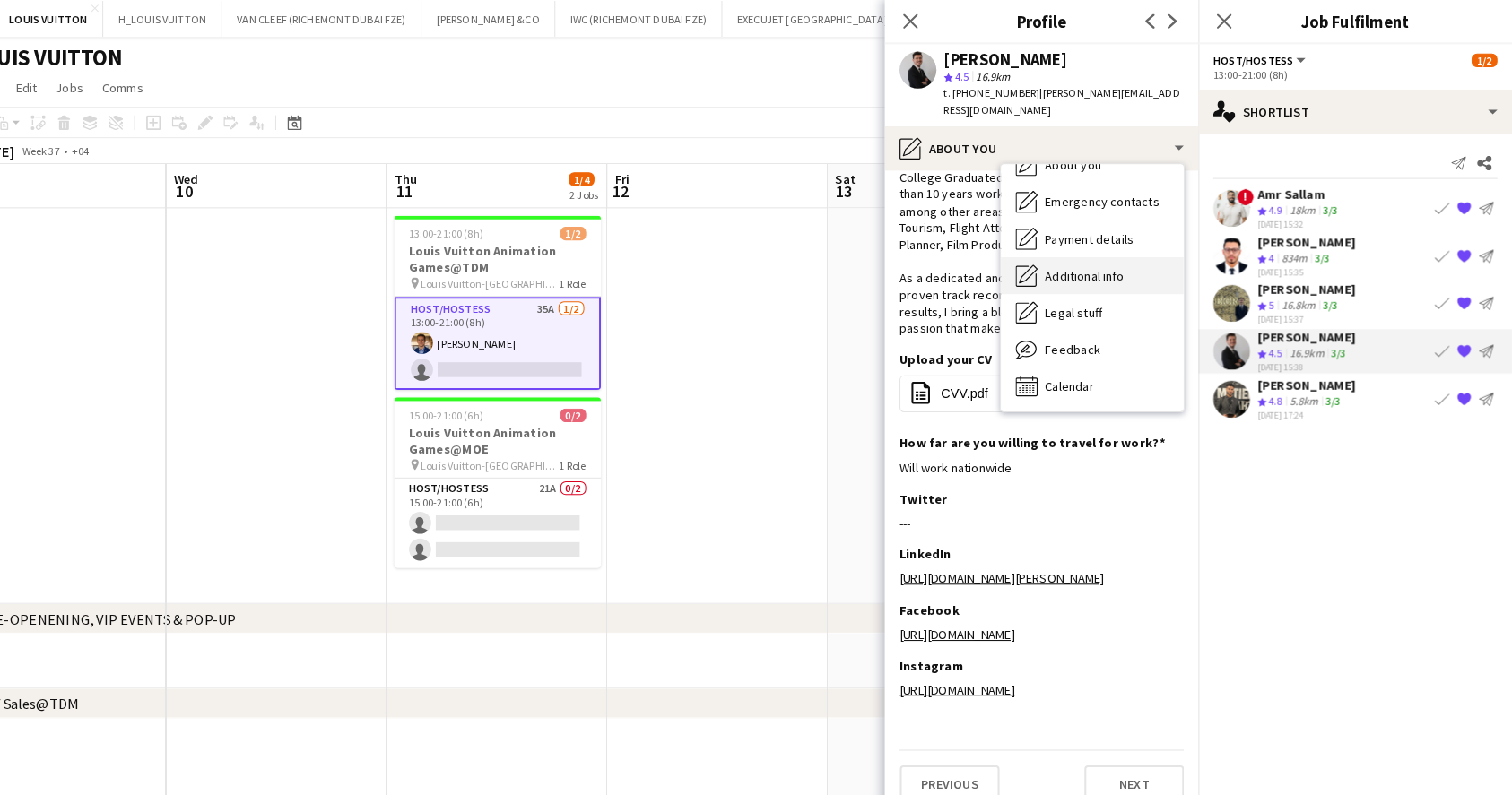
click at [1119, 274] on span "Additional info" at bounding box center [1097, 268] width 77 height 16
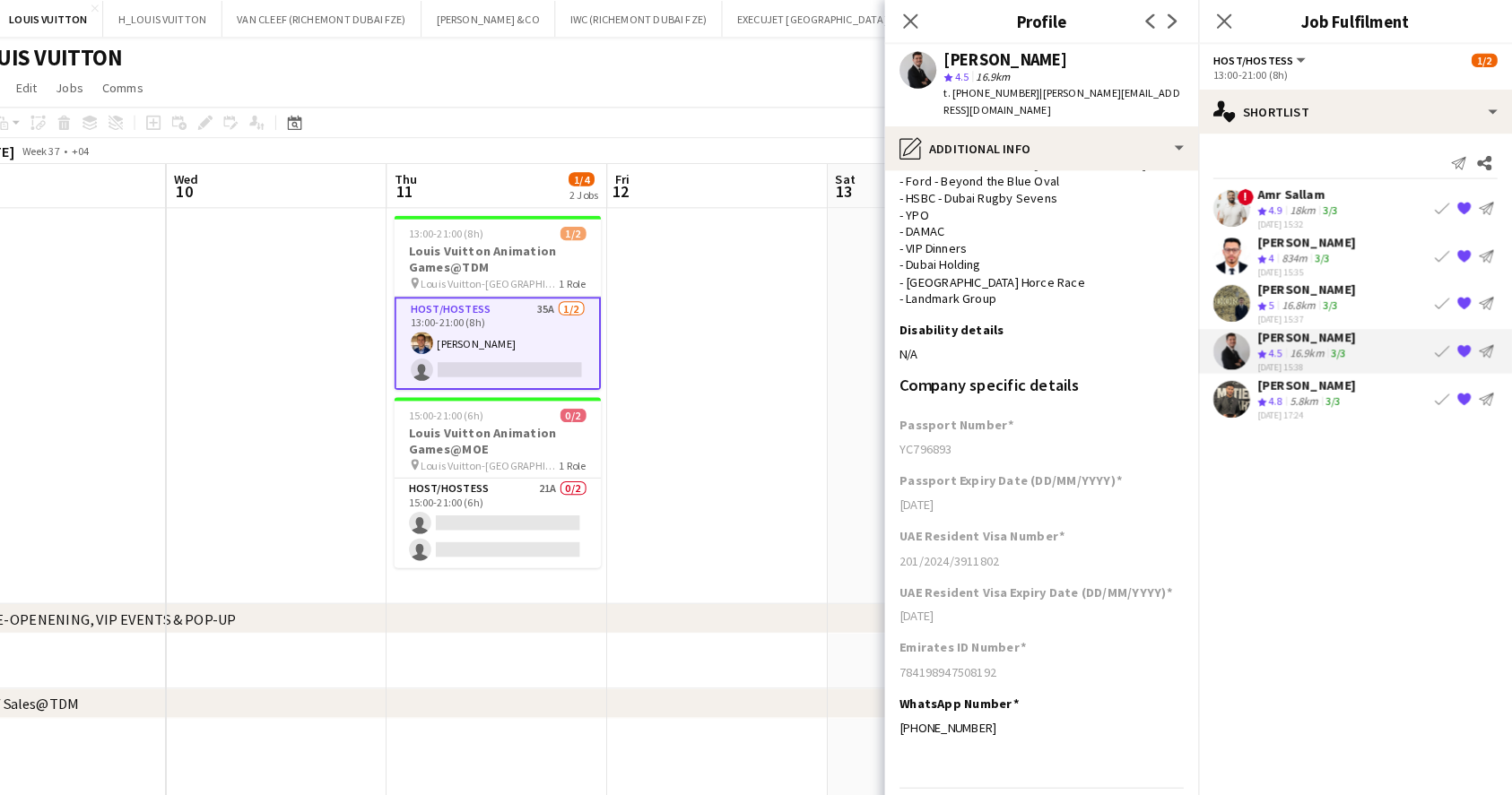
scroll to position [222, 0]
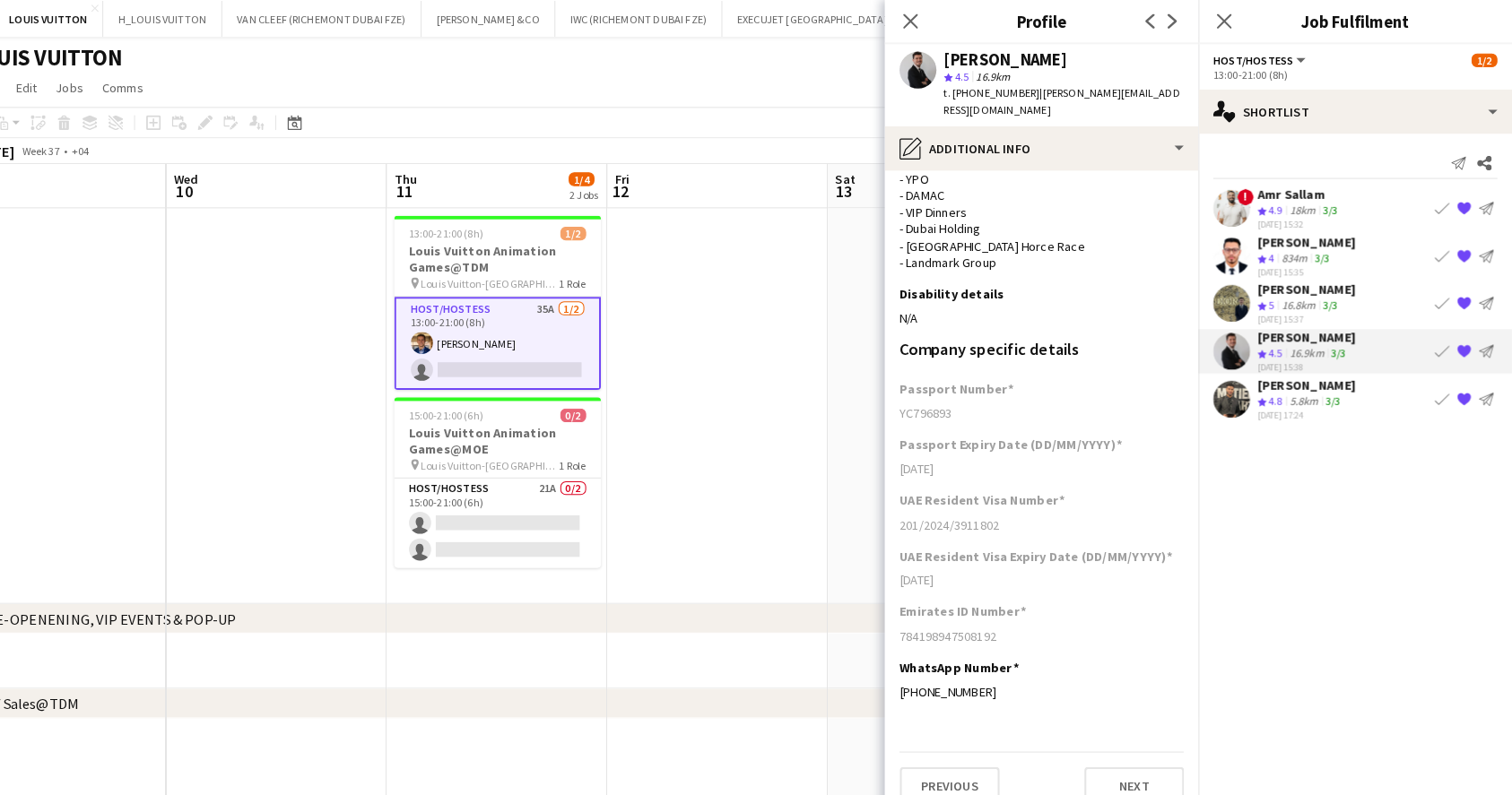
drag, startPoint x: 1009, startPoint y: 673, endPoint x: 901, endPoint y: 665, distance: 108.3
click at [1073, 652] on div "WhatsApp Number Edit this field" at bounding box center [1055, 649] width 276 height 16
drag, startPoint x: 919, startPoint y: 669, endPoint x: 1012, endPoint y: 673, distance: 93.1
click at [1012, 673] on div "[PHONE_NUMBER]" at bounding box center [1055, 671] width 276 height 16
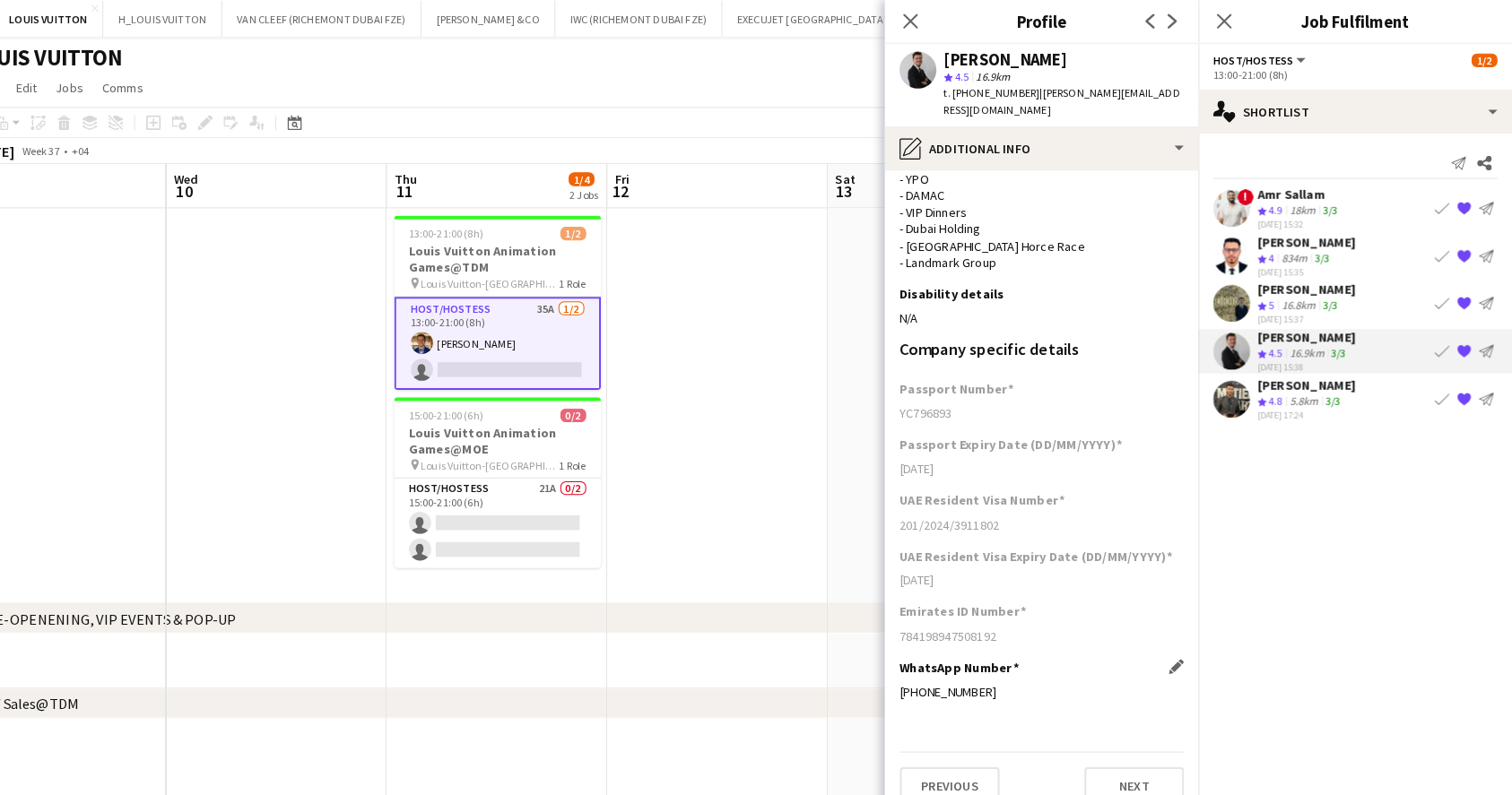
click at [1012, 673] on div "[PHONE_NUMBER]" at bounding box center [1055, 671] width 276 height 16
click at [1311, 338] on div "16.9km" at bounding box center [1312, 344] width 40 height 15
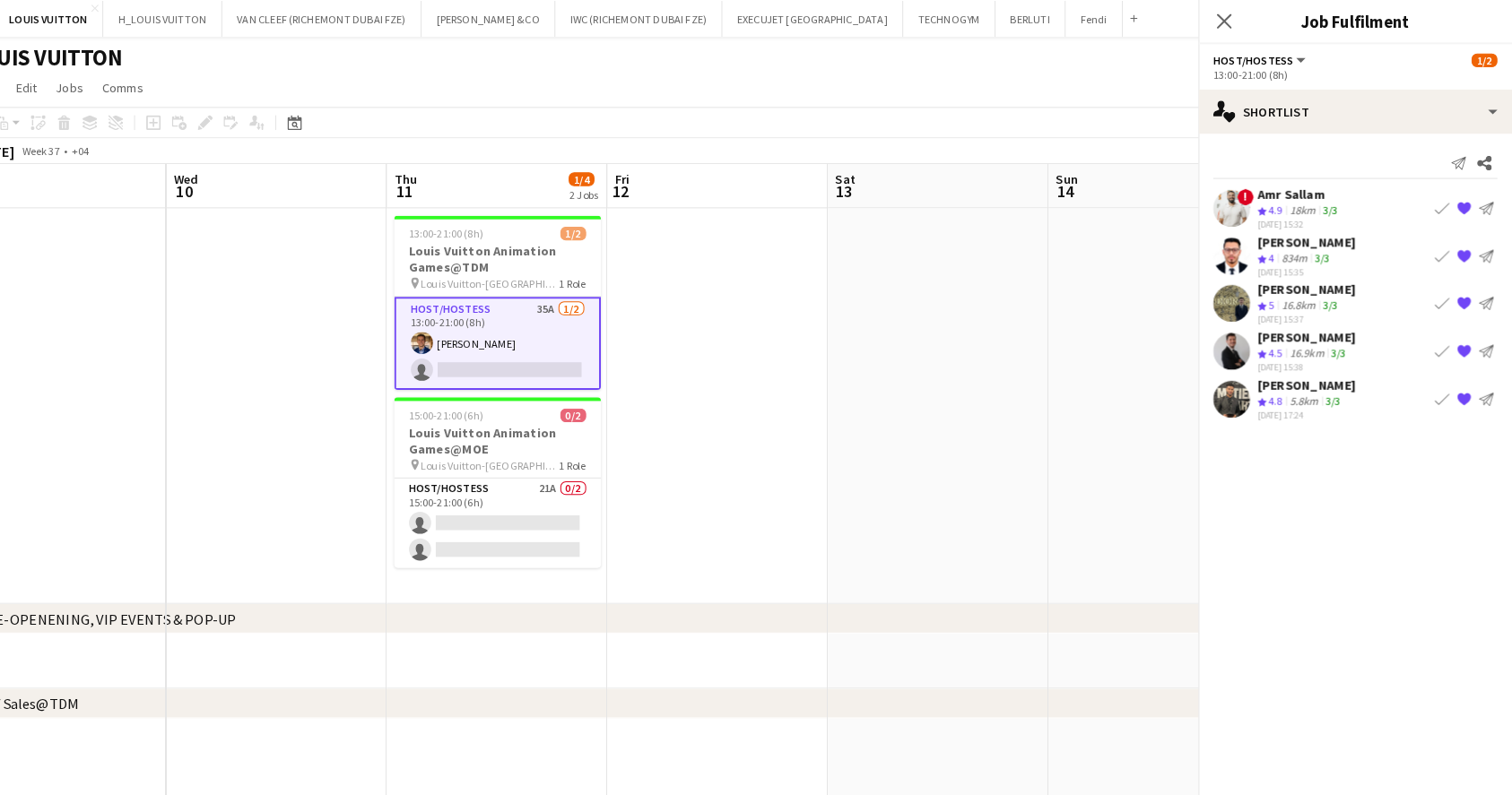
click at [1311, 338] on div "16.9km" at bounding box center [1312, 344] width 40 height 15
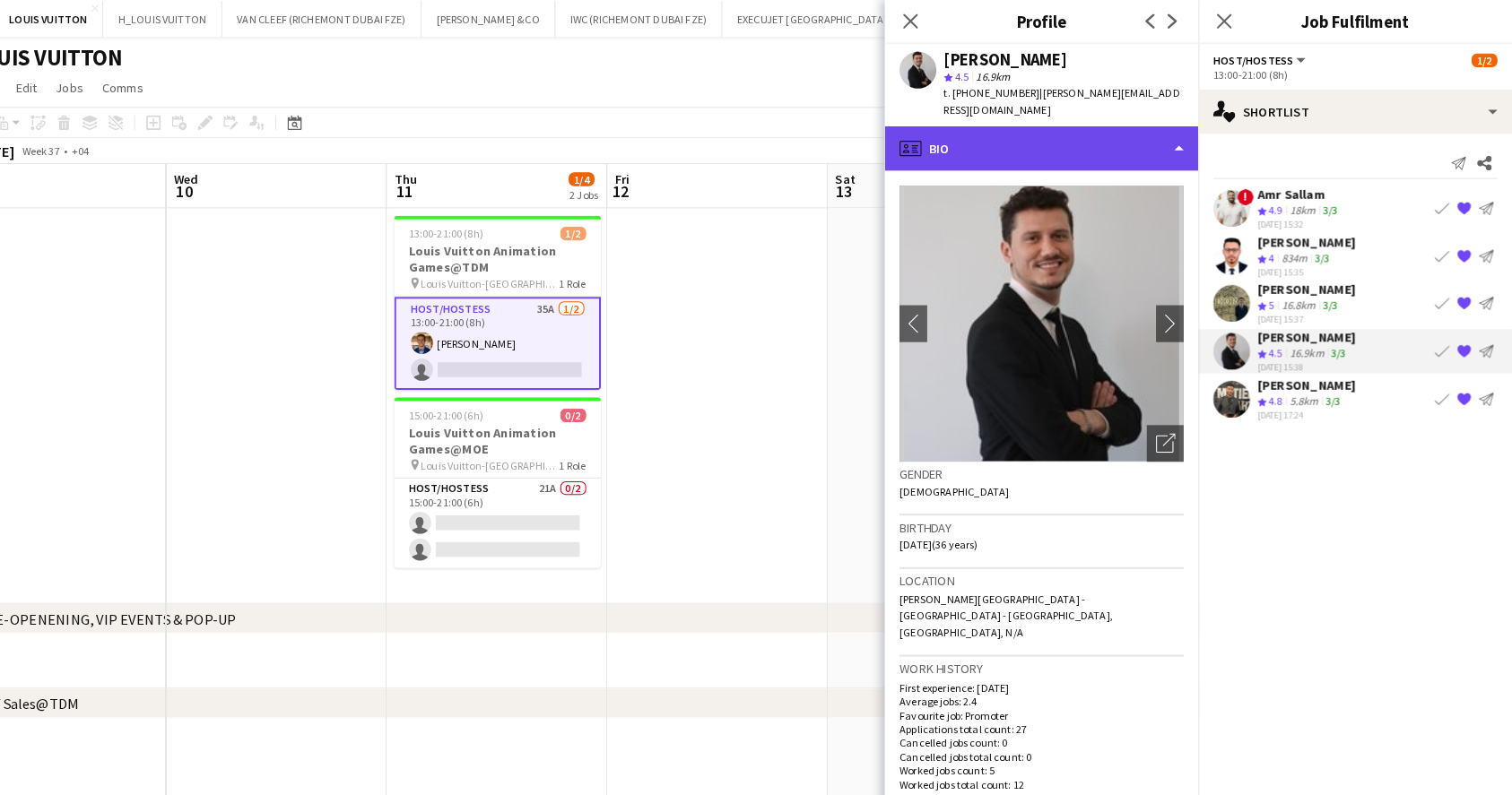
click at [1018, 156] on div "profile Bio" at bounding box center [1054, 145] width 305 height 43
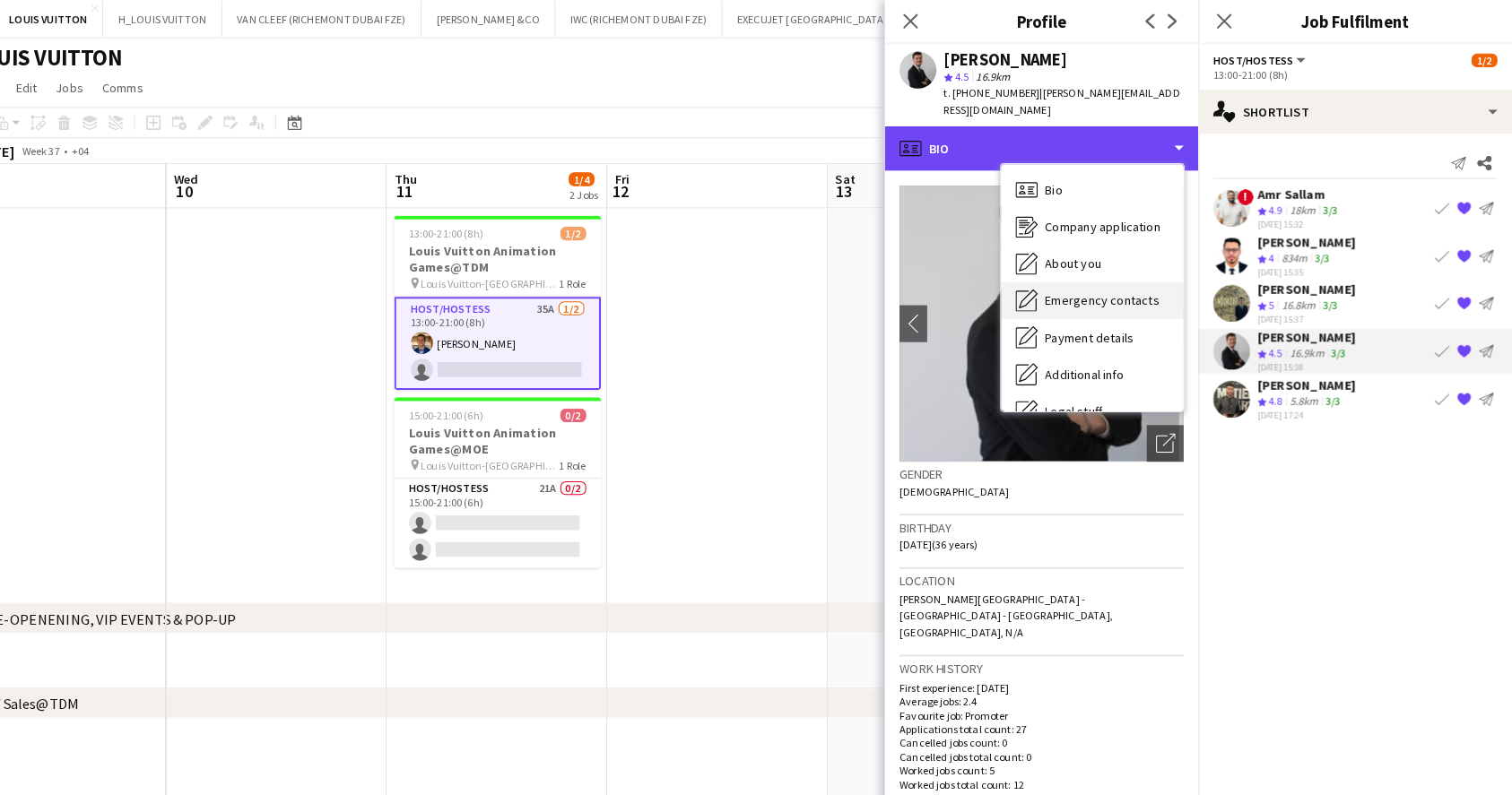
scroll to position [96, 0]
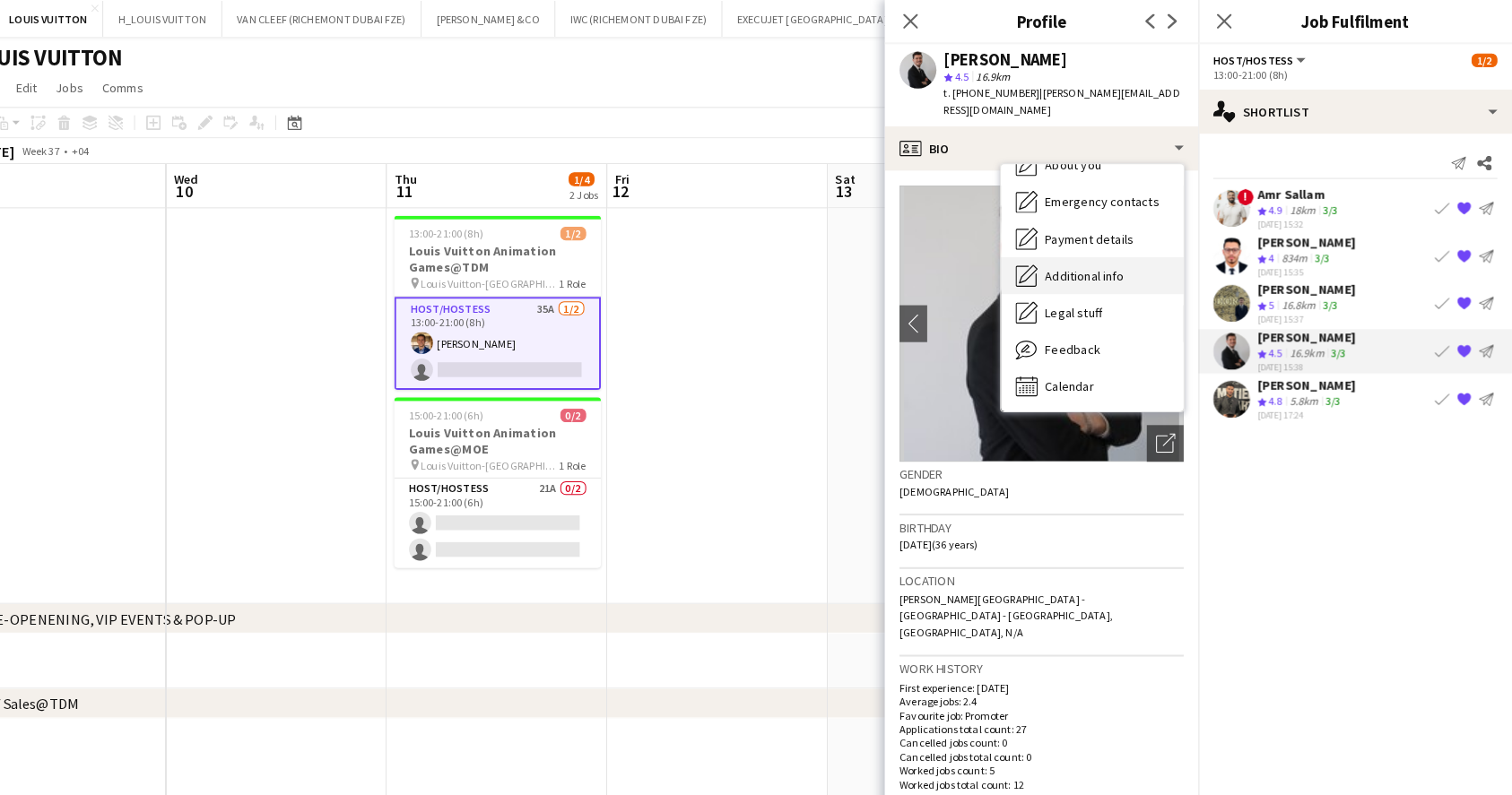
click at [1086, 269] on span "Additional info" at bounding box center [1097, 268] width 77 height 16
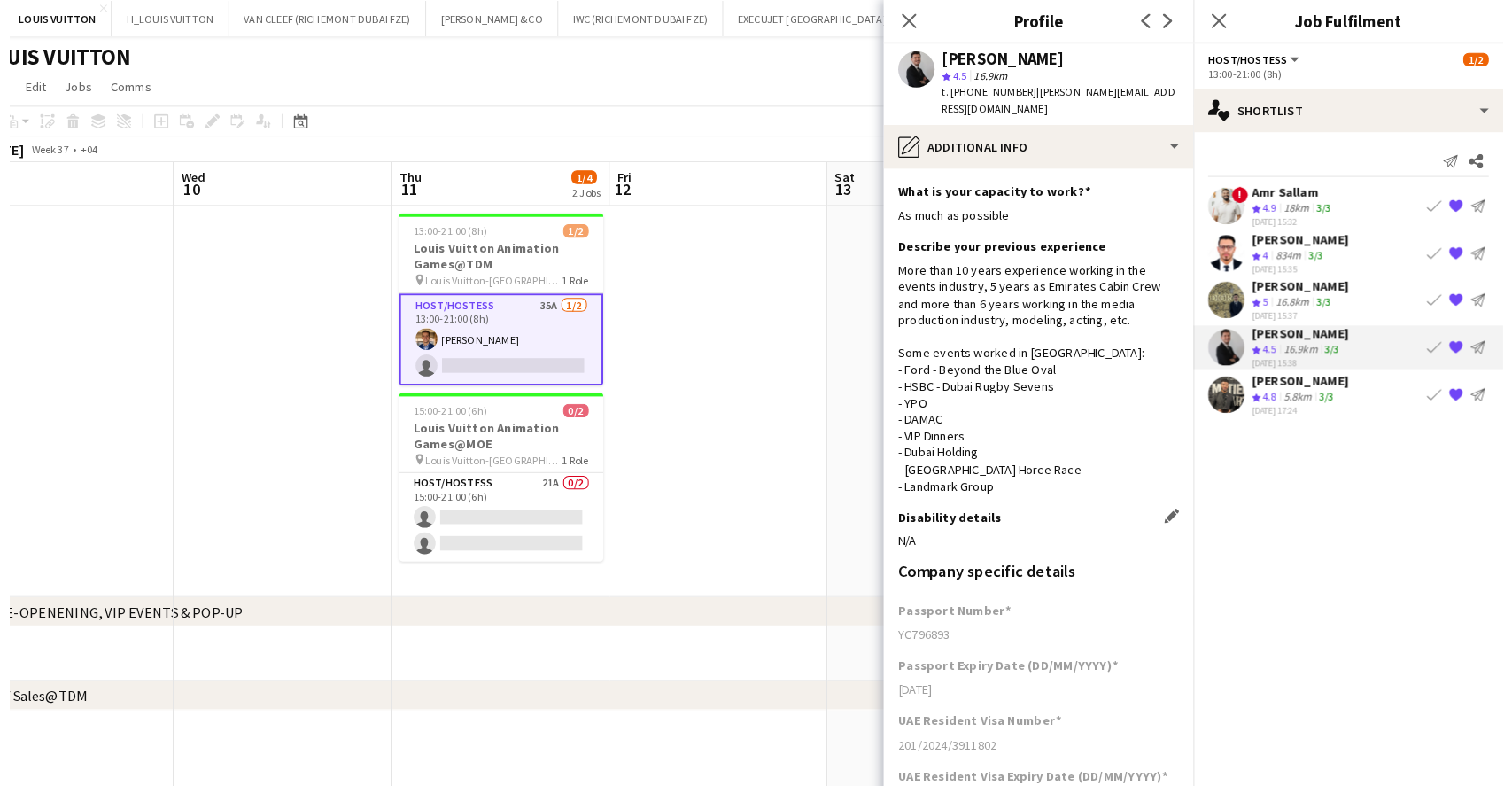
scroll to position [220, 0]
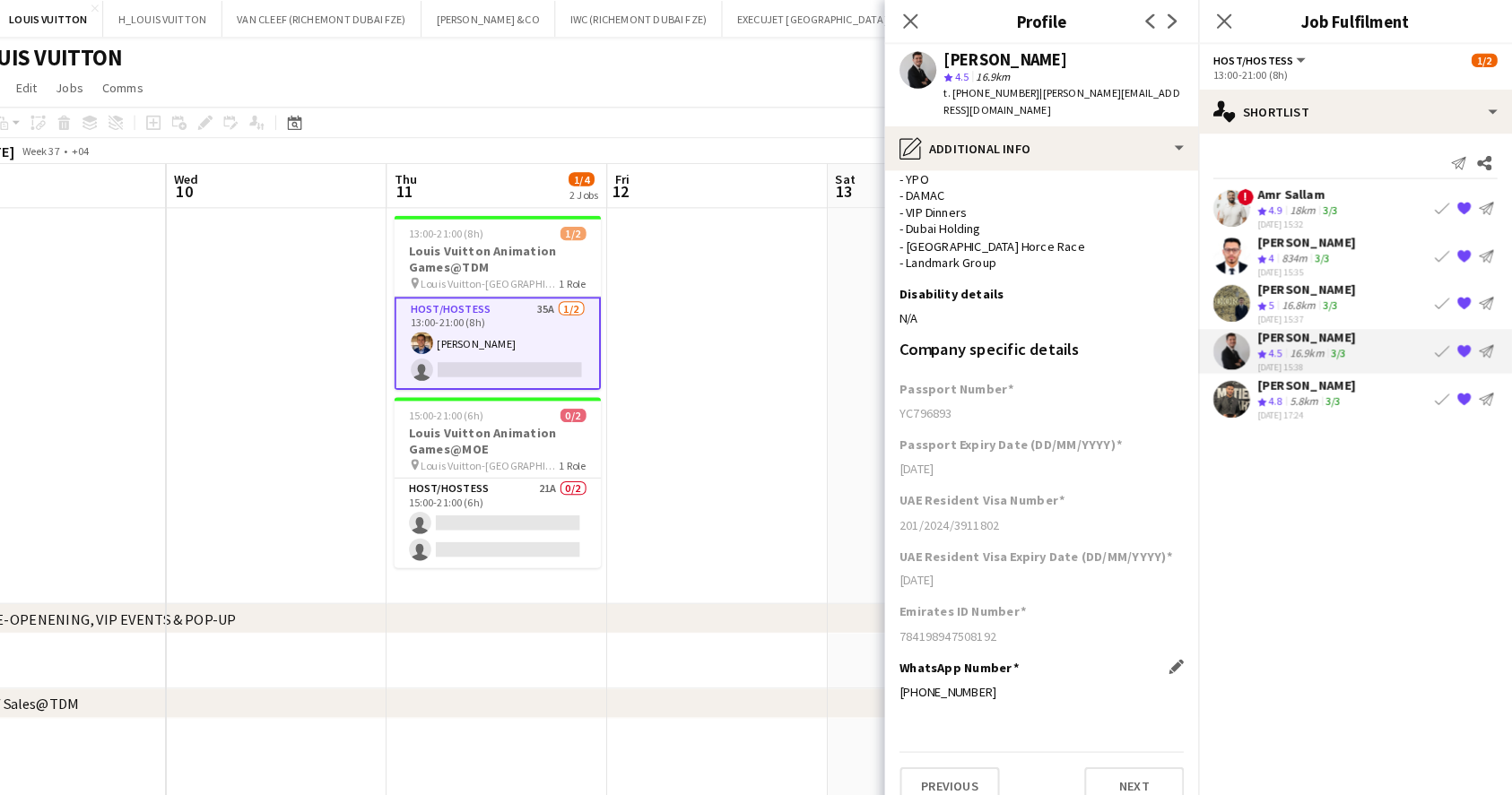
drag, startPoint x: 918, startPoint y: 663, endPoint x: 1024, endPoint y: 665, distance: 106.0
click at [1024, 665] on div "[PHONE_NUMBER]" at bounding box center [1055, 671] width 276 height 16
copy div "[PHONE_NUMBER]"
click at [748, 157] on div "[DATE] Week 37 • +04" at bounding box center [756, 146] width 1512 height 25
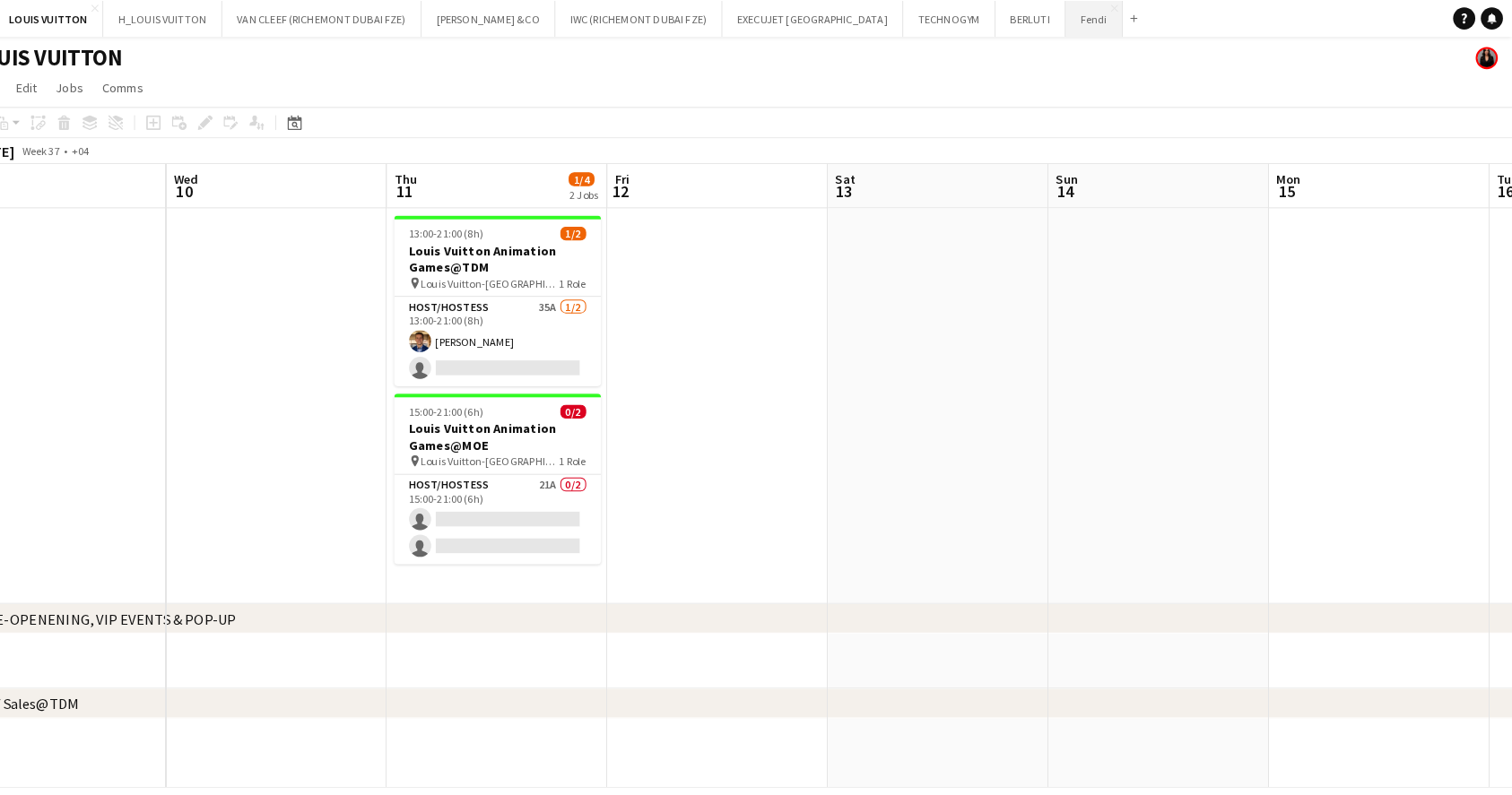
click at [1078, 19] on button "Fendi Close" at bounding box center [1105, 18] width 55 height 35
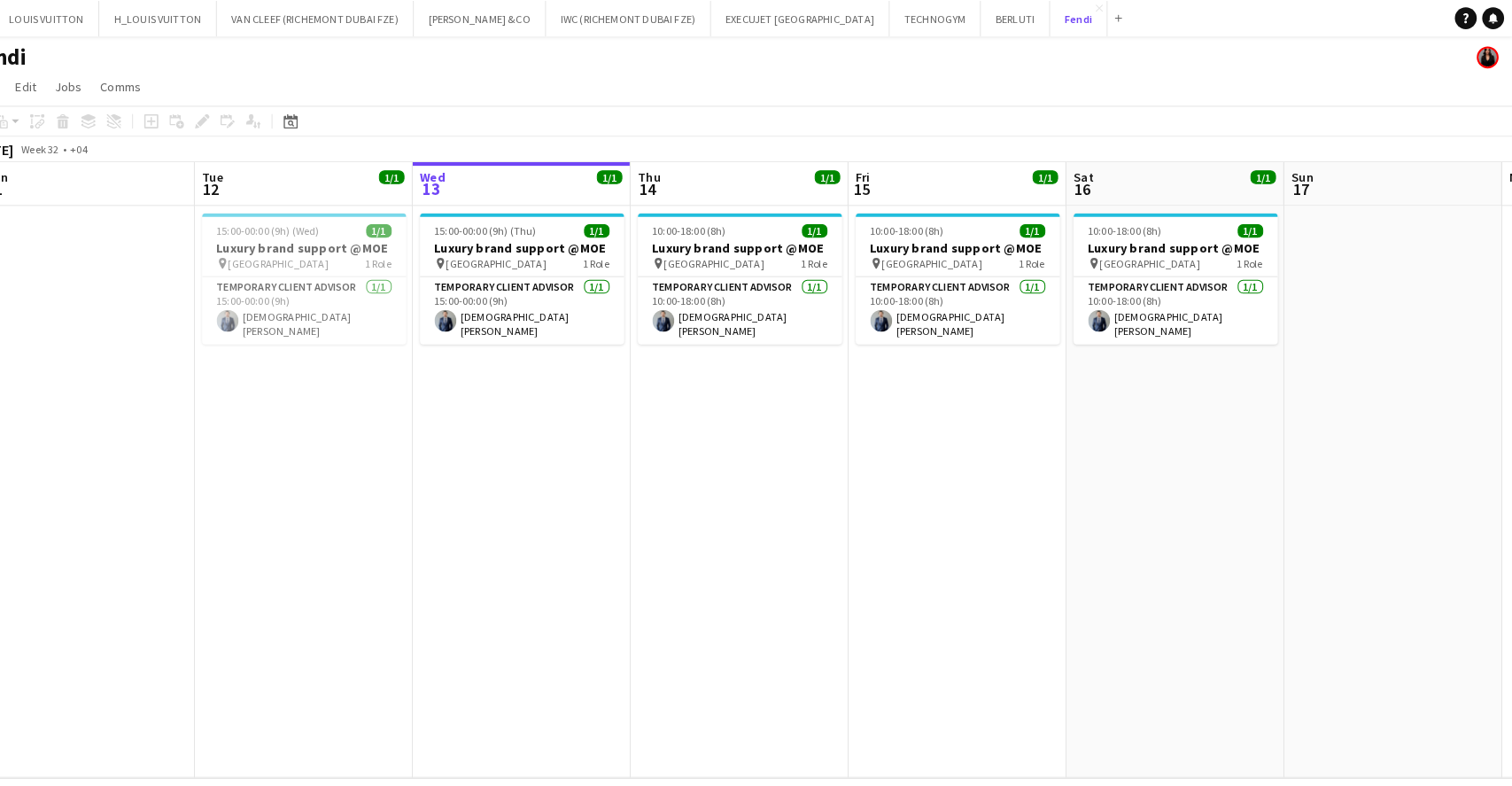
scroll to position [0, 616]
click at [758, 312] on app-card-role "Temporary Client Advisor [DATE] 10:00-18:00 (8h) [PERSON_NAME] [PERSON_NAME]" at bounding box center [760, 302] width 199 height 66
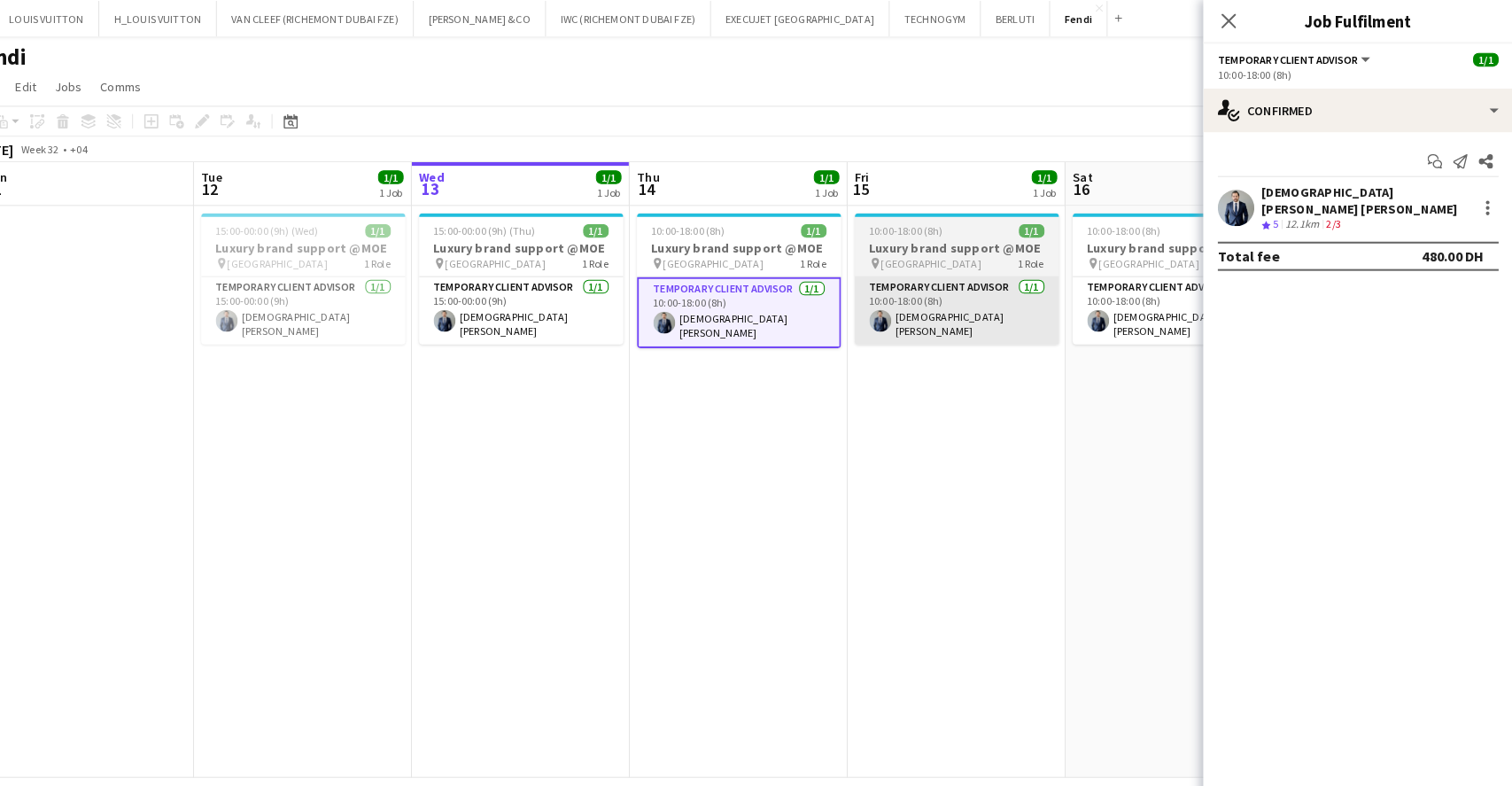
click at [953, 306] on app-card-role "Temporary Client Advisor [DATE] 10:00-18:00 (8h) [PERSON_NAME] [PERSON_NAME]" at bounding box center [971, 302] width 199 height 66
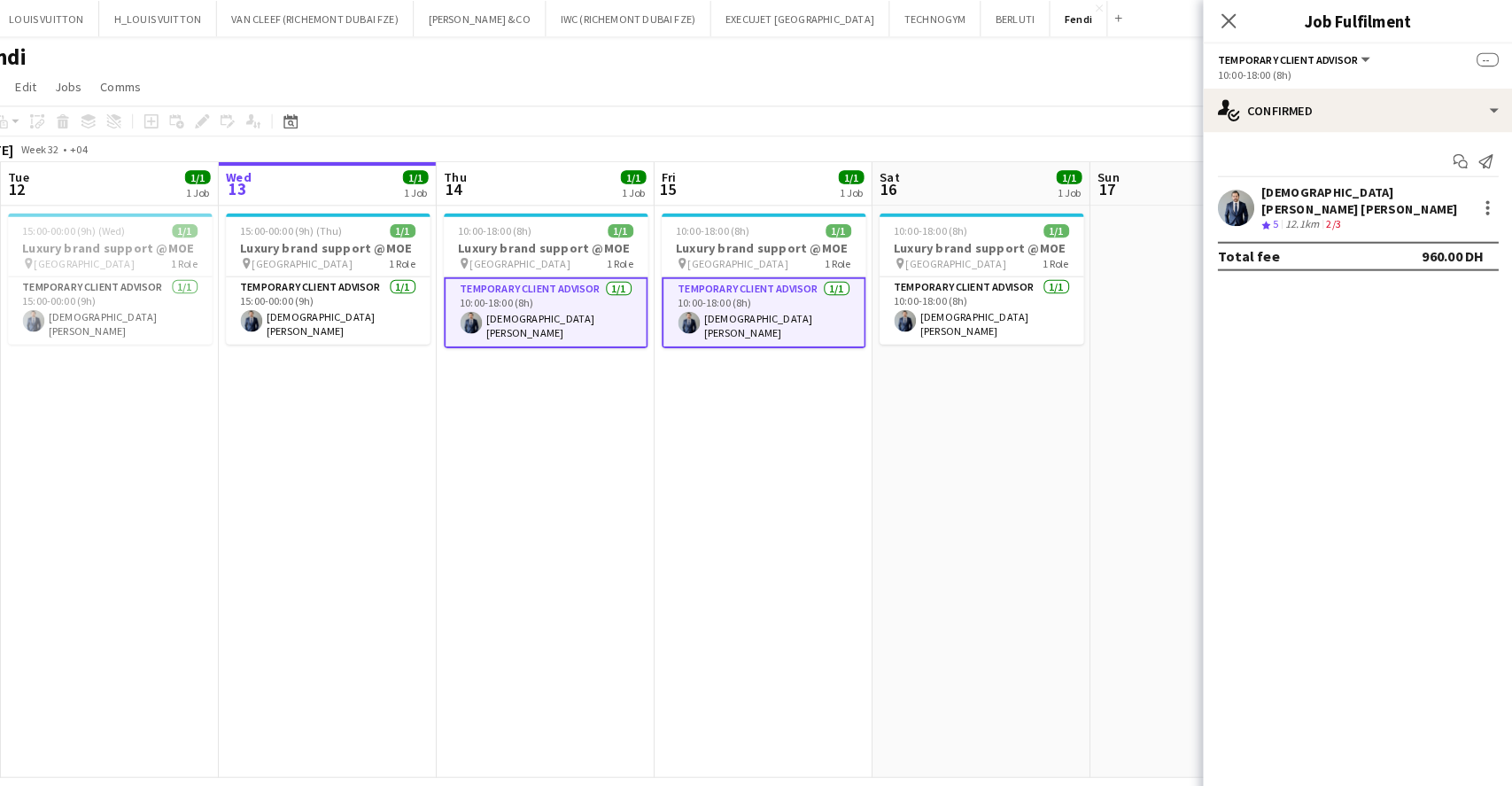
scroll to position [0, 822]
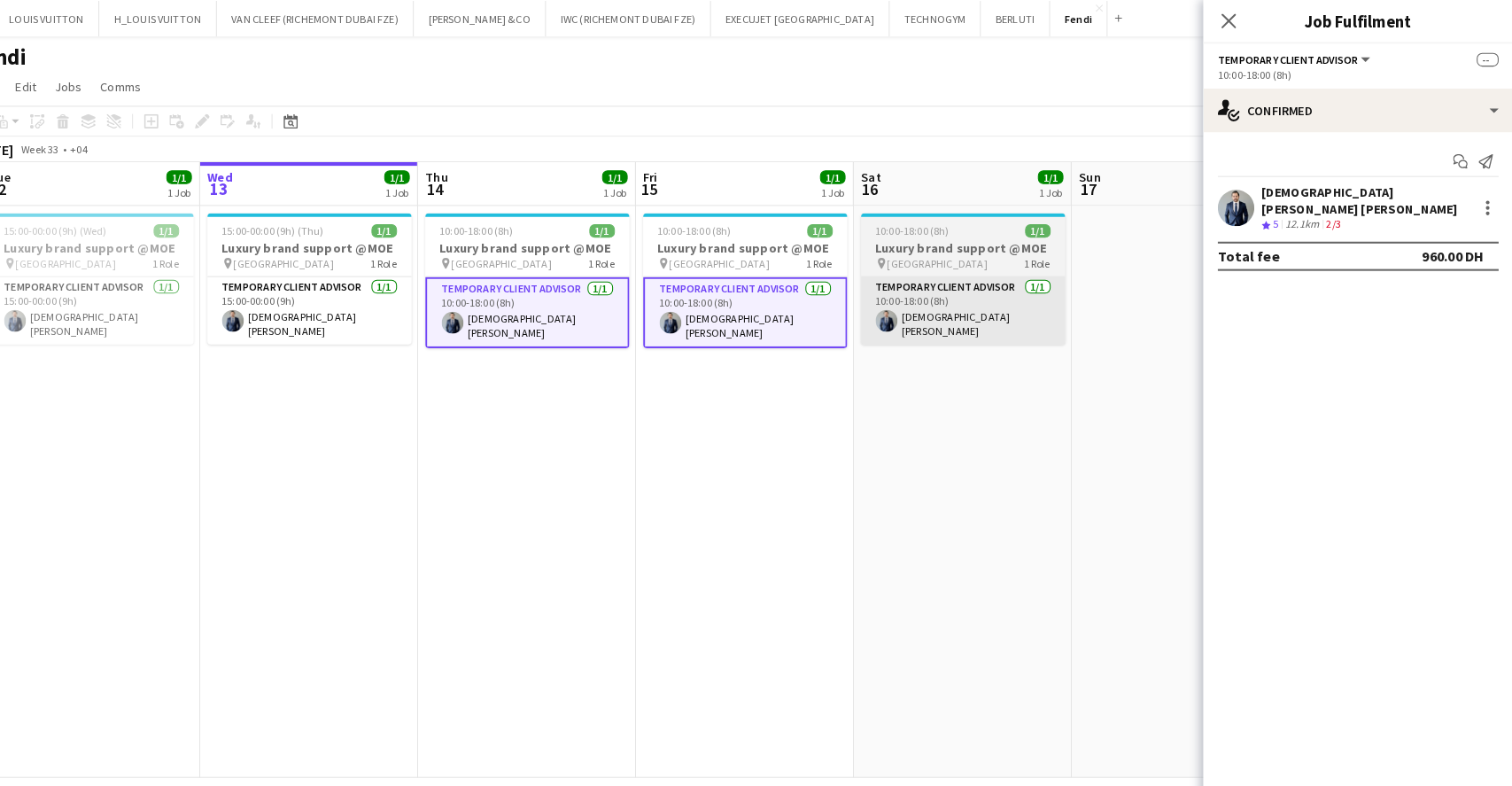
click at [973, 304] on app-card-role "Temporary Client Advisor [DATE] 10:00-18:00 (8h) [PERSON_NAME] [PERSON_NAME]" at bounding box center [978, 302] width 199 height 66
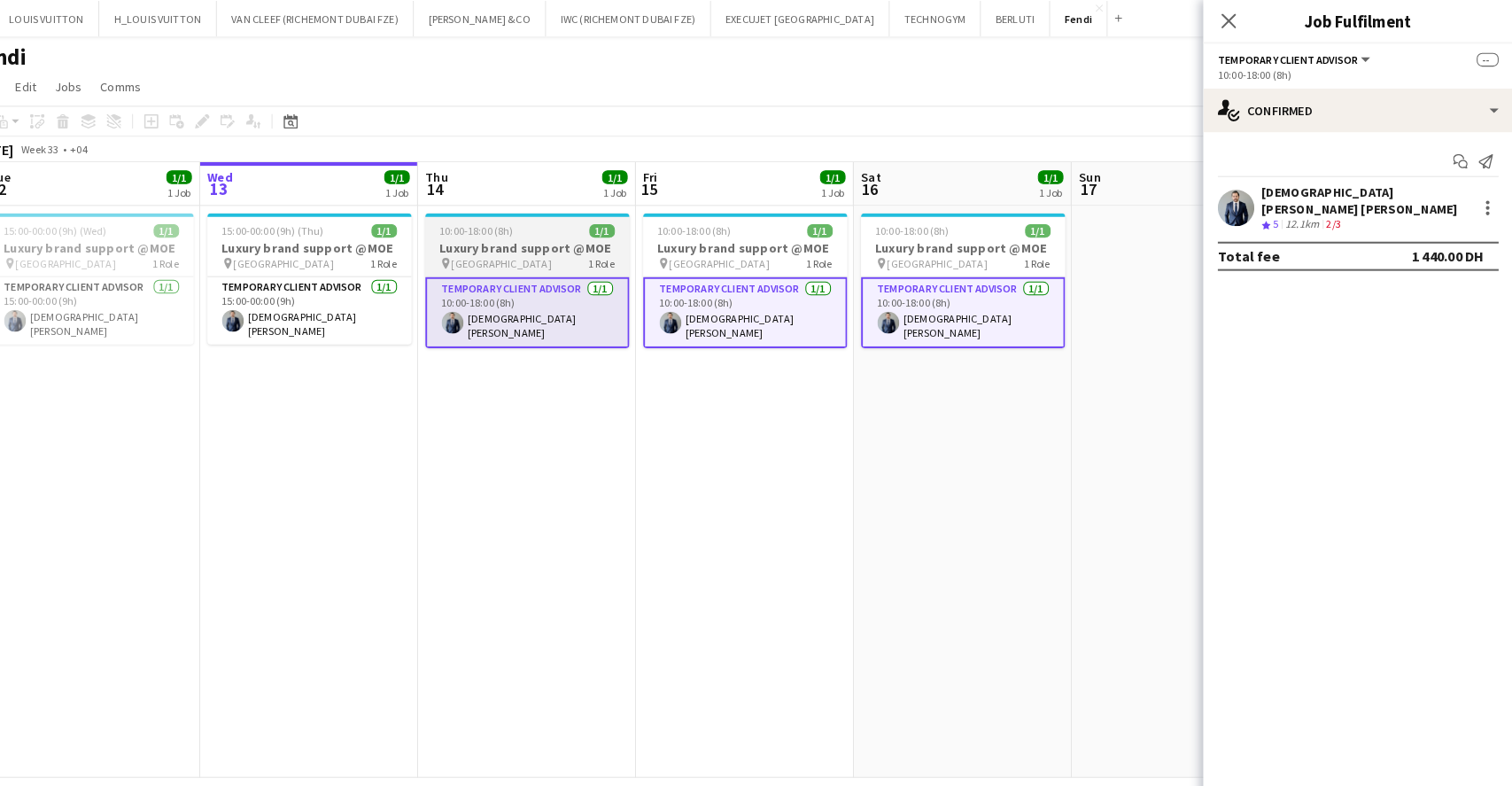
click at [567, 271] on app-card-role "Temporary Client Advisor [DATE] 10:00-18:00 (8h) [PERSON_NAME] [PERSON_NAME]" at bounding box center [555, 303] width 199 height 69
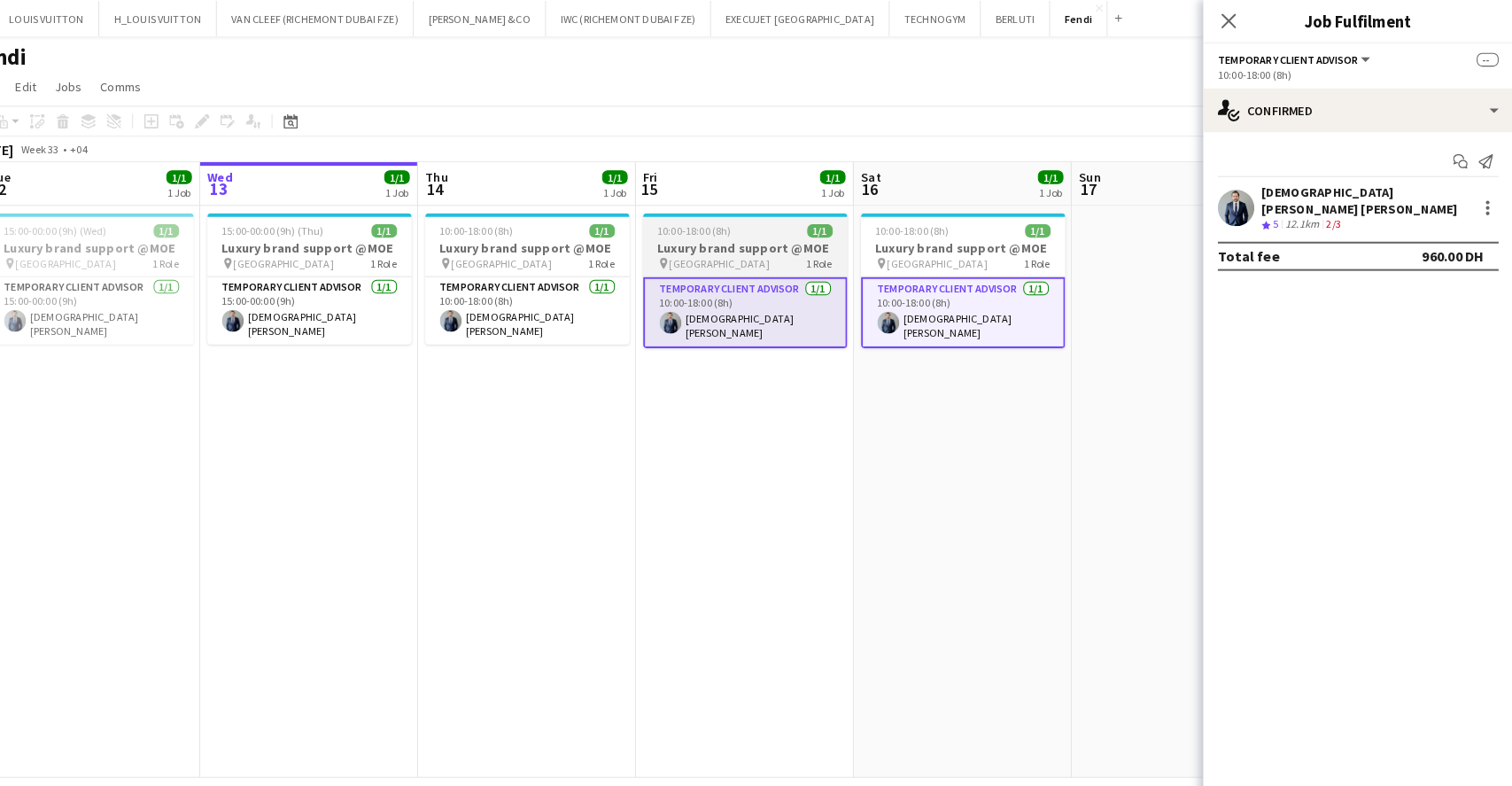
click at [714, 234] on h3 "Luxury brand support @MOE" at bounding box center [766, 240] width 199 height 16
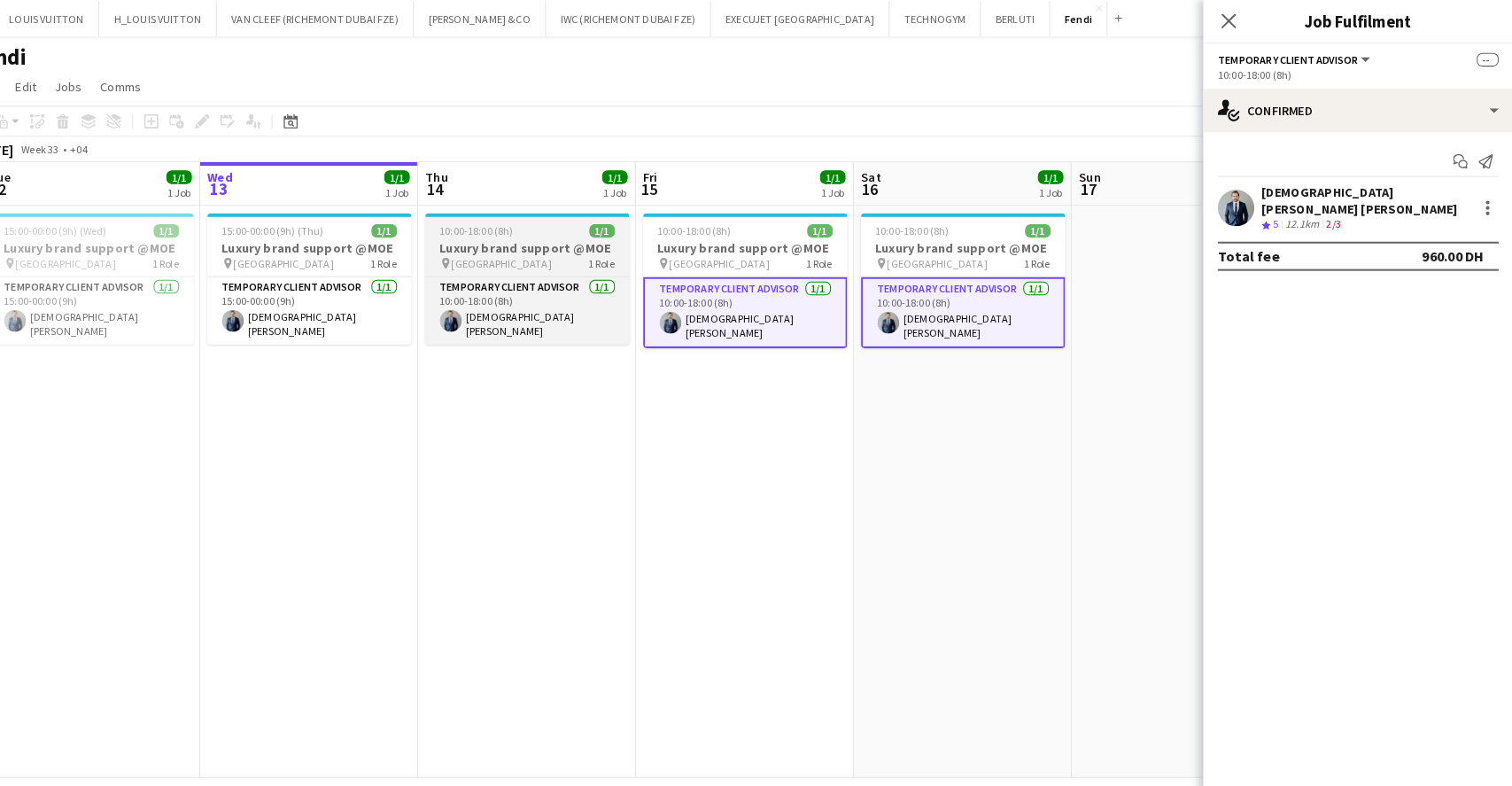
click at [545, 246] on h3 "Luxury brand support @MOE" at bounding box center [555, 240] width 199 height 16
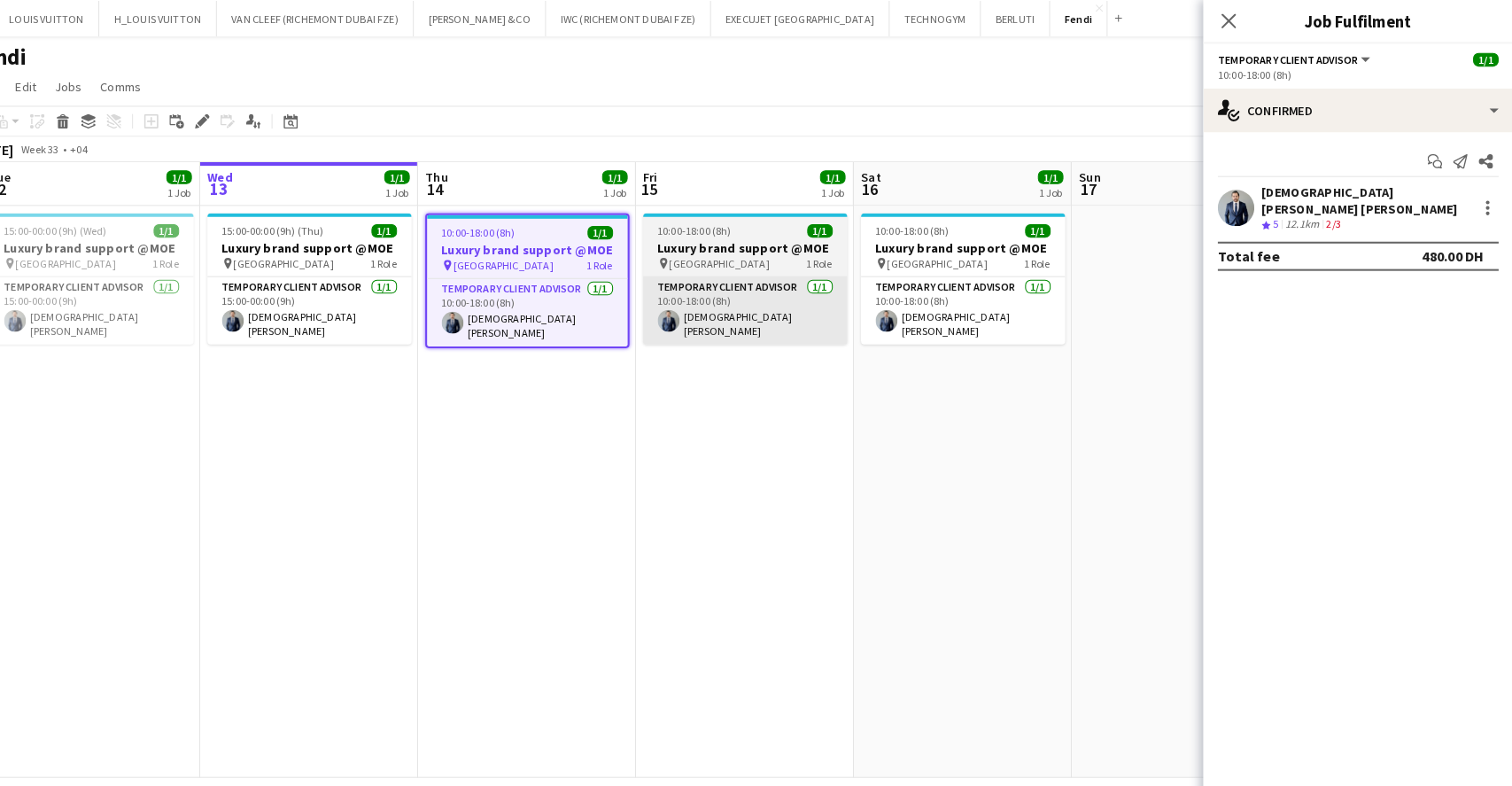
click at [772, 270] on app-card-role "Temporary Client Advisor [DATE] 10:00-18:00 (8h) [PERSON_NAME] [PERSON_NAME]" at bounding box center [766, 302] width 199 height 66
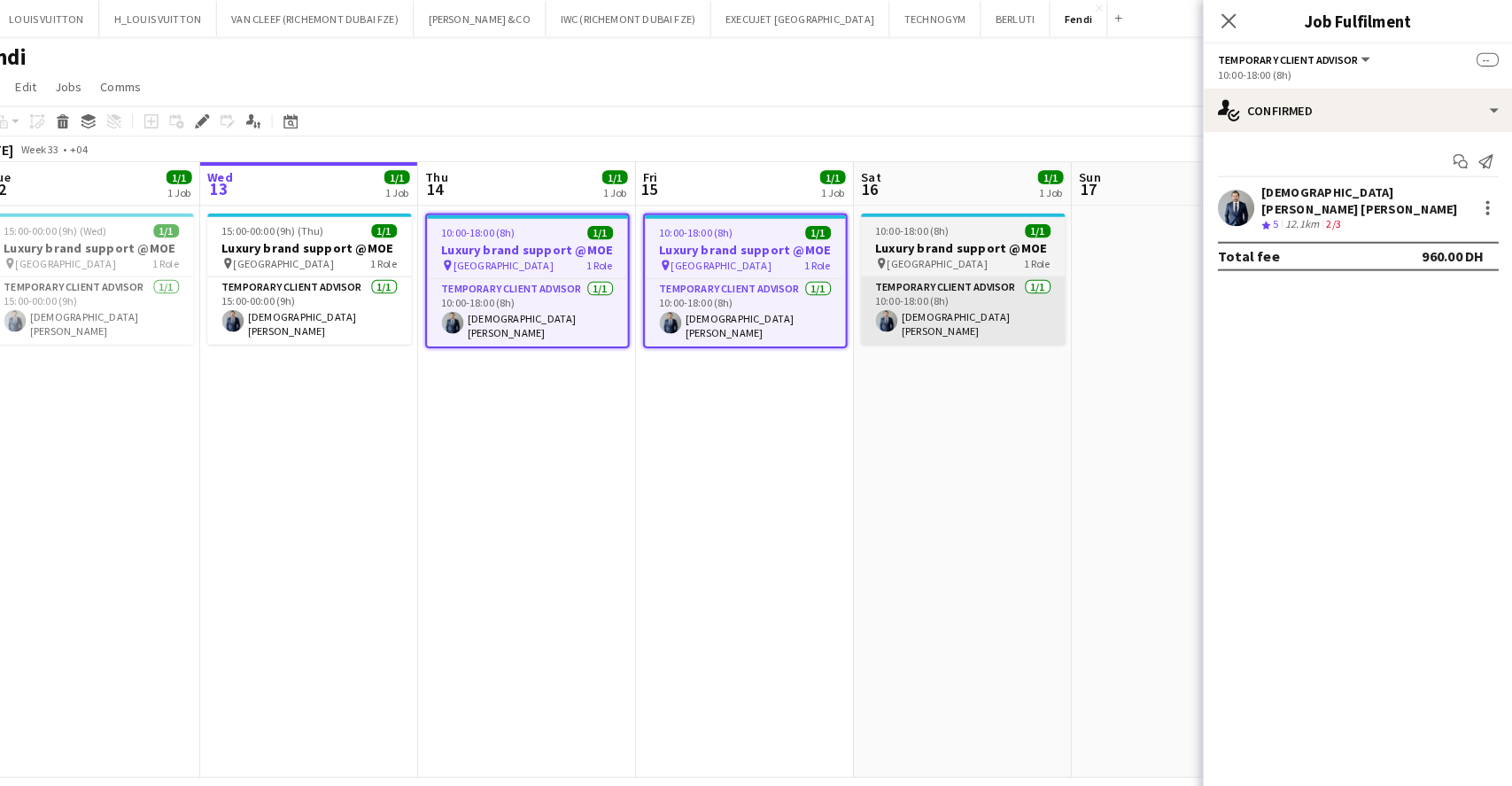
click at [957, 269] on app-card-role "Temporary Client Advisor [DATE] 10:00-18:00 (8h) [PERSON_NAME] [PERSON_NAME]" at bounding box center [978, 302] width 199 height 66
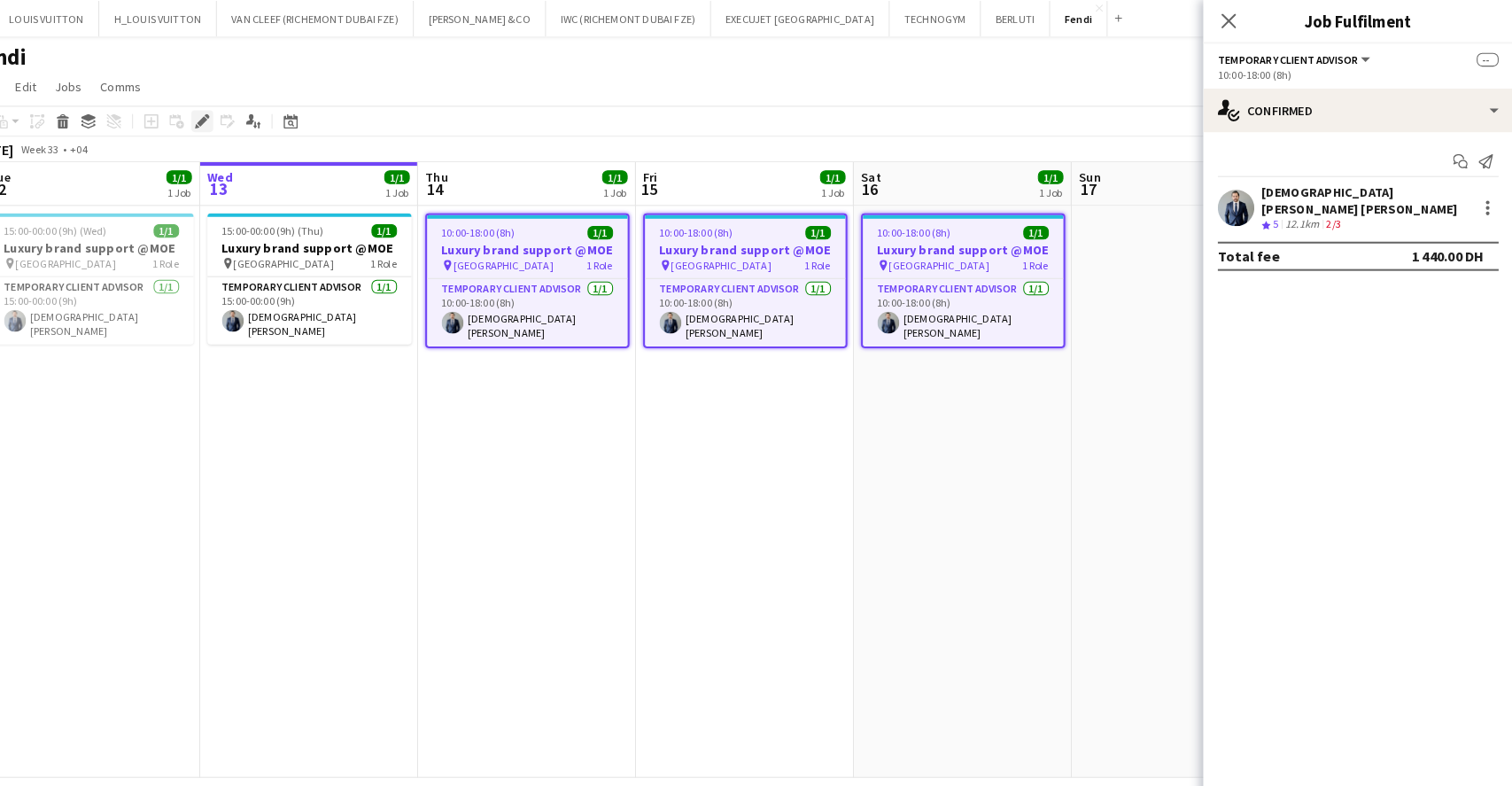
click at [232, 123] on icon at bounding box center [233, 122] width 5 height 5
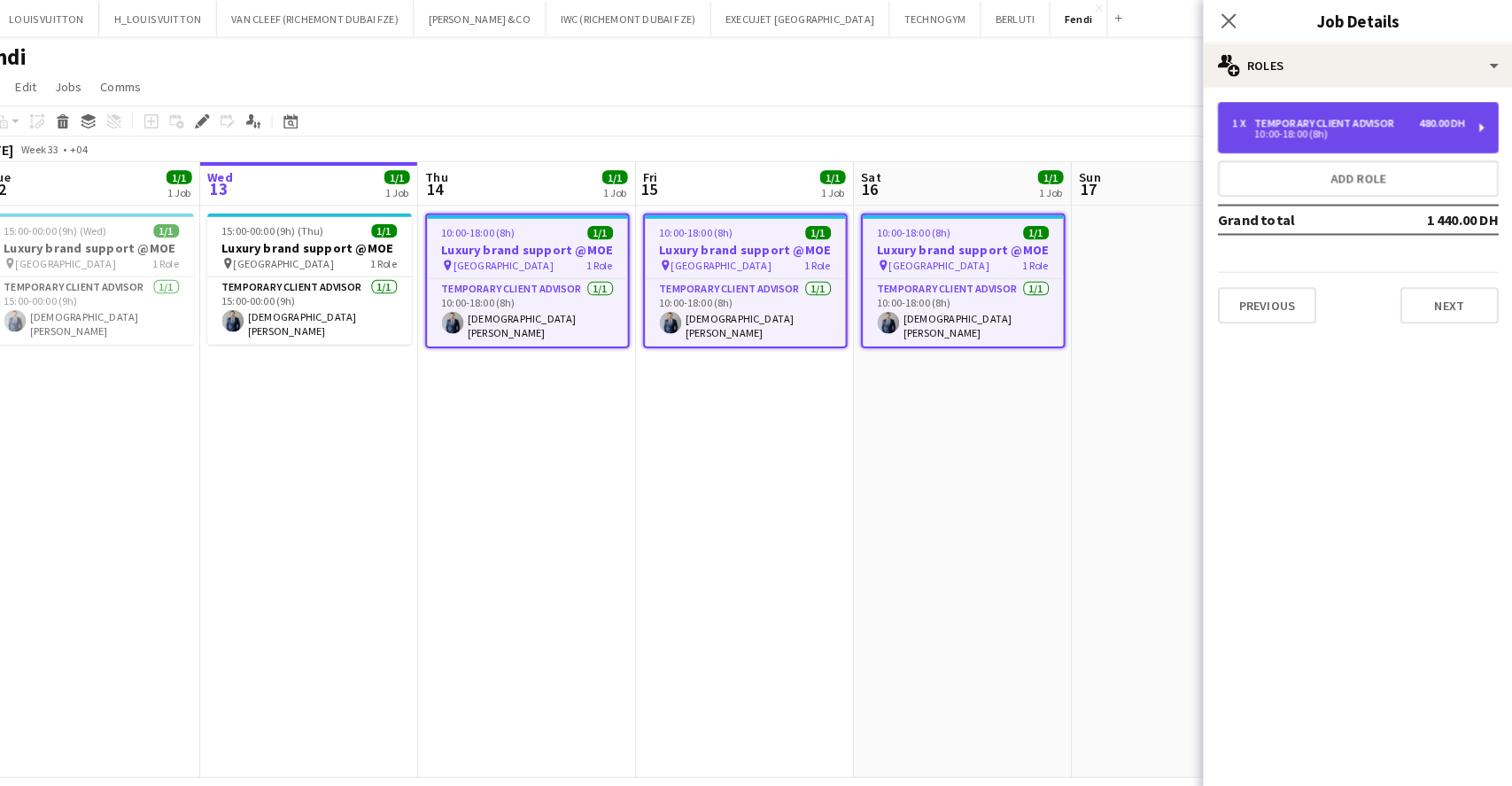
click at [1364, 129] on div "10:00-18:00 (8h)" at bounding box center [1352, 131] width 225 height 9
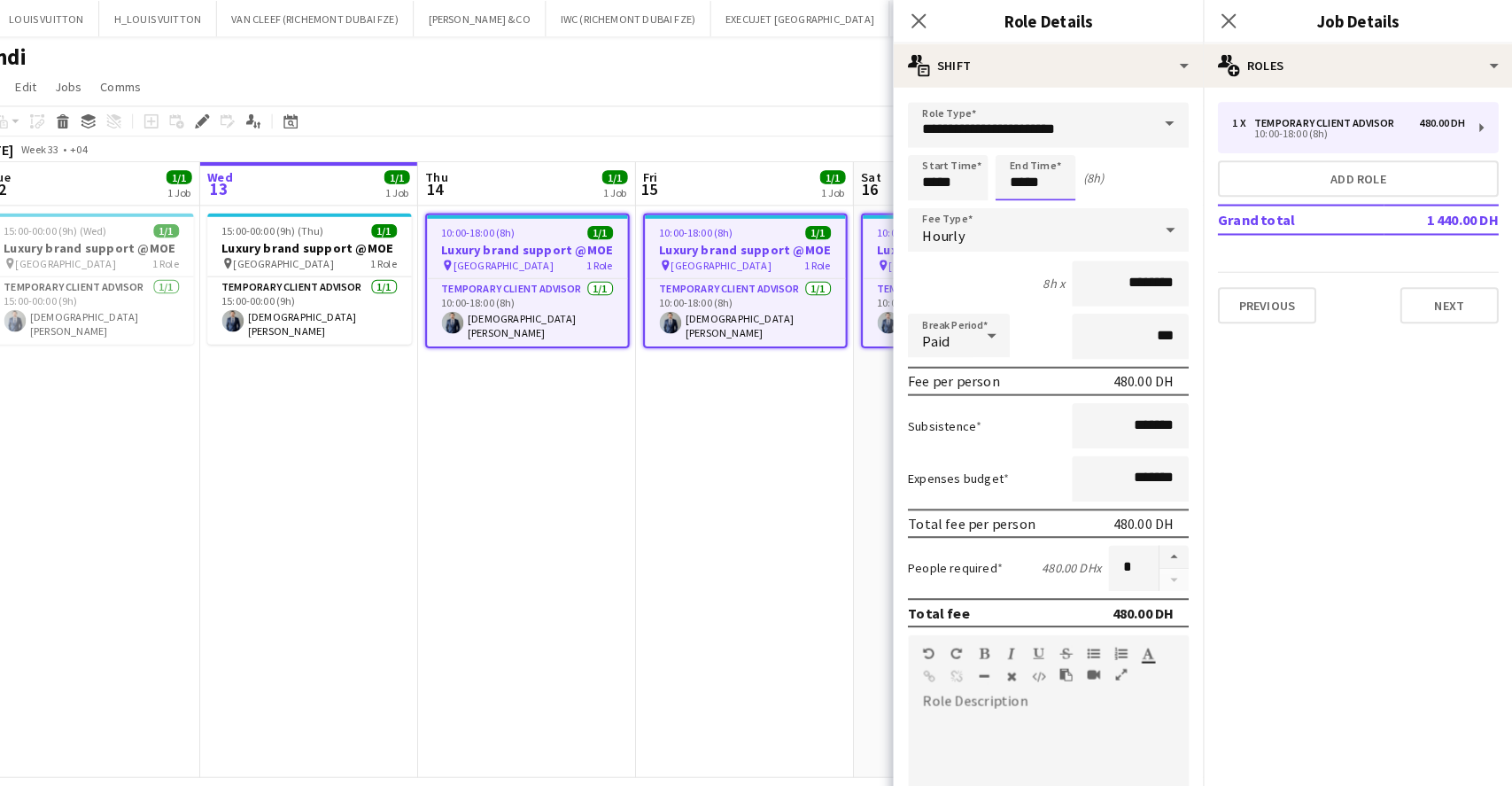
click at [1062, 177] on input "*****" at bounding box center [1047, 173] width 78 height 45
type input "*****"
click at [763, 131] on app-toolbar "Copy Paste Paste Ctrl+V Paste with crew Ctrl+Shift+V Paste linked Job [GEOGRAPH…" at bounding box center [756, 118] width 1512 height 30
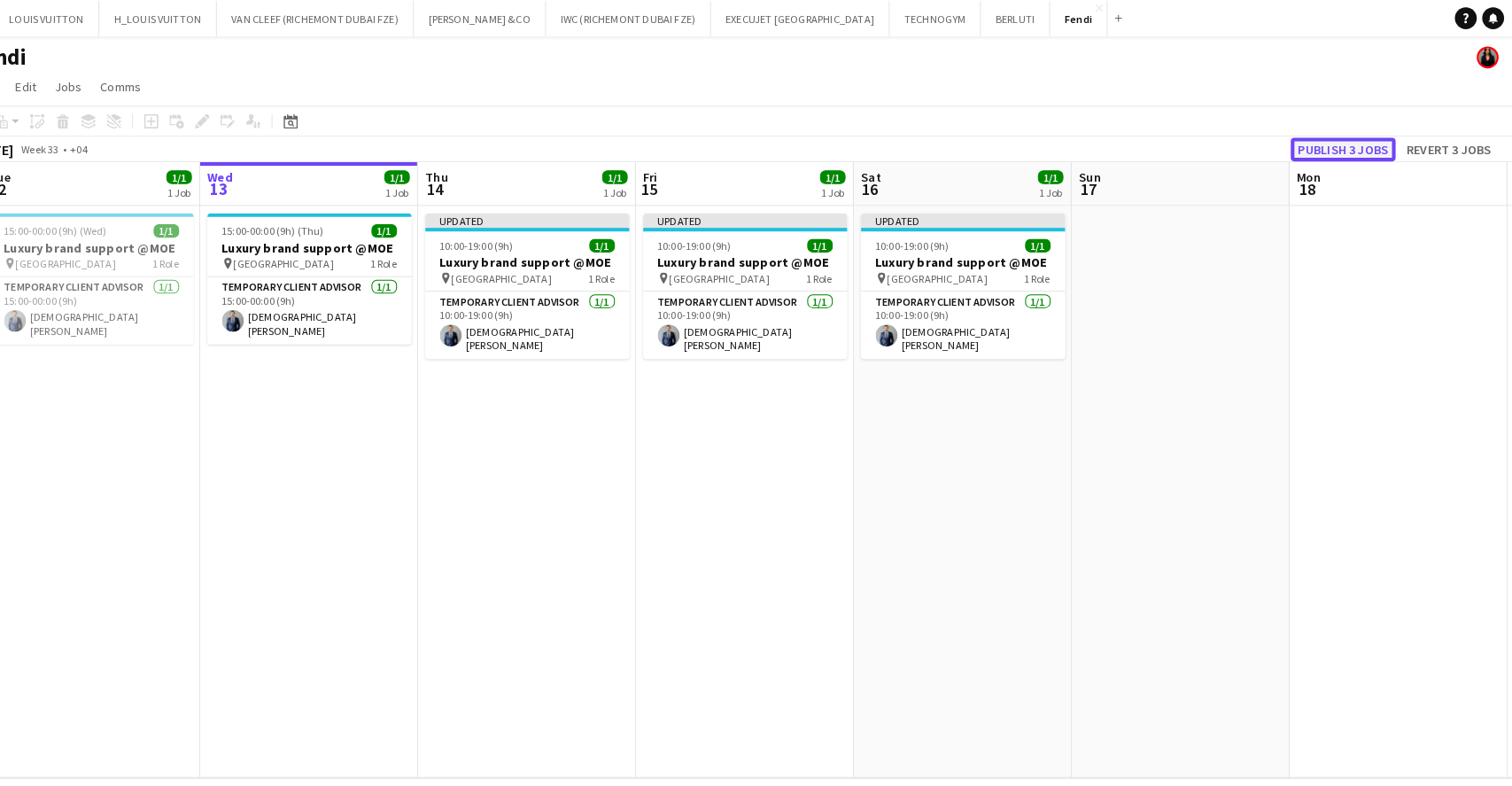
click at [1346, 137] on button "Publish 3 jobs" at bounding box center [1347, 145] width 102 height 23
